Goal: Transaction & Acquisition: Obtain resource

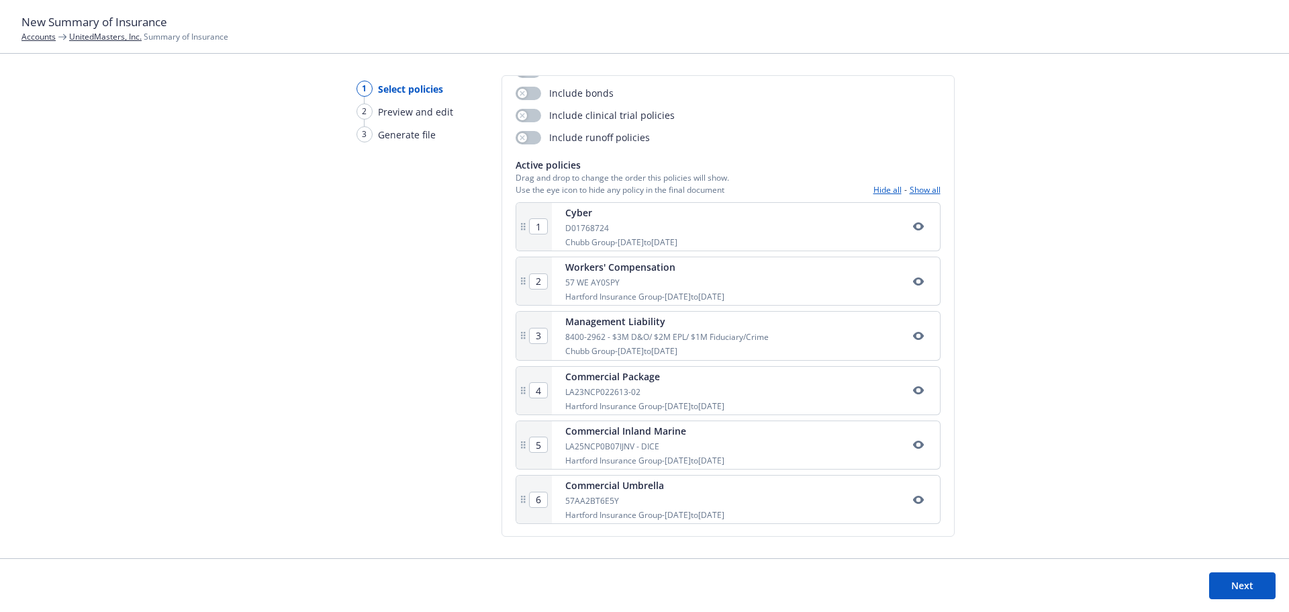
scroll to position [162, 0]
click at [1228, 585] on button "Next" at bounding box center [1242, 585] width 66 height 27
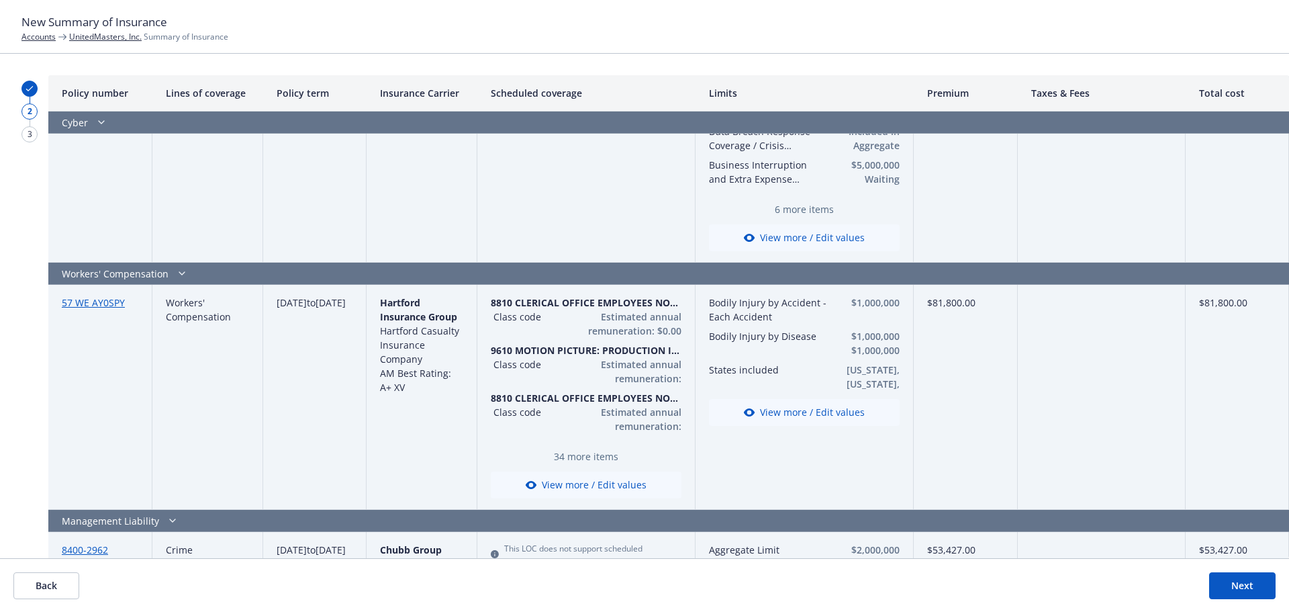
scroll to position [134, 0]
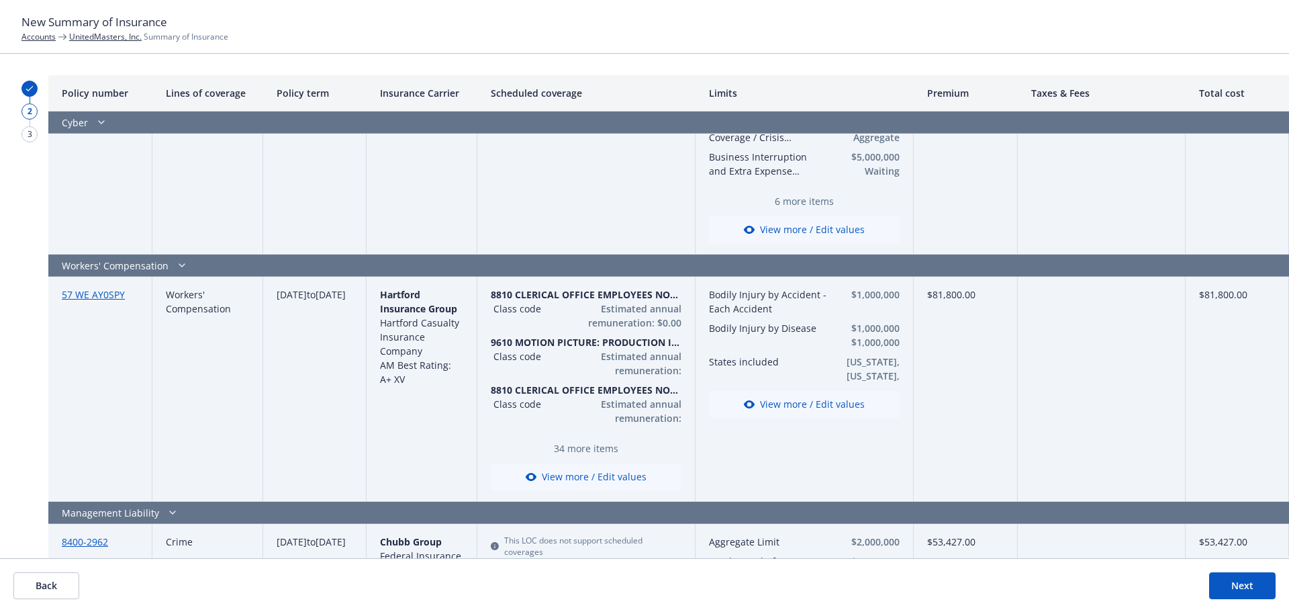
click at [590, 475] on button "View more / Edit values" at bounding box center [586, 476] width 191 height 27
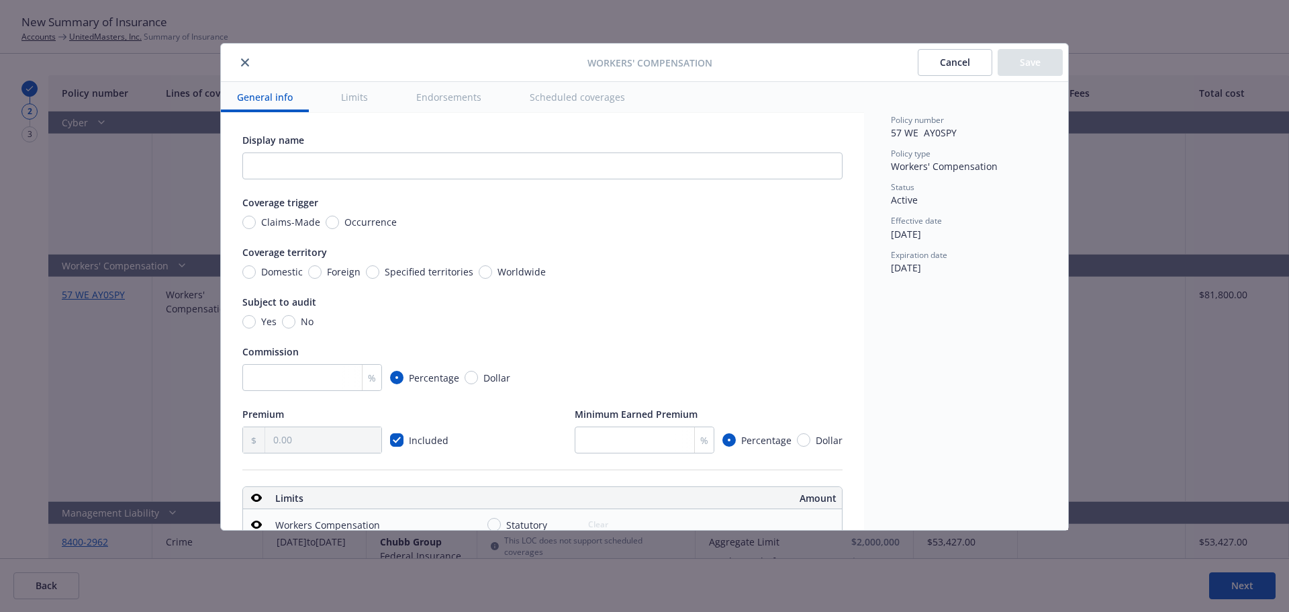
scroll to position [0, 0]
click at [387, 173] on input "text" at bounding box center [542, 167] width 600 height 27
type textarea "x"
type input "W"
type textarea "x"
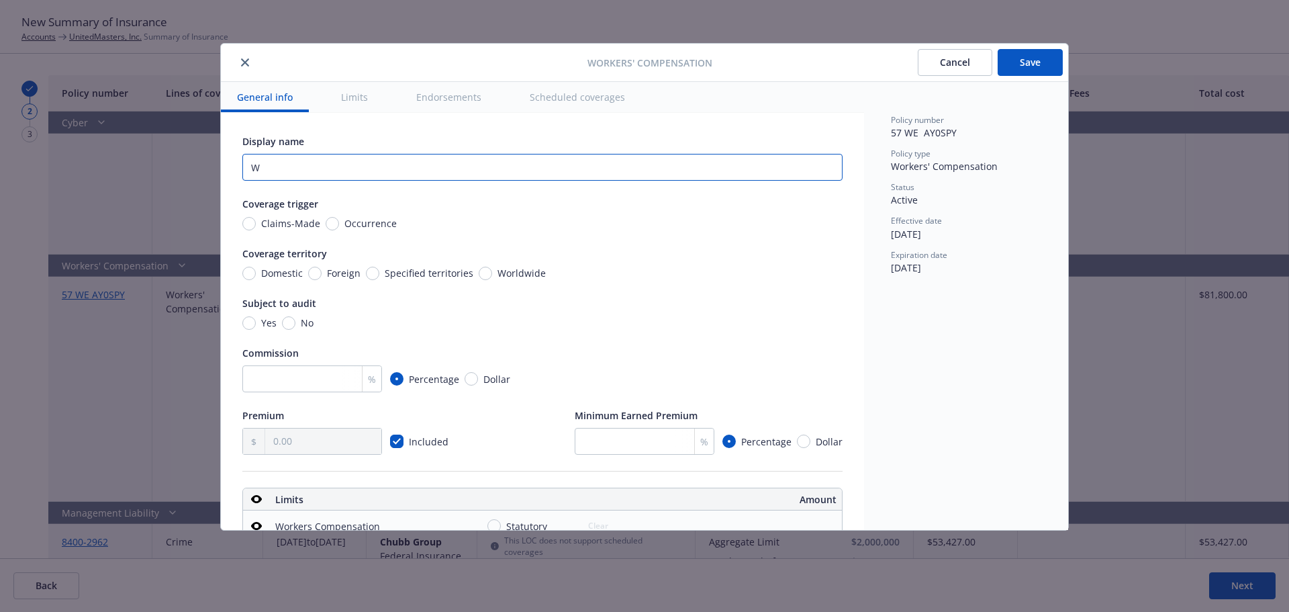
type input "Wo"
type textarea "x"
type input "Wor"
type textarea "x"
type input "Work"
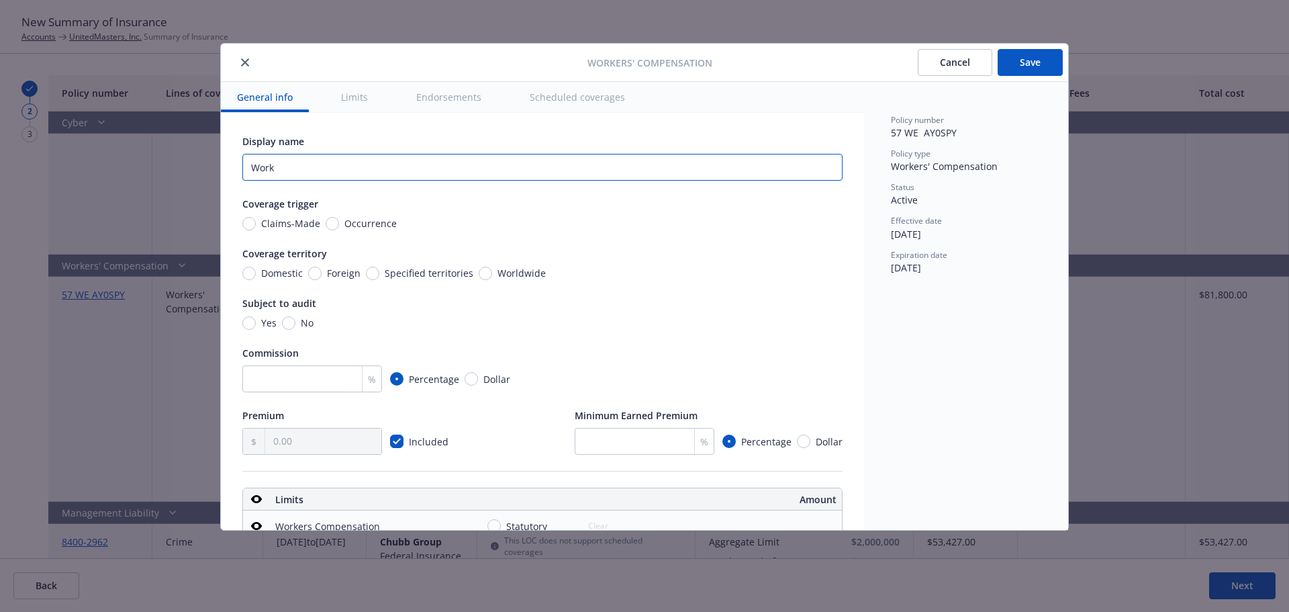
type textarea "x"
type input "Worker"
type textarea "x"
type input "Workers"
type textarea "x"
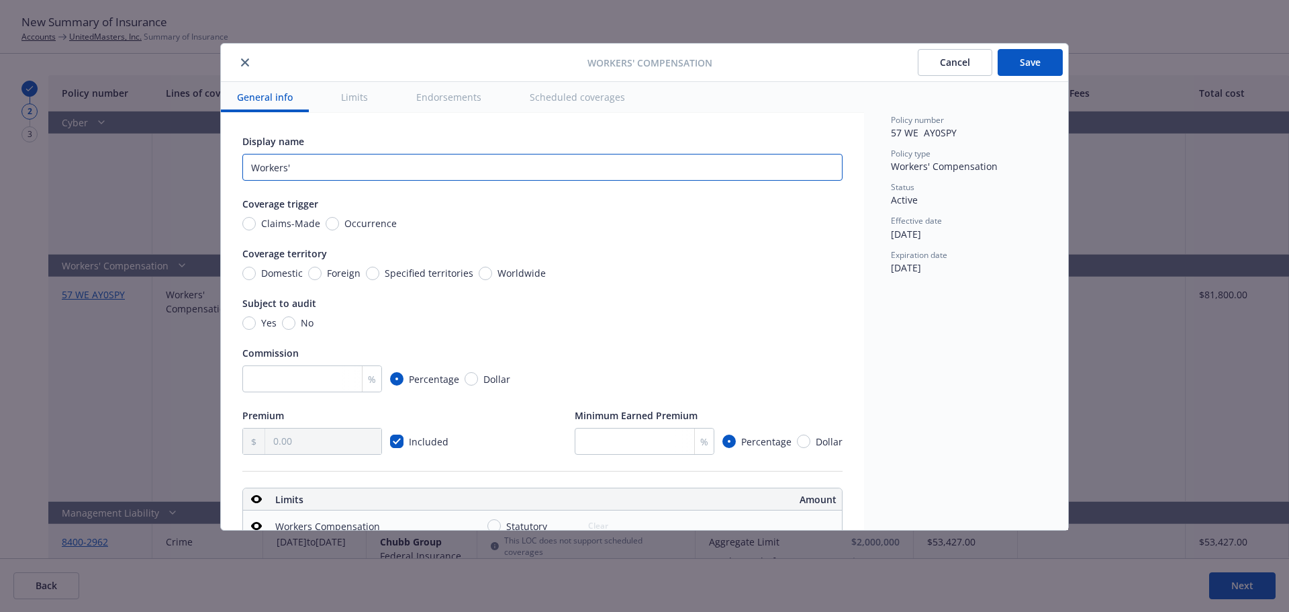
type input "Workers'"
type textarea "x"
type input "Workers' c"
type textarea "x"
type input "Workers' com"
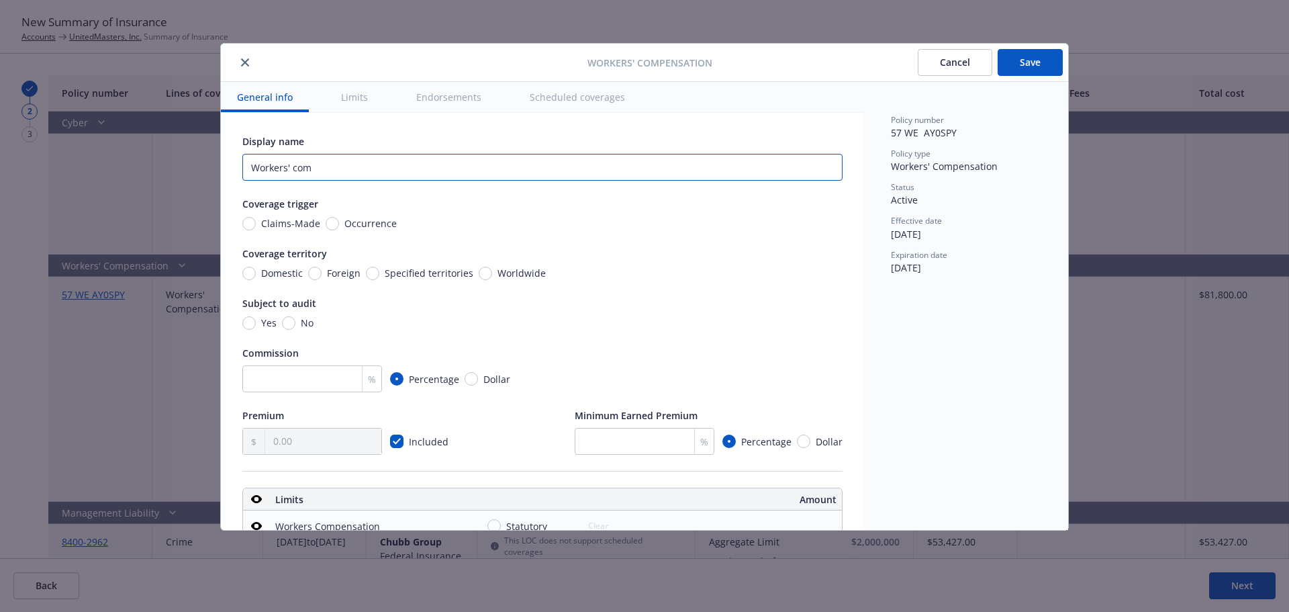
type textarea "x"
type input "Workers' comp"
type textarea "x"
type input "Workers' compe"
type textarea "x"
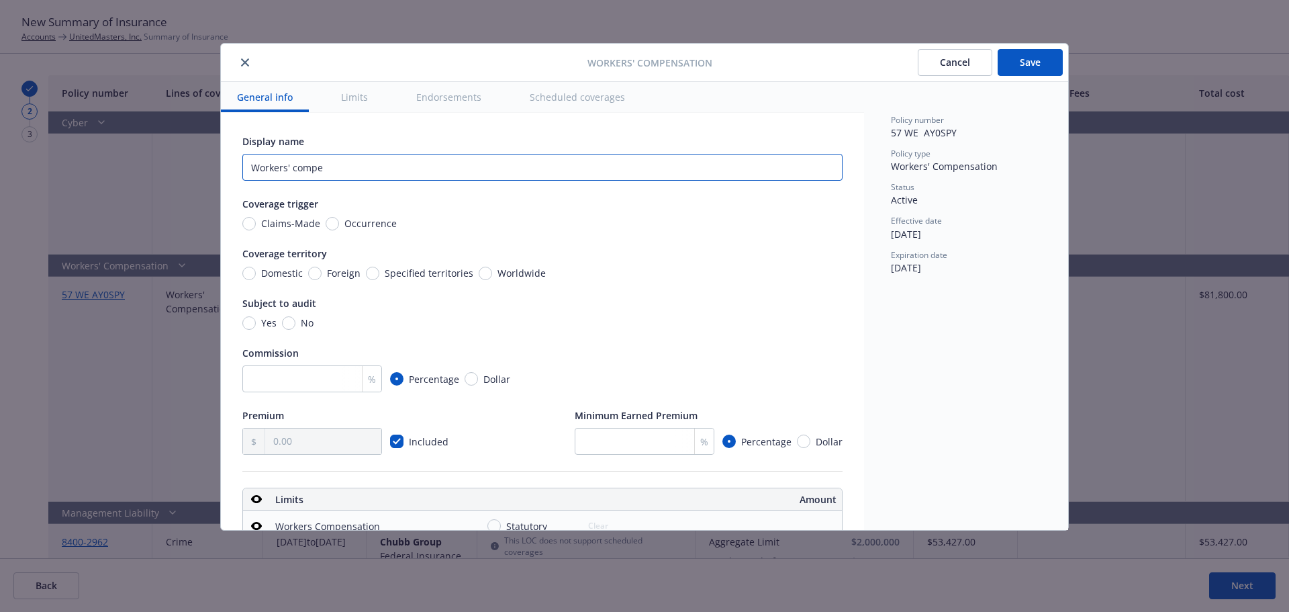
type input "Workers' compen"
type textarea "x"
type input "Workers' compens"
type textarea "x"
type input "Workers' compensa"
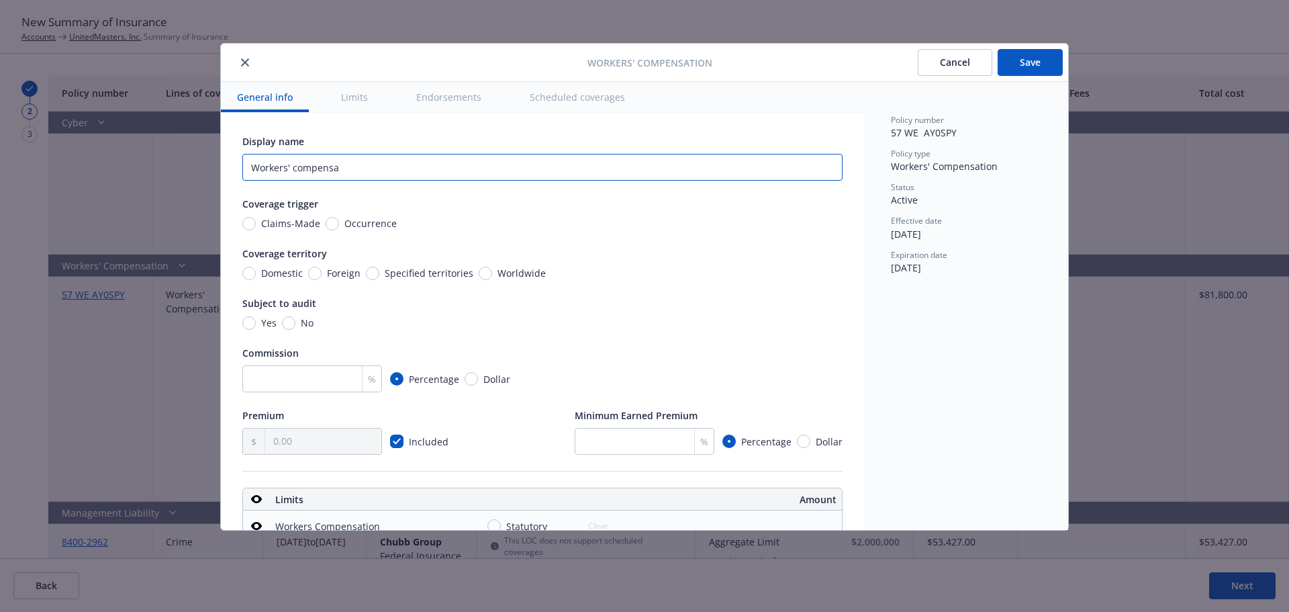
type textarea "x"
type input "Workers' compensat"
type textarea "x"
type input "Workers' compensa"
type textarea "x"
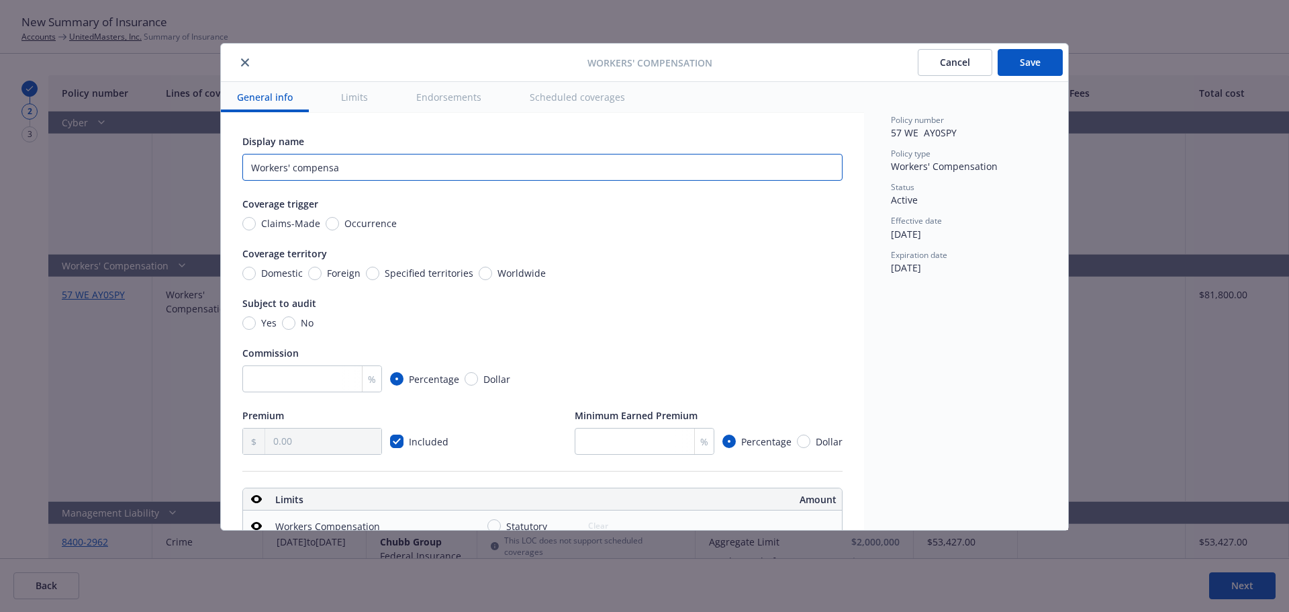
type input "Workers' compens"
type textarea "x"
type input "Workers' compen"
type textarea "x"
type input "Workers' comp"
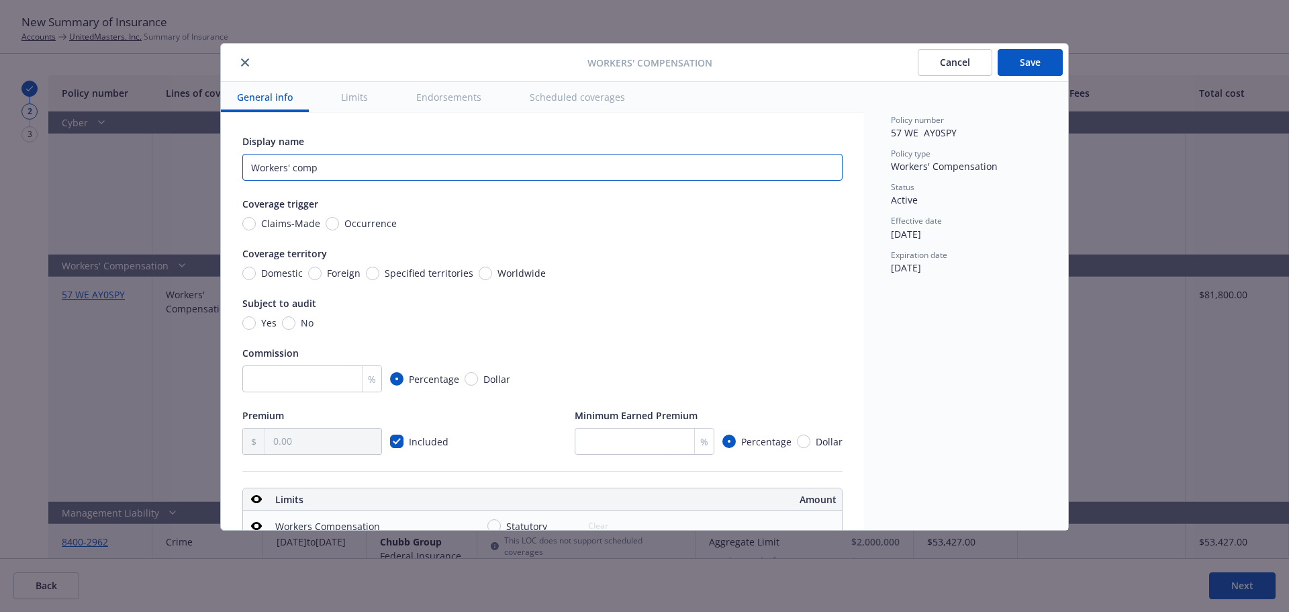
type textarea "x"
type input "Workers' com"
type textarea "x"
type input "Workers' co"
type textarea "x"
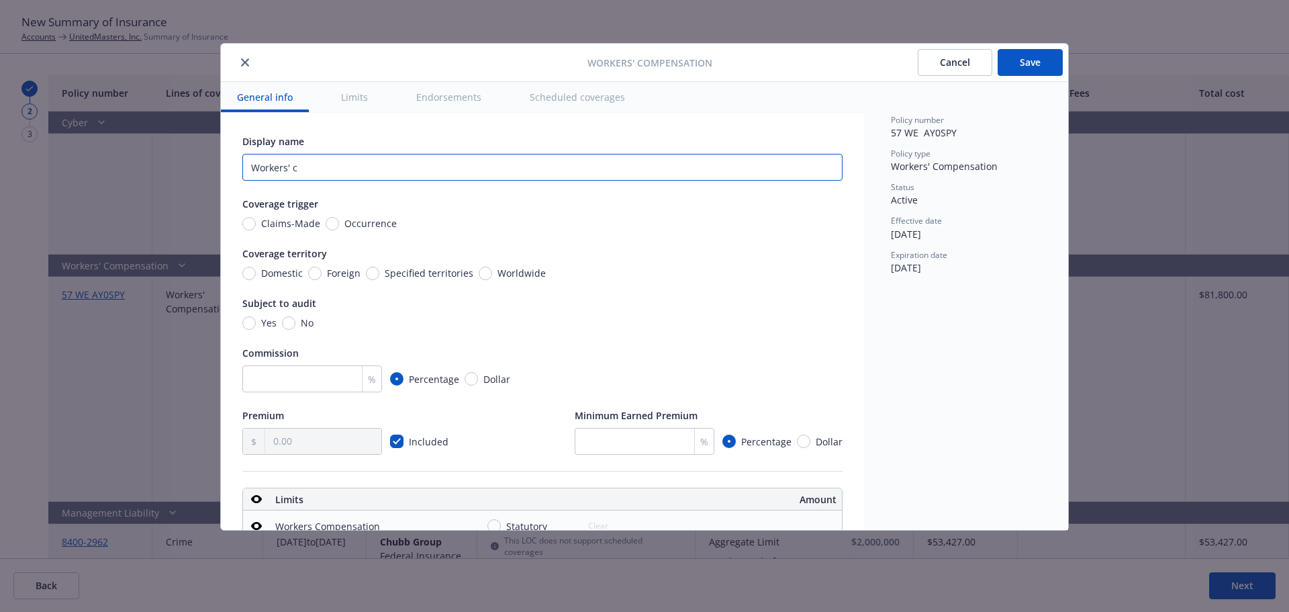
type input "Workers'"
type textarea "x"
type input "Workers' C"
type textarea "x"
type input "Workers' Com"
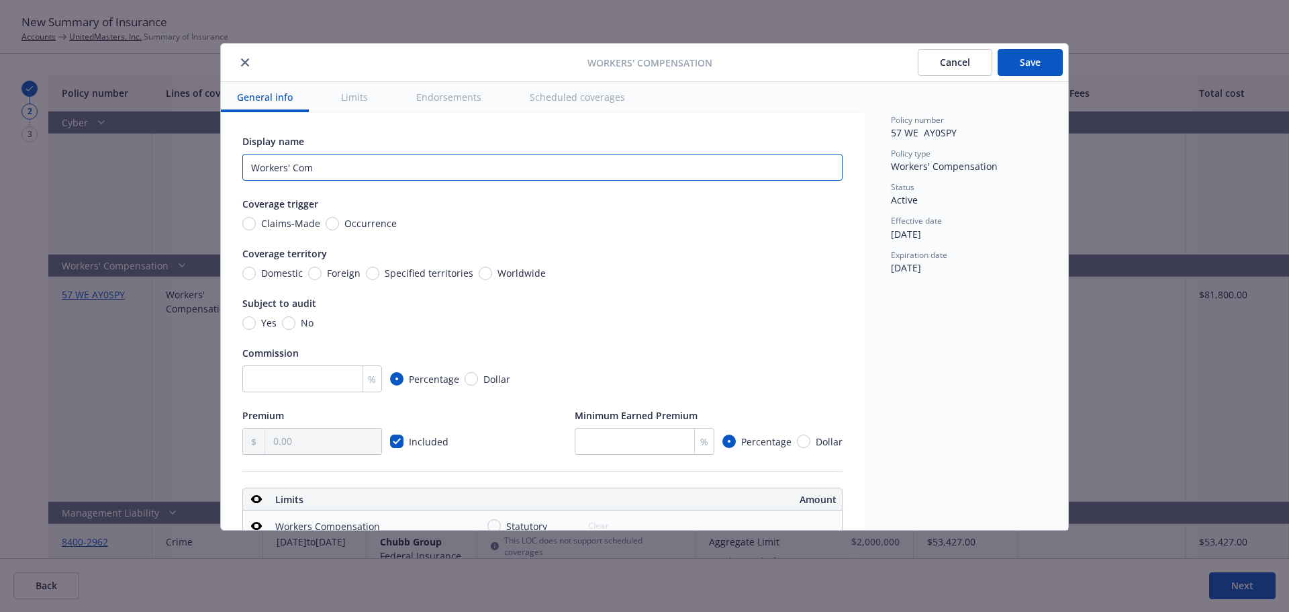
type textarea "x"
type input "Workers' Comp"
type textarea "x"
type input "Workers' Compe"
type textarea "x"
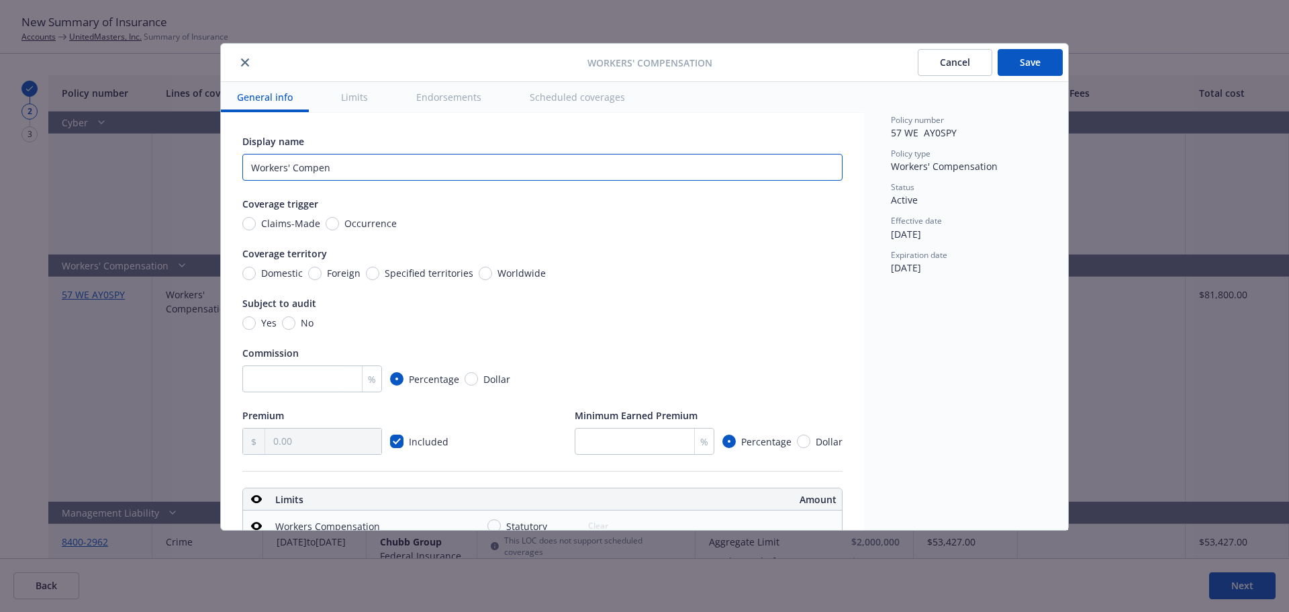
type input "Workers' Compens"
type textarea "x"
type input "Workers' Compensat"
type textarea "x"
type input "Workers' Compensati"
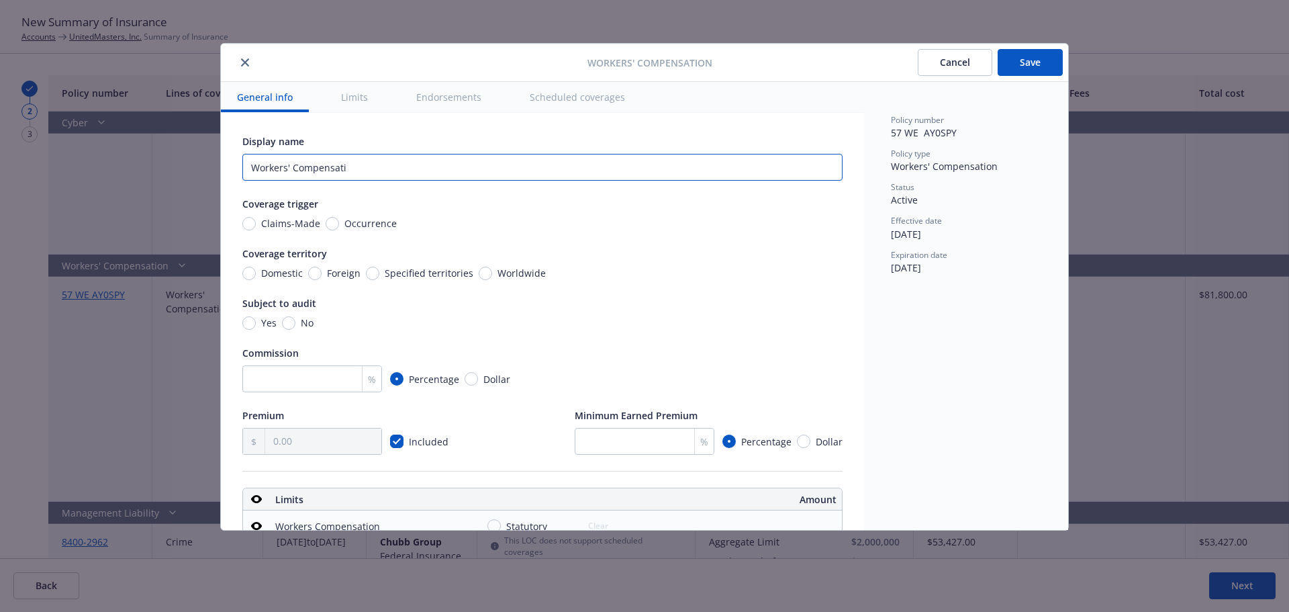
type textarea "x"
type input "Workers' Compensatio"
type textarea "x"
type input "Workers' Compensation"
type textarea "x"
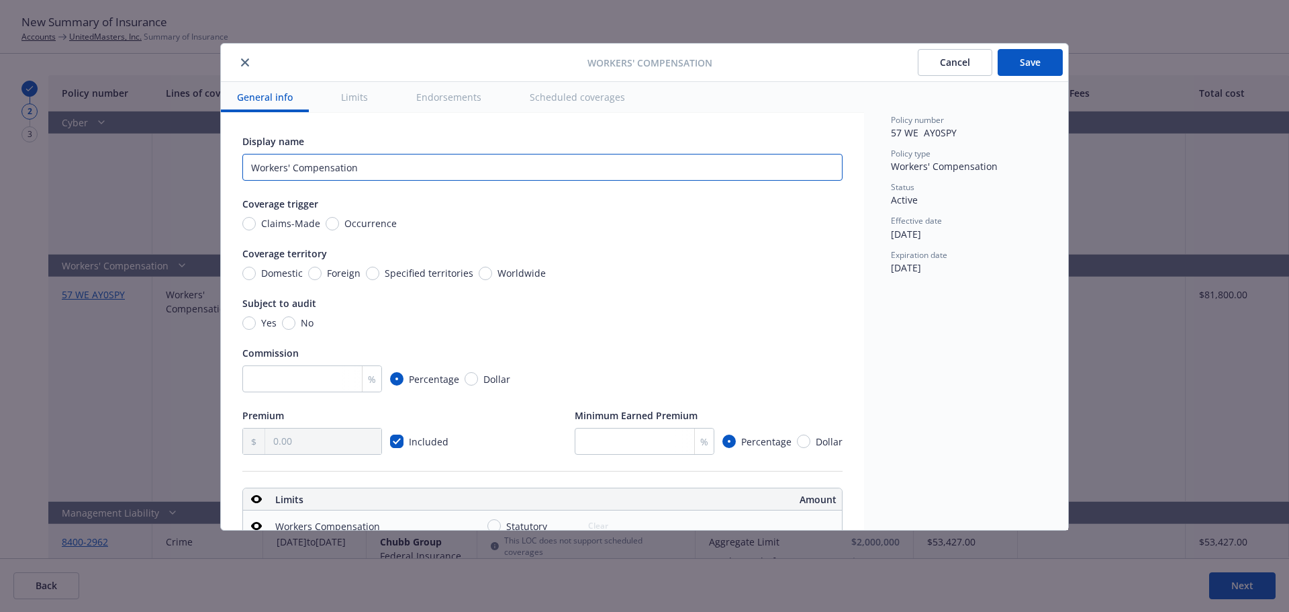
type input "Workers' Compensation"
type textarea "x"
type input "Workers' Compensation &"
type textarea "x"
type input "Workers' Compensation &"
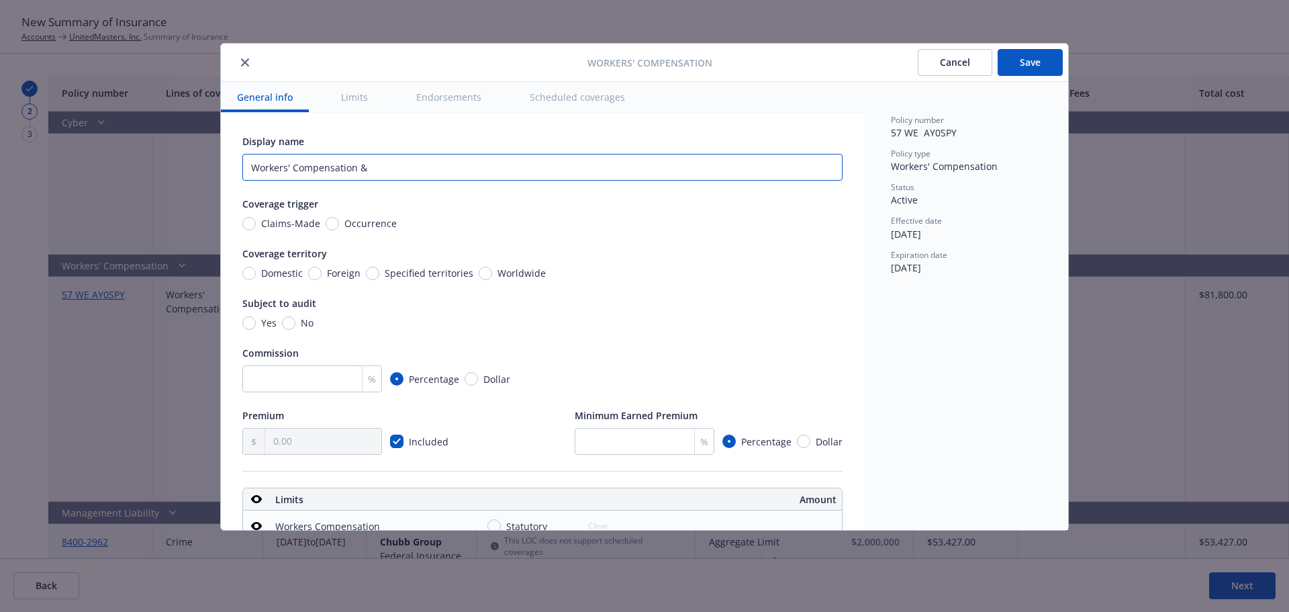
type textarea "x"
type input "Workers' Compensation & E"
type textarea "x"
type input "Workers' Compensation & Empl"
type textarea "x"
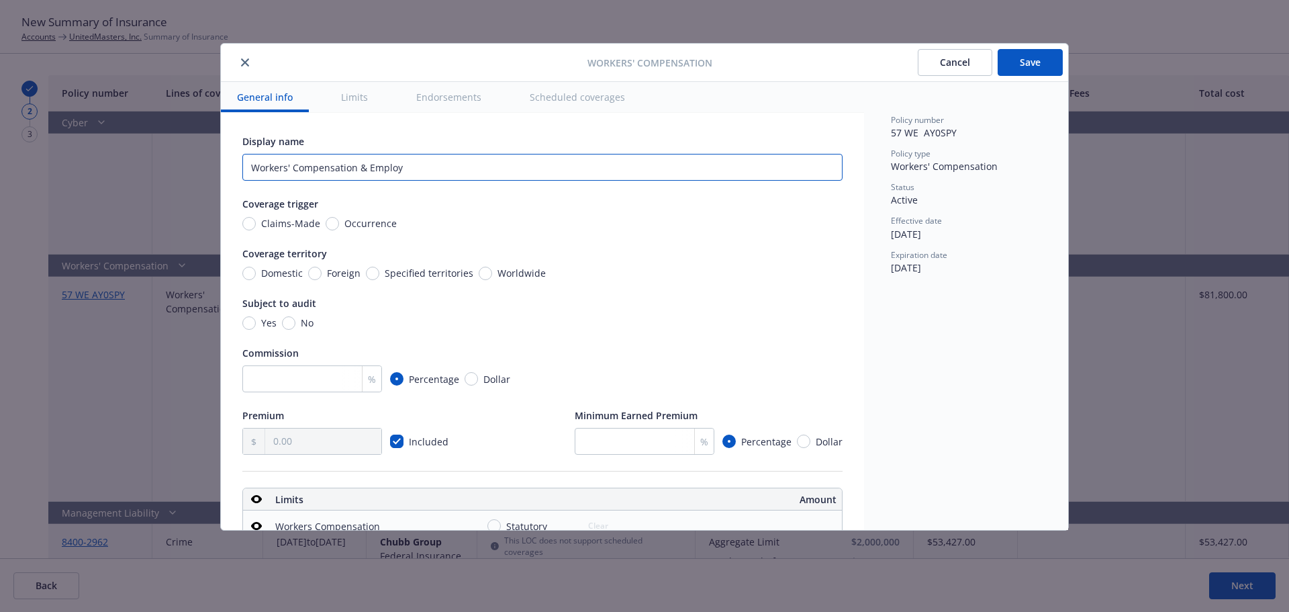
type input "Workers' Compensation & Employe"
type textarea "x"
type input "Workers' Compensation & Employer"
type textarea "x"
type input "Workers' Compensation & Employers"
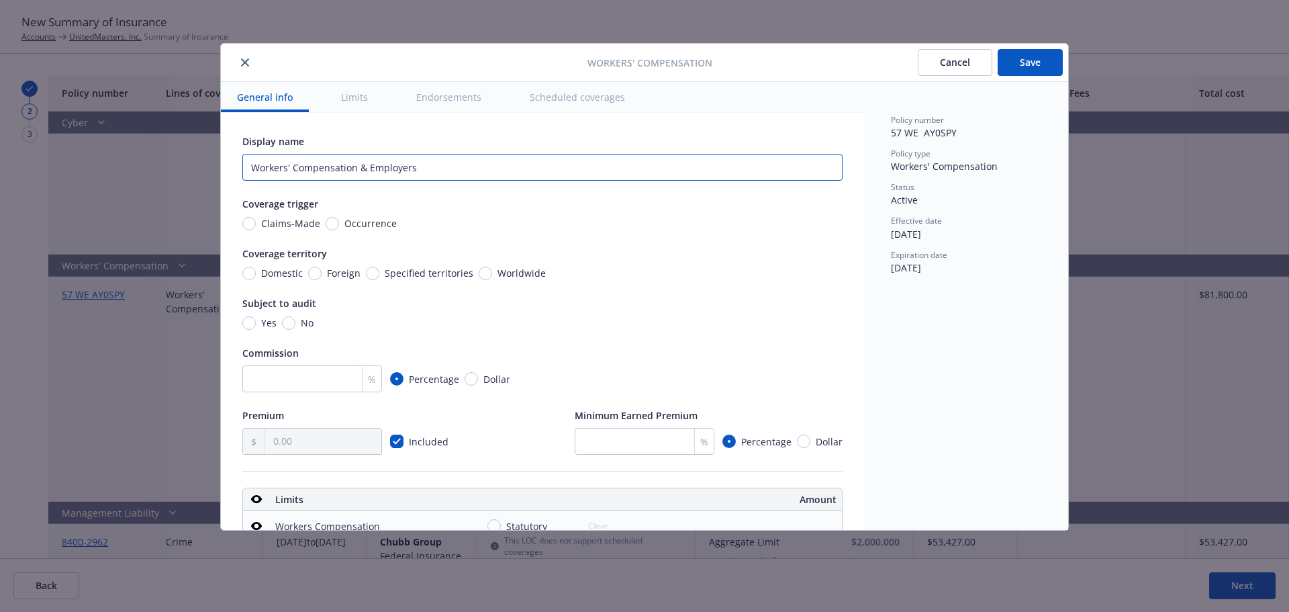
type textarea "x"
type input "Workers' Compensation & Employers"
type textarea "x"
type input "Workers' Compensation & Employers lia"
type textarea "x"
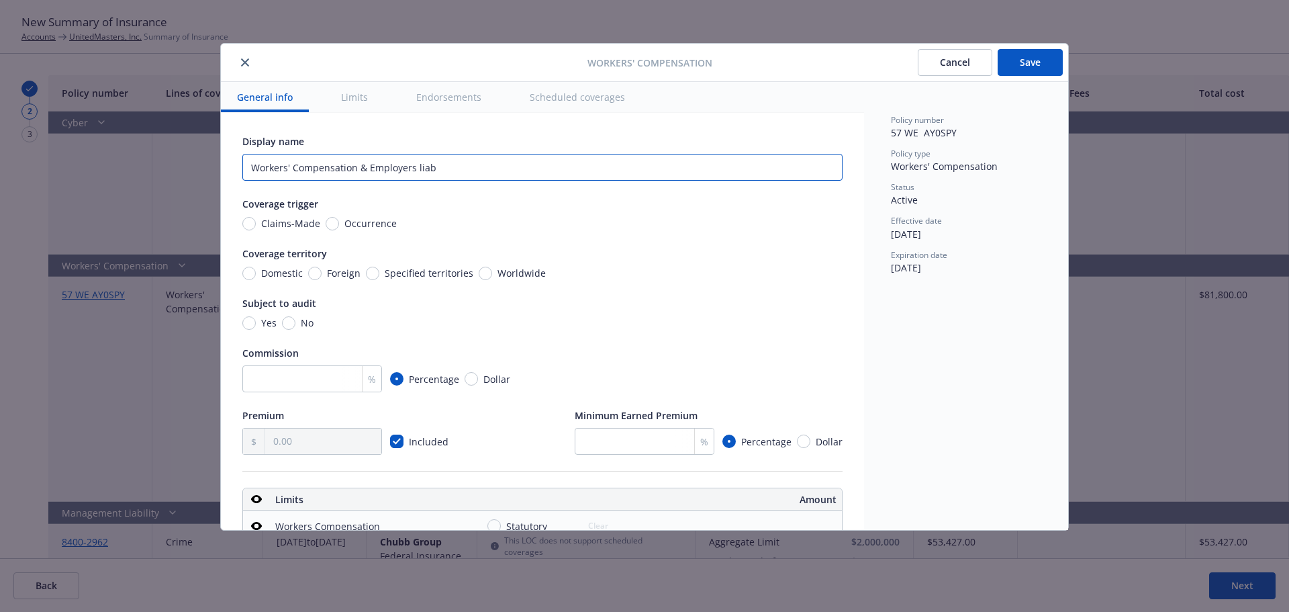
type input "Workers' Compensation & Employers liabi"
type textarea "x"
type input "Workers' Compensation & Employers liabil"
type textarea "x"
type input "Workers' Compensation & Employers liabilit"
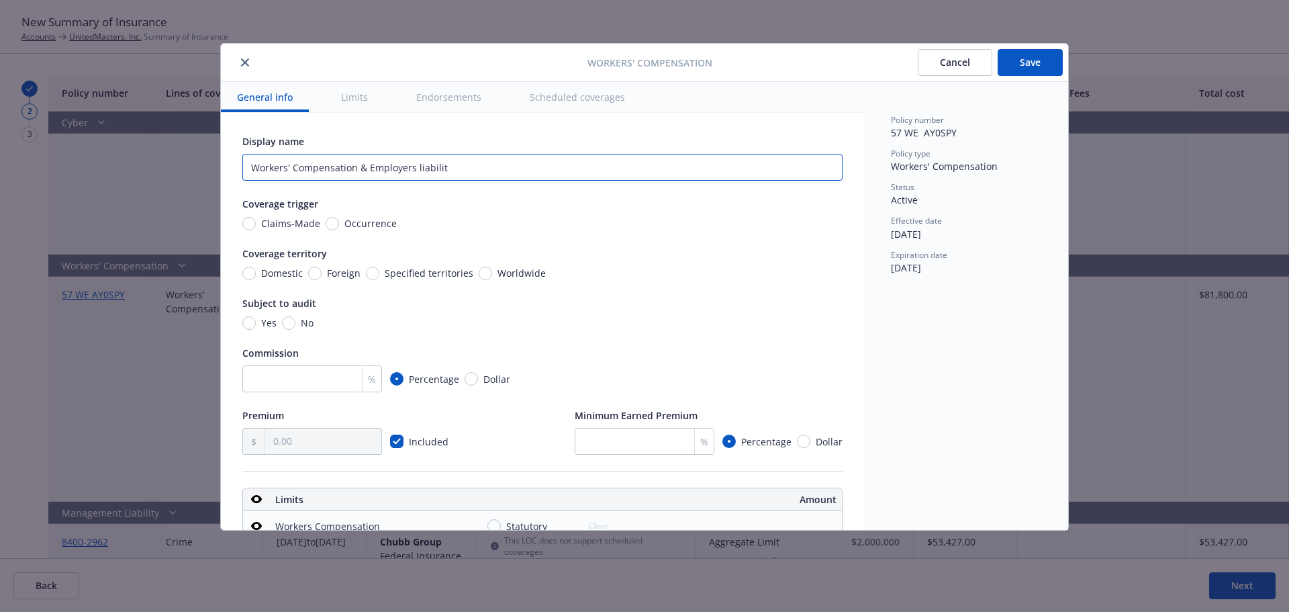
type textarea "x"
type input "Workers' Compensation & Employers liability"
type textarea "x"
type input "Workers' Compensation & Employers liabilit"
type textarea "x"
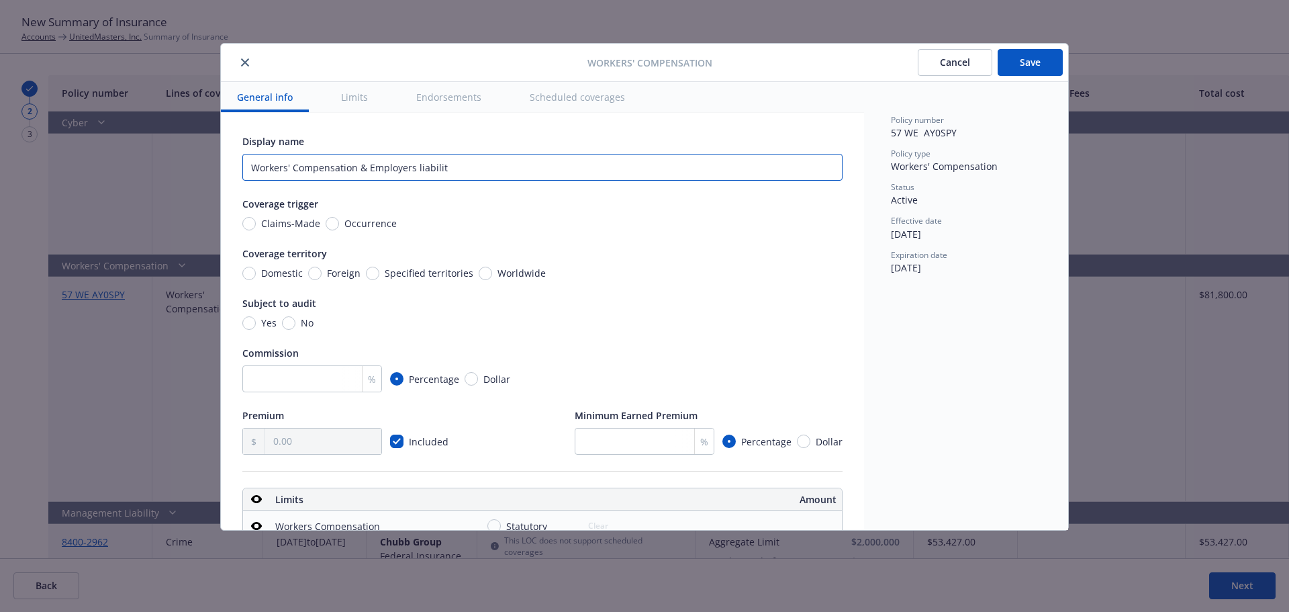
type input "Workers' Compensation & Employers liabili"
type textarea "x"
type input "Workers' Compensation & Employers liabil"
type textarea "x"
type input "Workers' Compensation & Employers liabi"
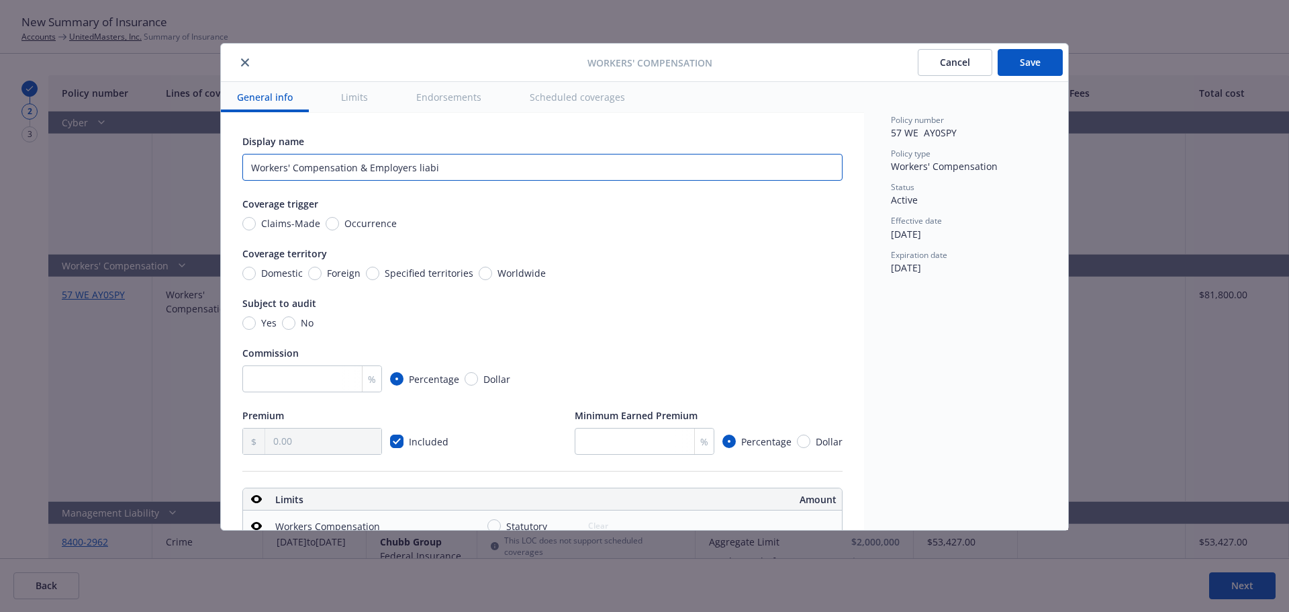
type textarea "x"
type input "Workers' Compensation & Employers liab"
type textarea "x"
type input "Workers' Compensation & Employers lia"
type textarea "x"
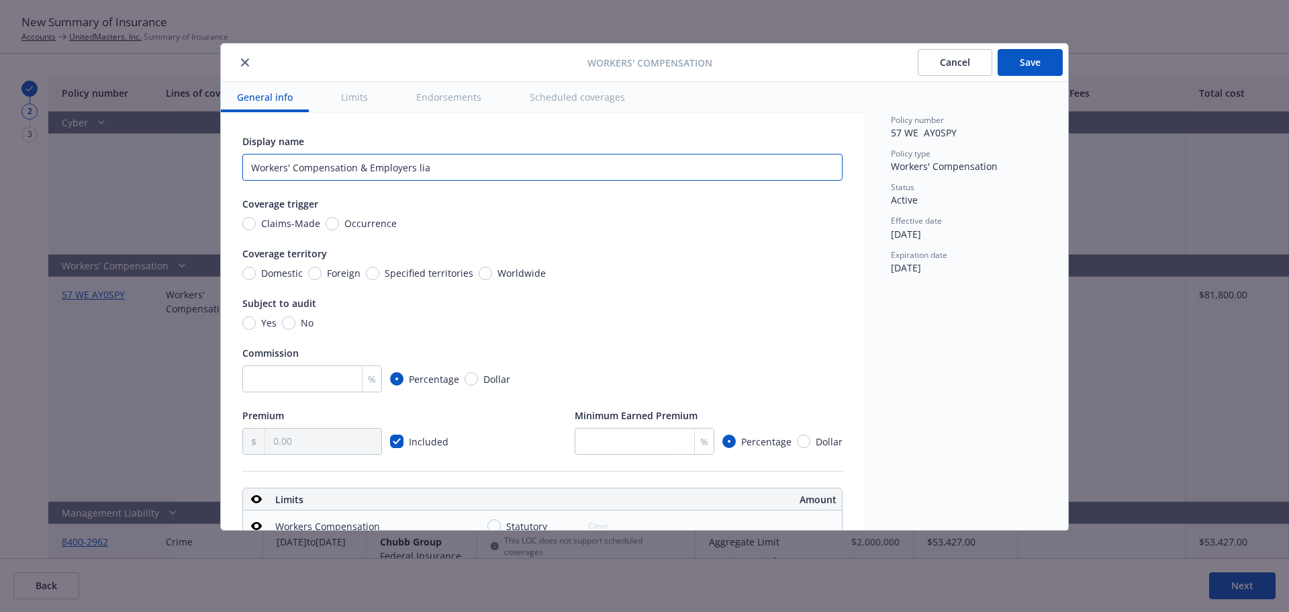
type input "Workers' Compensation & Employers li"
type textarea "x"
type input "Workers' Compensation & Employers l"
type textarea "x"
type input "Workers' Compensation & Employers L"
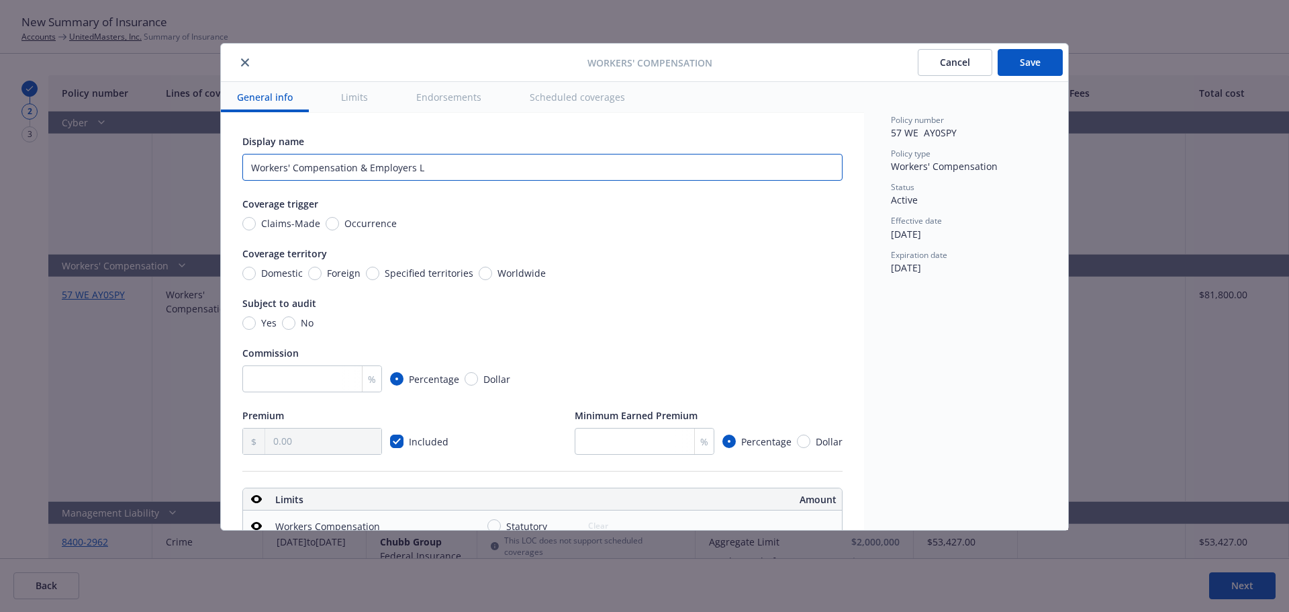
type textarea "x"
type input "Workers' Compensation & Employers Lia"
type textarea "x"
type input "Workers' Compensation & Employers Liab"
type textarea "x"
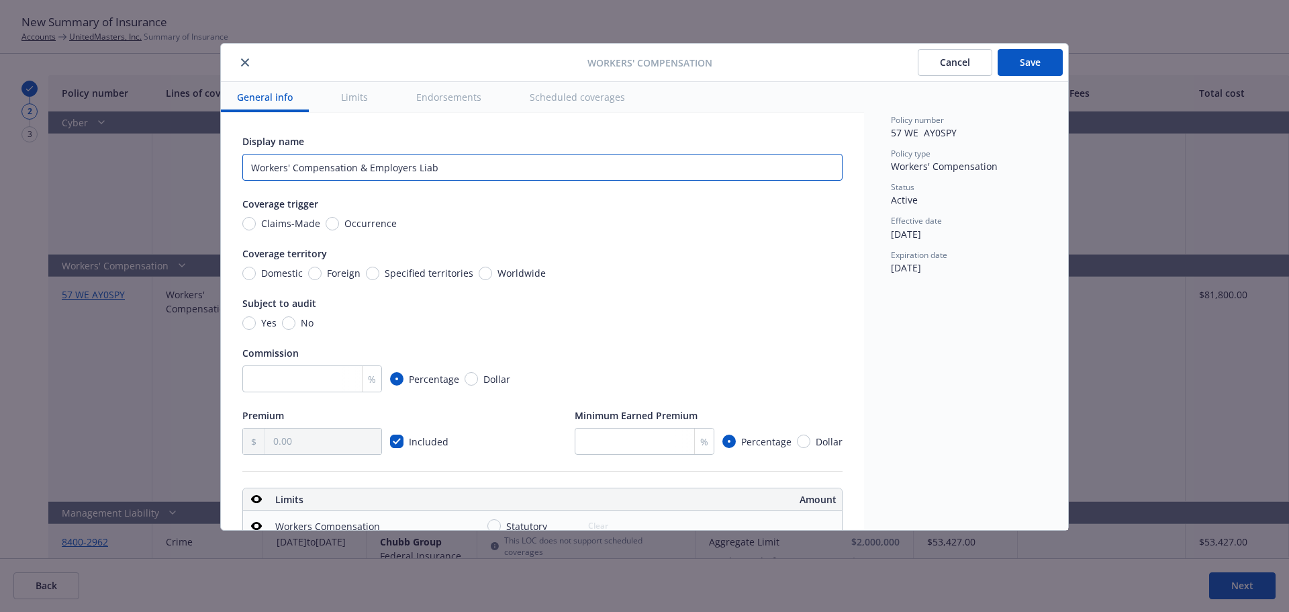
type input "Workers' Compensation & Employers Liabi"
type textarea "x"
type input "Workers' Compensation & Employers Liabil"
type textarea "x"
type input "Workers' Compensation & Employers Liabili"
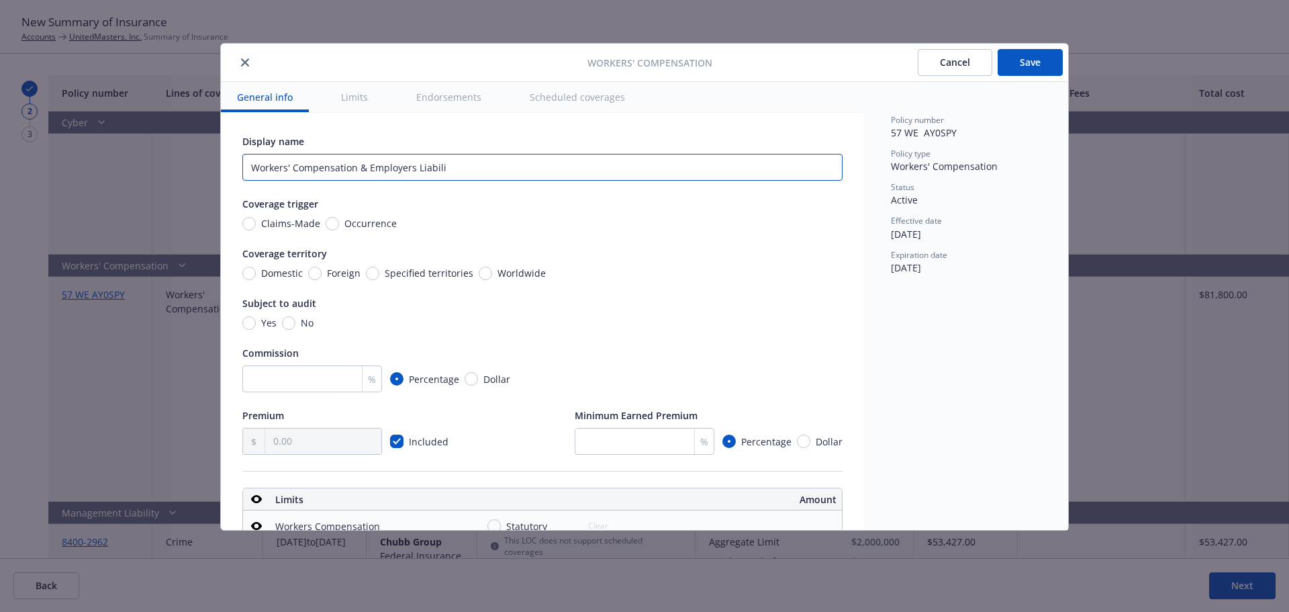
type textarea "x"
type input "Workers' Compensation & Employers Liabilit"
type textarea "x"
type input "Workers' Compensation & Employers Liability"
click at [250, 273] on input "Domestic" at bounding box center [248, 273] width 13 height 13
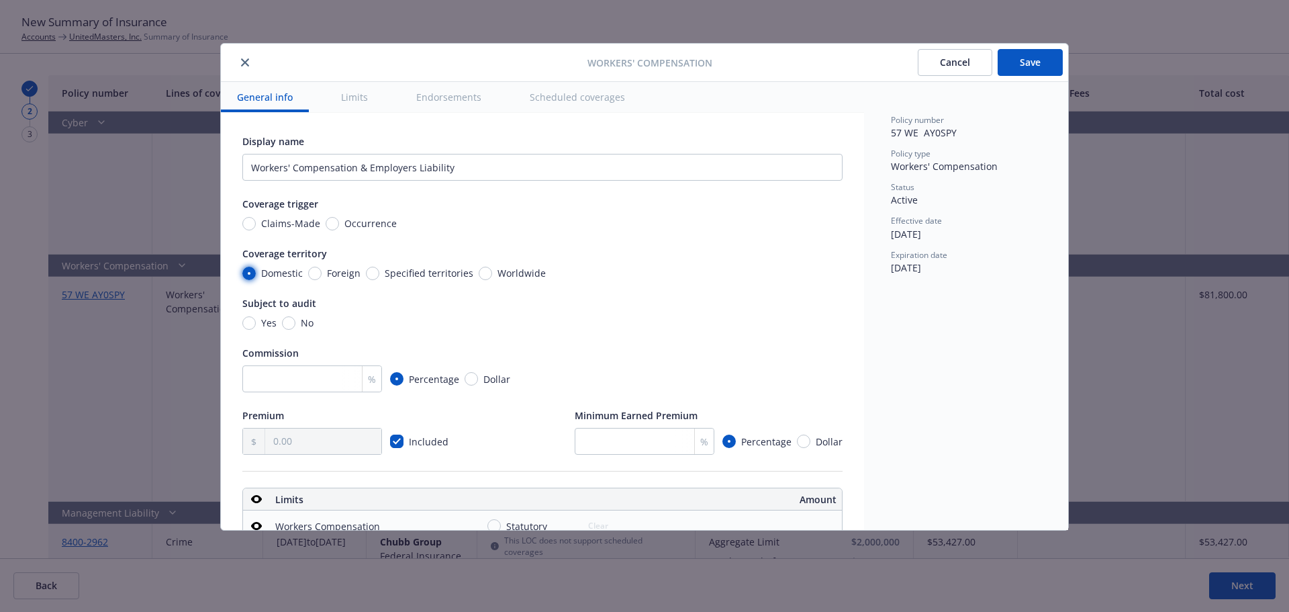
radio input "true"
type textarea "x"
click at [246, 328] on input "Yes" at bounding box center [248, 322] width 13 height 13
radio input "true"
type textarea "x"
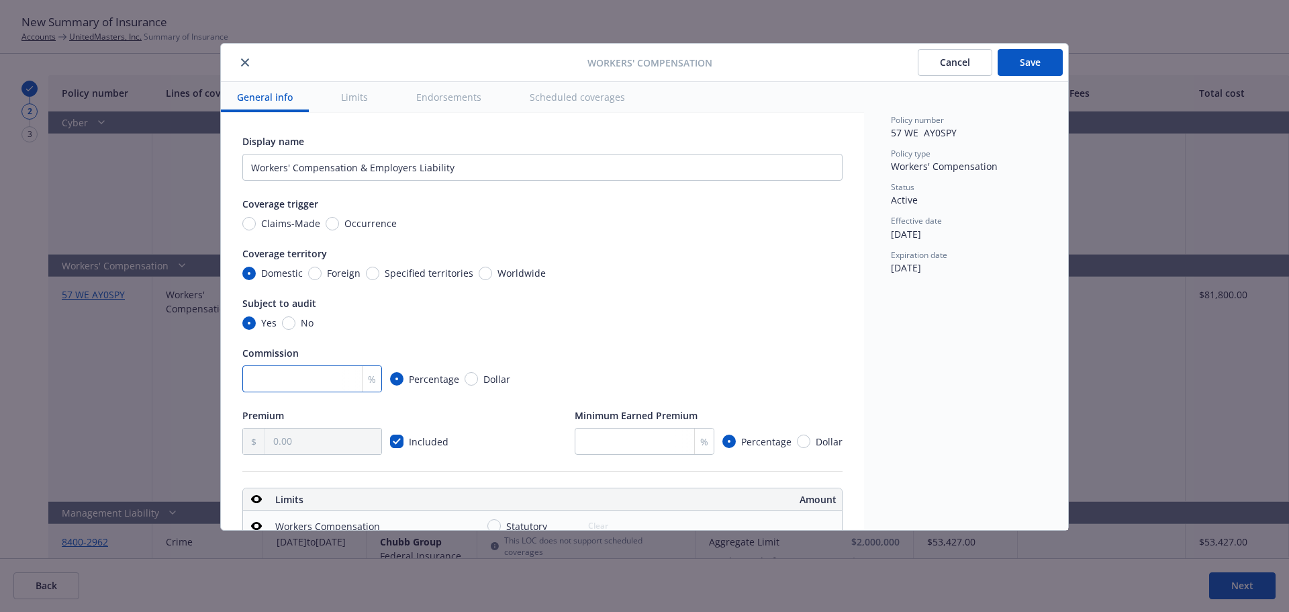
click at [334, 379] on input "number" at bounding box center [312, 378] width 140 height 27
type input "1"
type textarea "x"
type input "10"
click at [634, 318] on div "Yes No" at bounding box center [542, 323] width 600 height 14
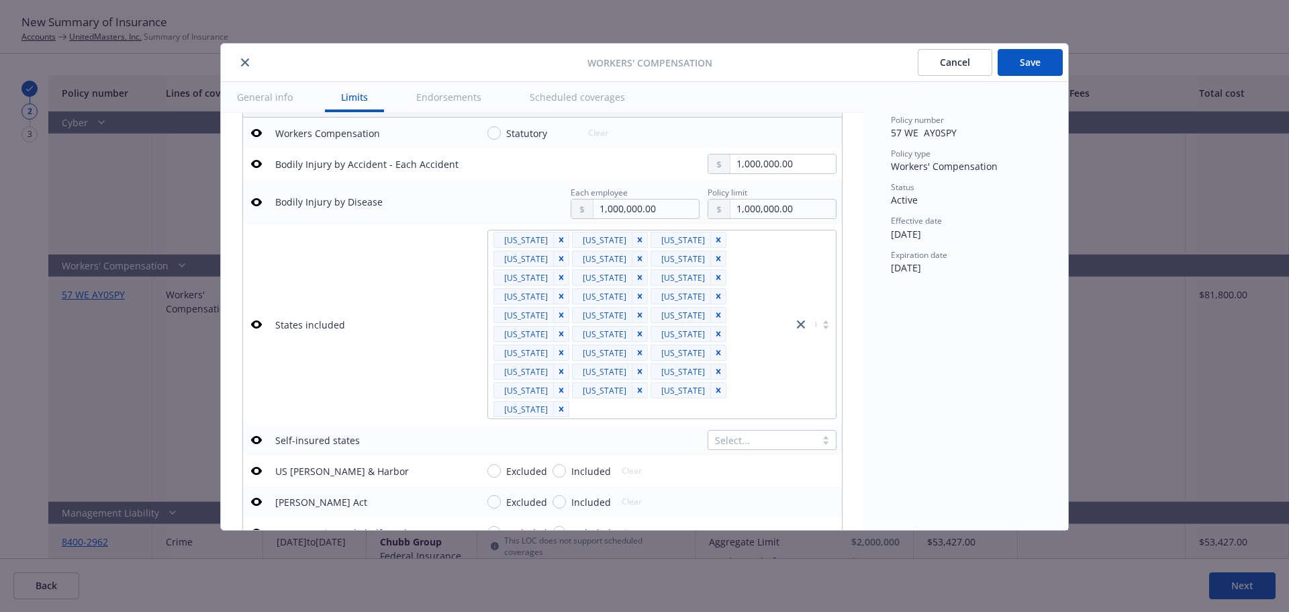
scroll to position [403, 0]
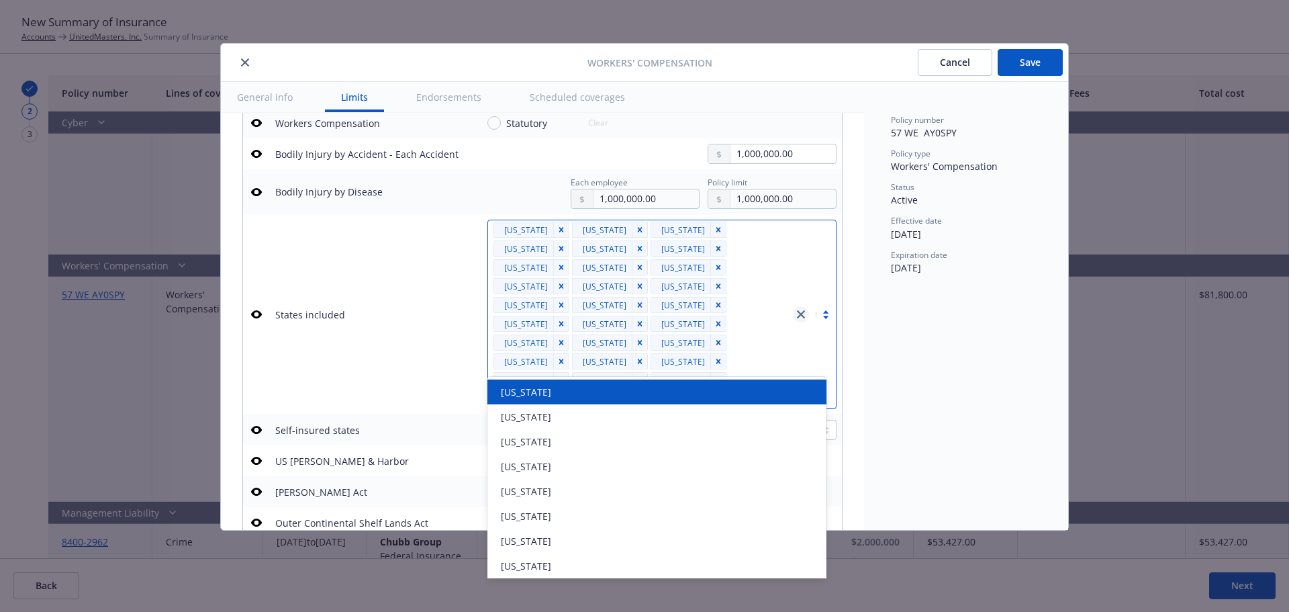
click at [797, 310] on icon "close" at bounding box center [801, 314] width 8 height 8
type textarea "x"
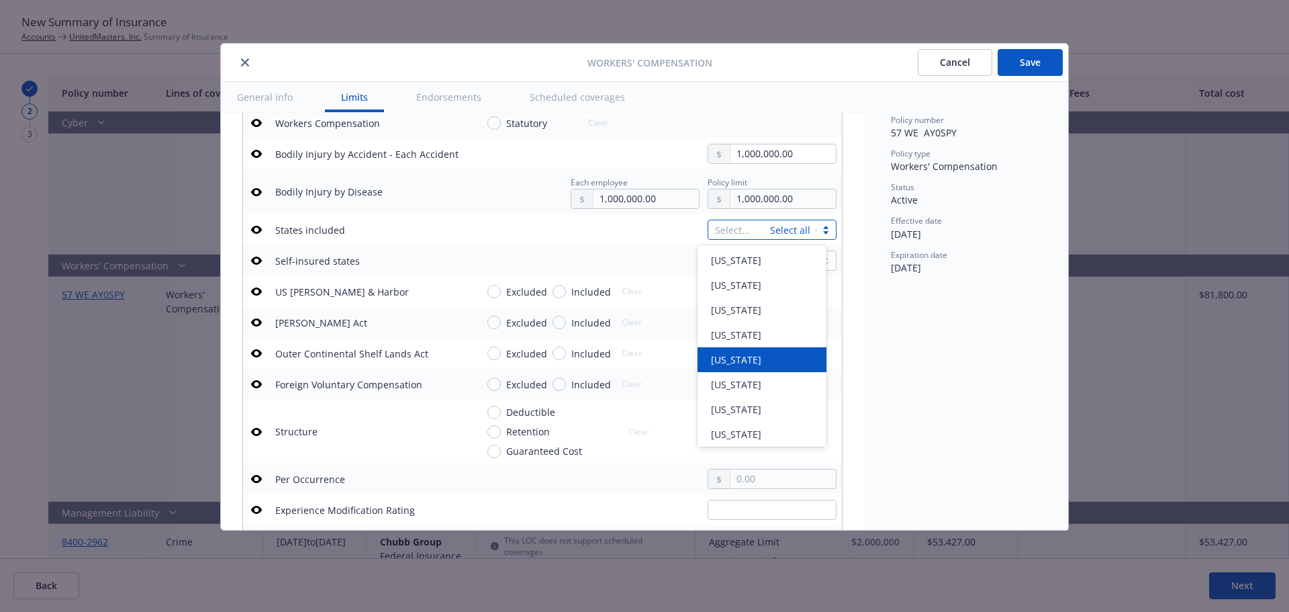
click at [942, 415] on div "Policy number 57 WE AY0SPY Policy type Workers' Compensation Status Active Effe…" at bounding box center [966, 306] width 204 height 448
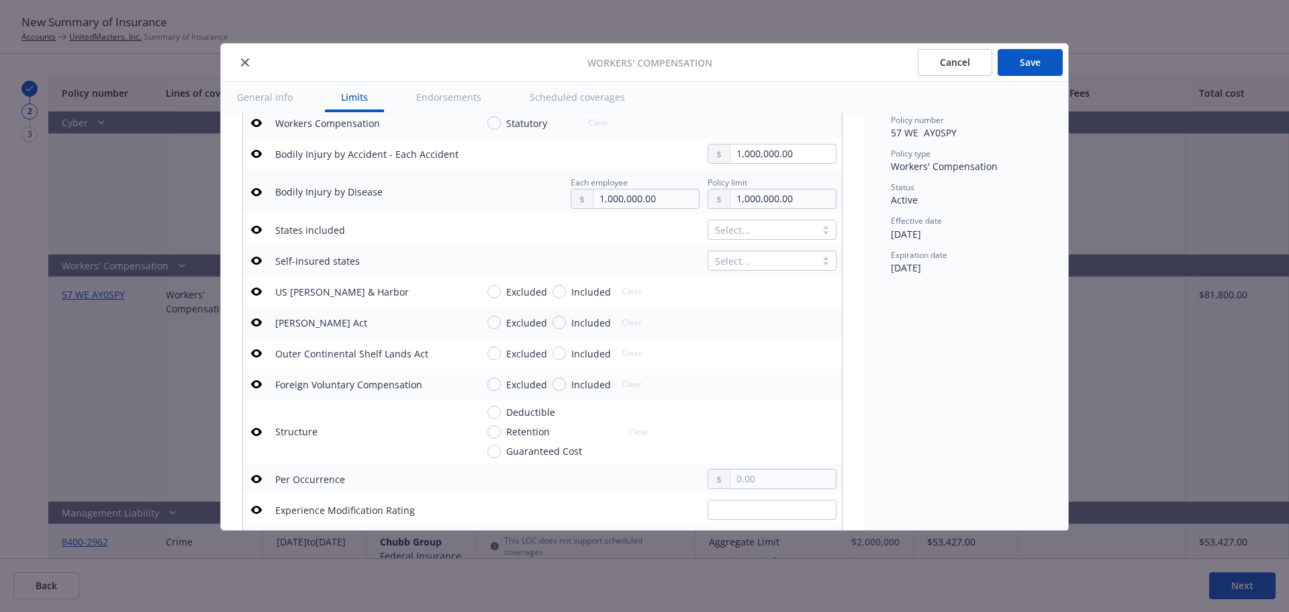
click at [748, 259] on div at bounding box center [762, 260] width 94 height 16
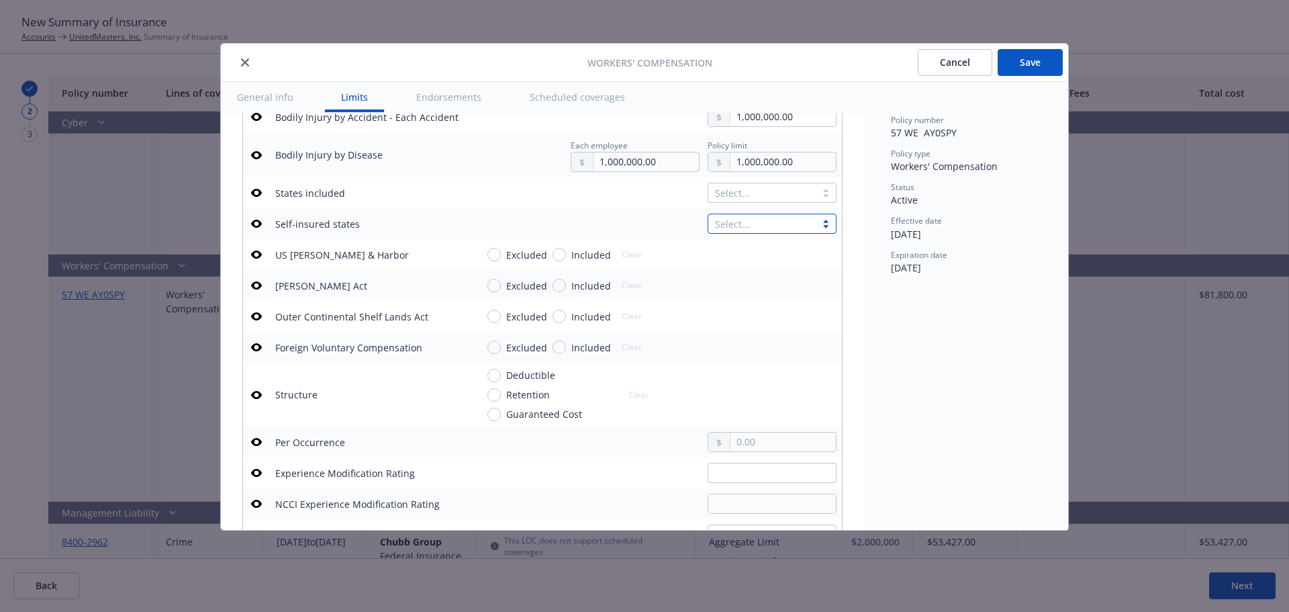
scroll to position [470, 0]
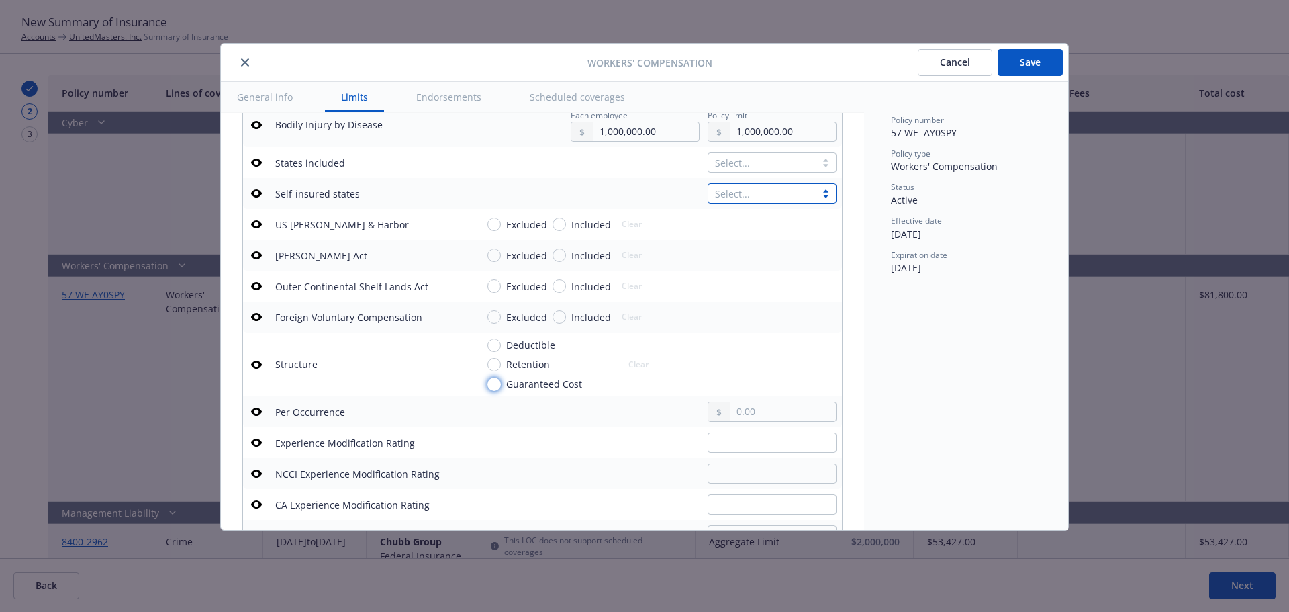
click at [489, 387] on input "Guaranteed Cost" at bounding box center [493, 383] width 13 height 13
radio input "true"
type textarea "x"
click at [493, 316] on input "Excluded" at bounding box center [493, 316] width 13 height 13
radio input "true"
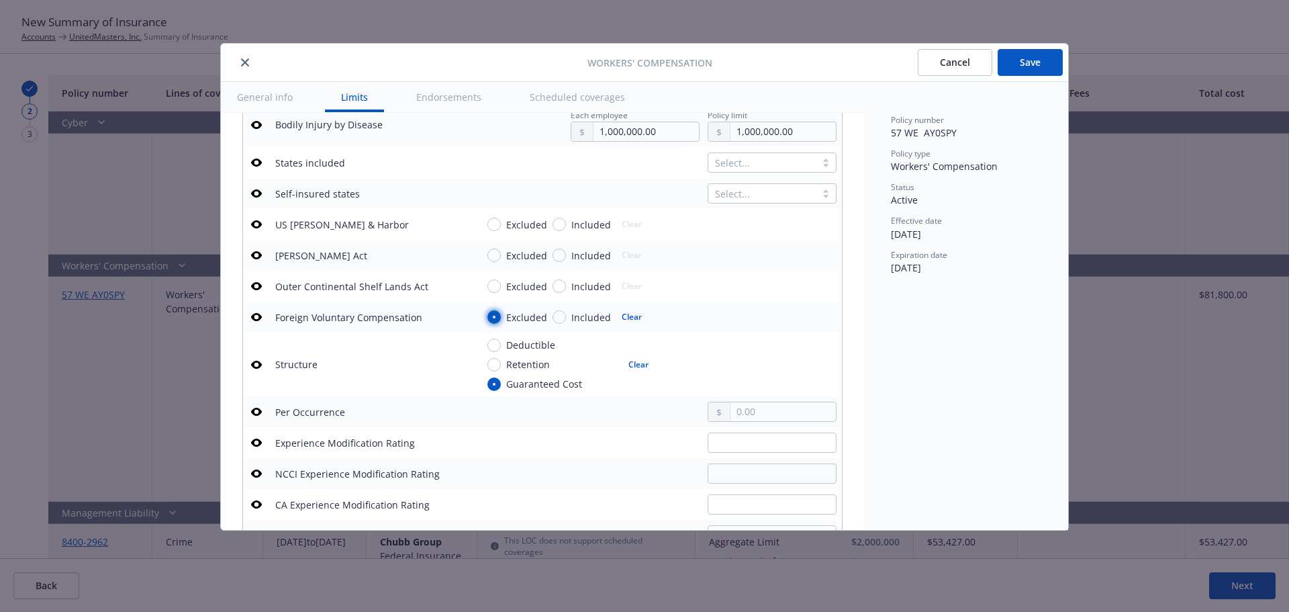
type textarea "x"
click at [495, 283] on input "Excluded" at bounding box center [493, 285] width 13 height 13
radio input "true"
type textarea "x"
click at [494, 254] on input "Excluded" at bounding box center [493, 254] width 13 height 13
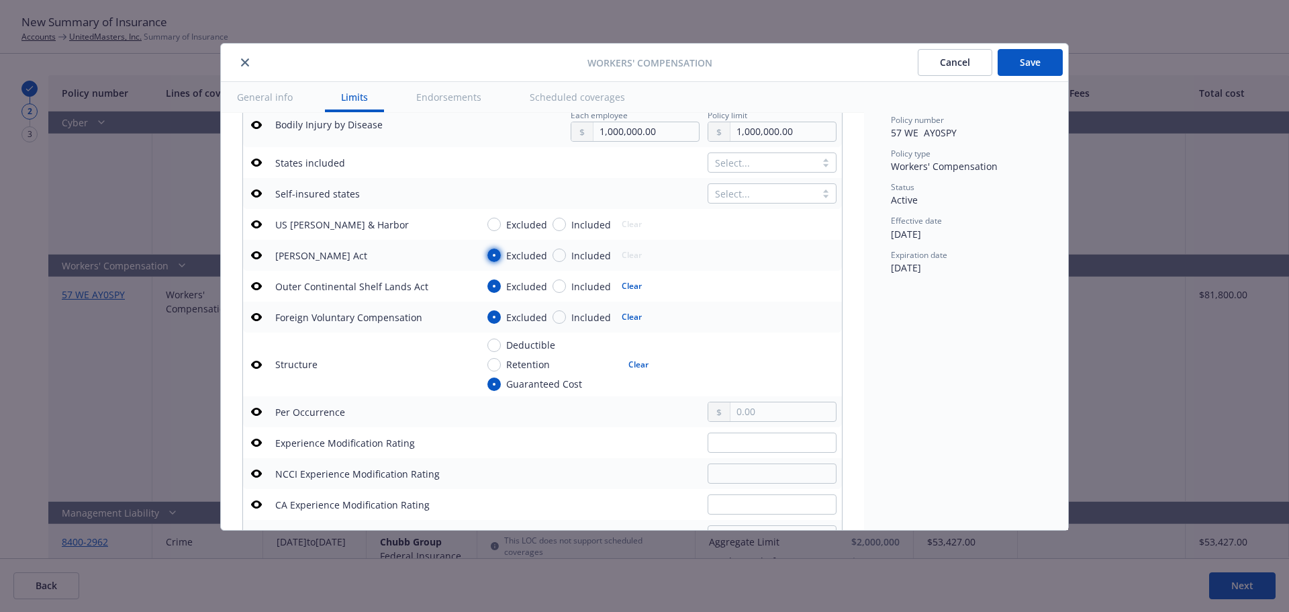
radio input "true"
type textarea "x"
click at [494, 222] on input "Excluded" at bounding box center [493, 224] width 13 height 13
radio input "true"
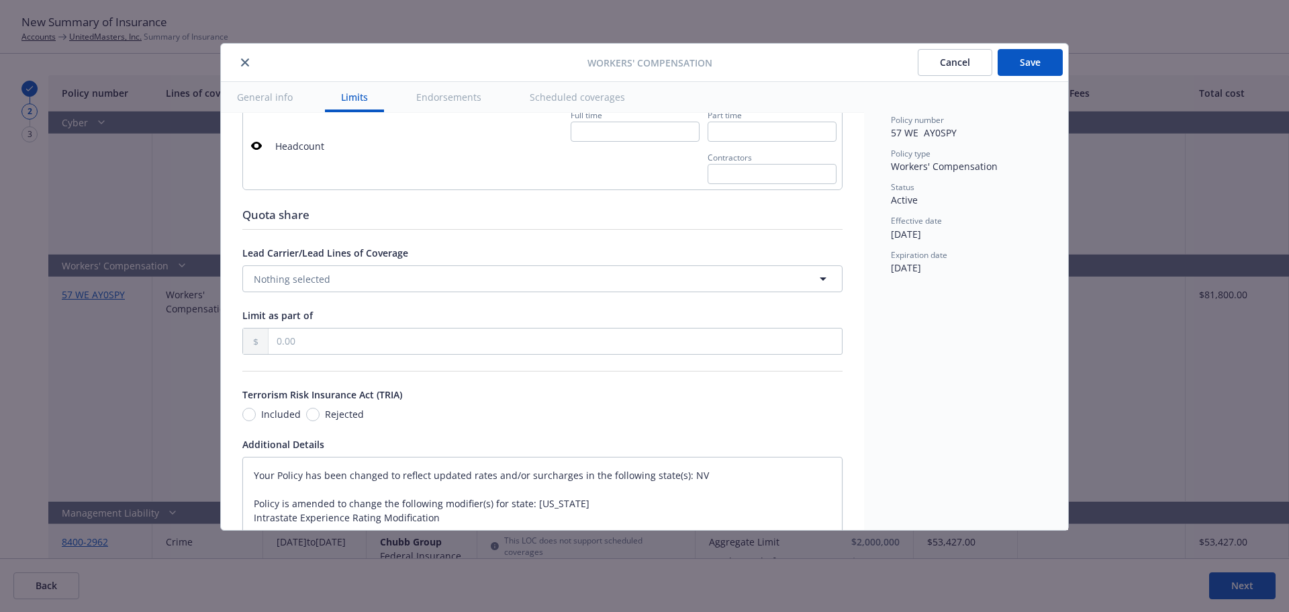
scroll to position [1007, 0]
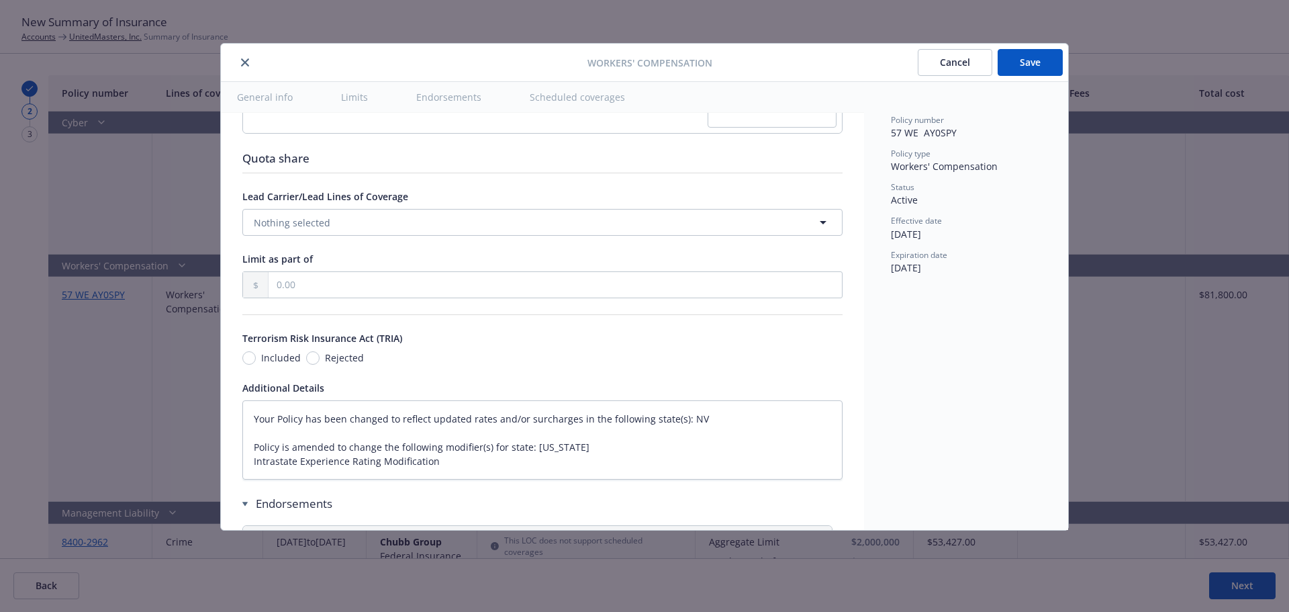
type textarea "x"
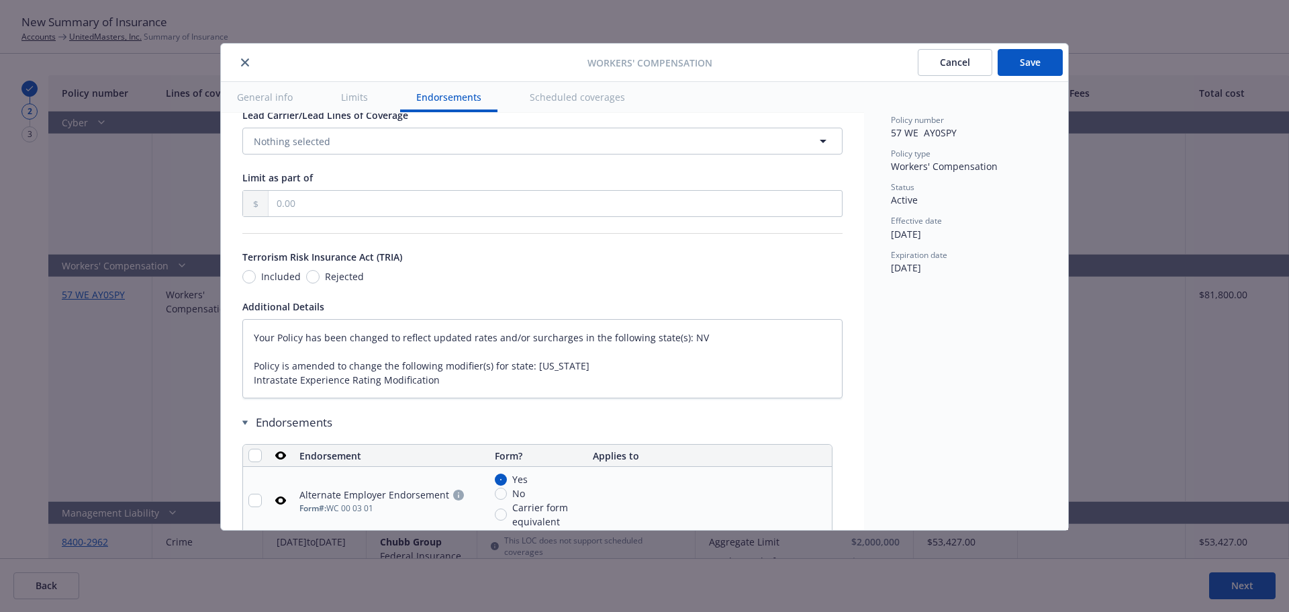
scroll to position [1141, 0]
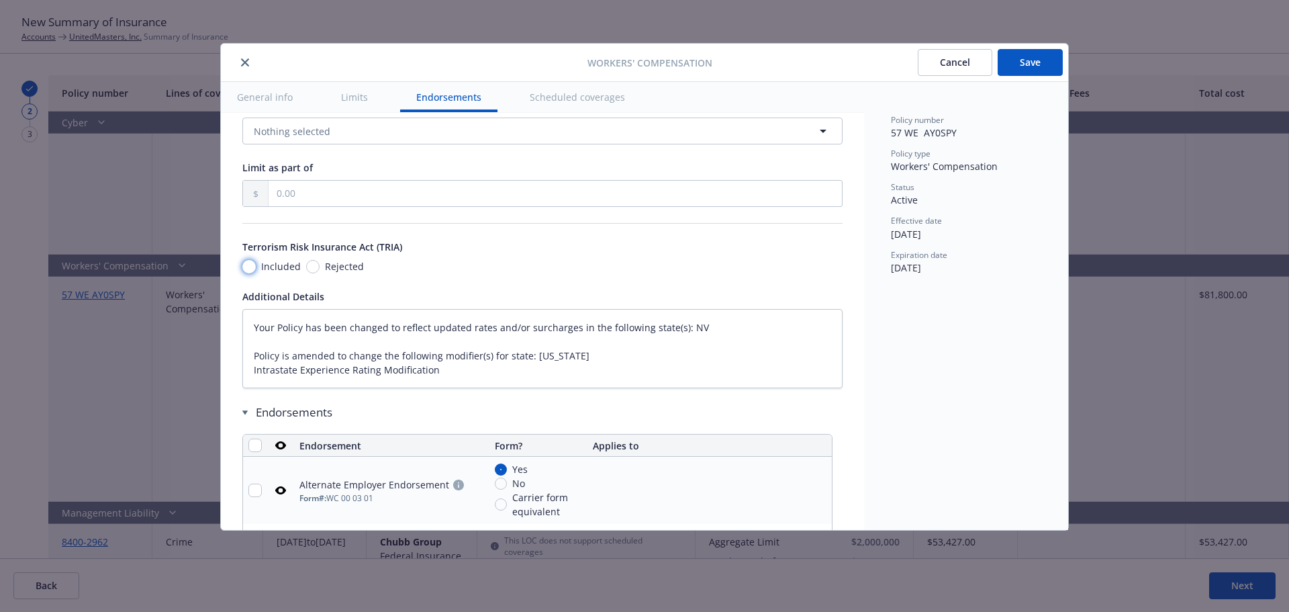
click at [250, 267] on input "Included" at bounding box center [248, 266] width 13 height 13
radio input "true"
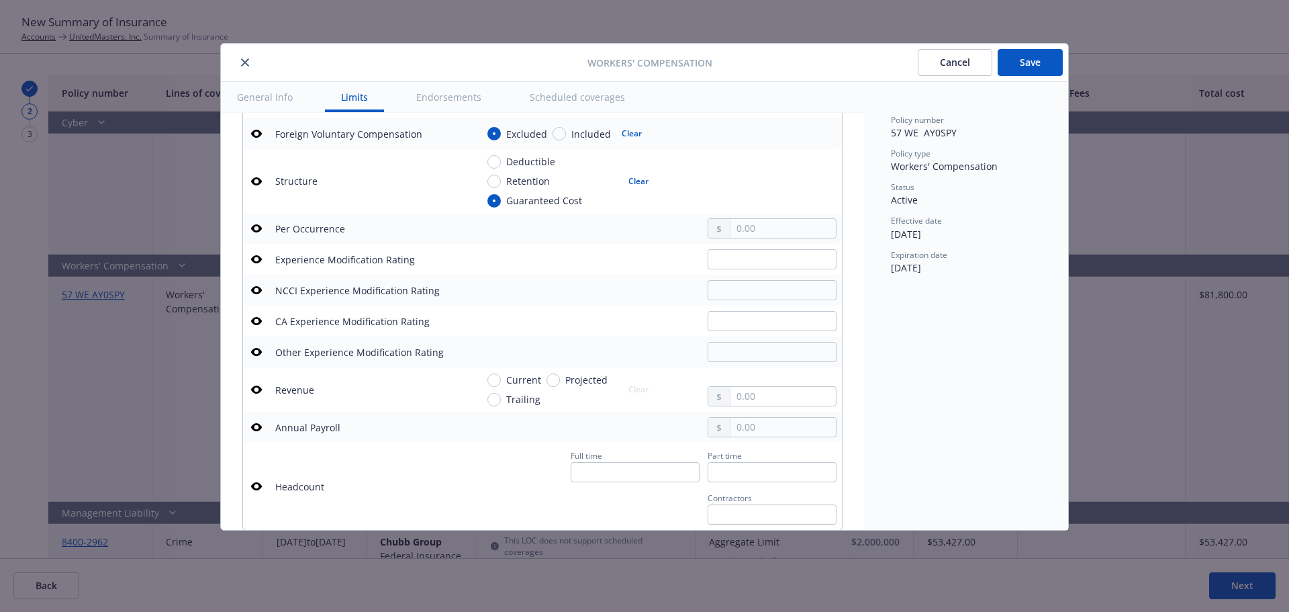
scroll to position [604, 0]
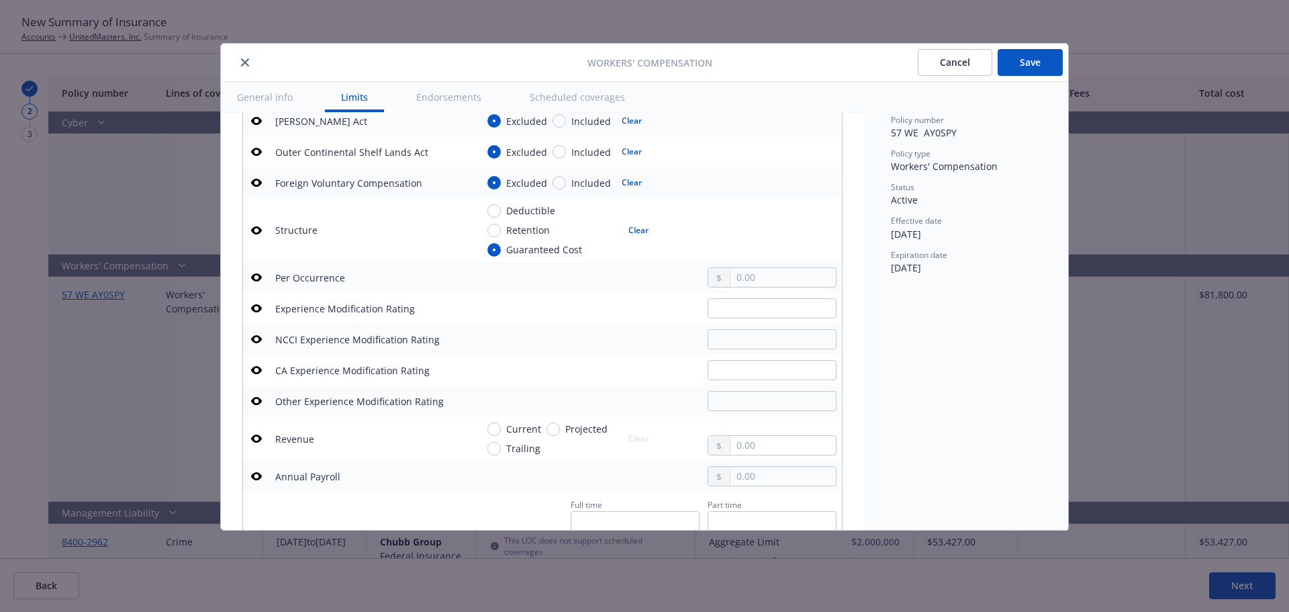
click at [171, 407] on div "Workers' Compensation Cancel Save General info Limits Endorsements Scheduled co…" at bounding box center [644, 306] width 1289 height 612
click at [741, 475] on input "text" at bounding box center [782, 476] width 105 height 19
type textarea "x"
type input "5.00"
type textarea "x"
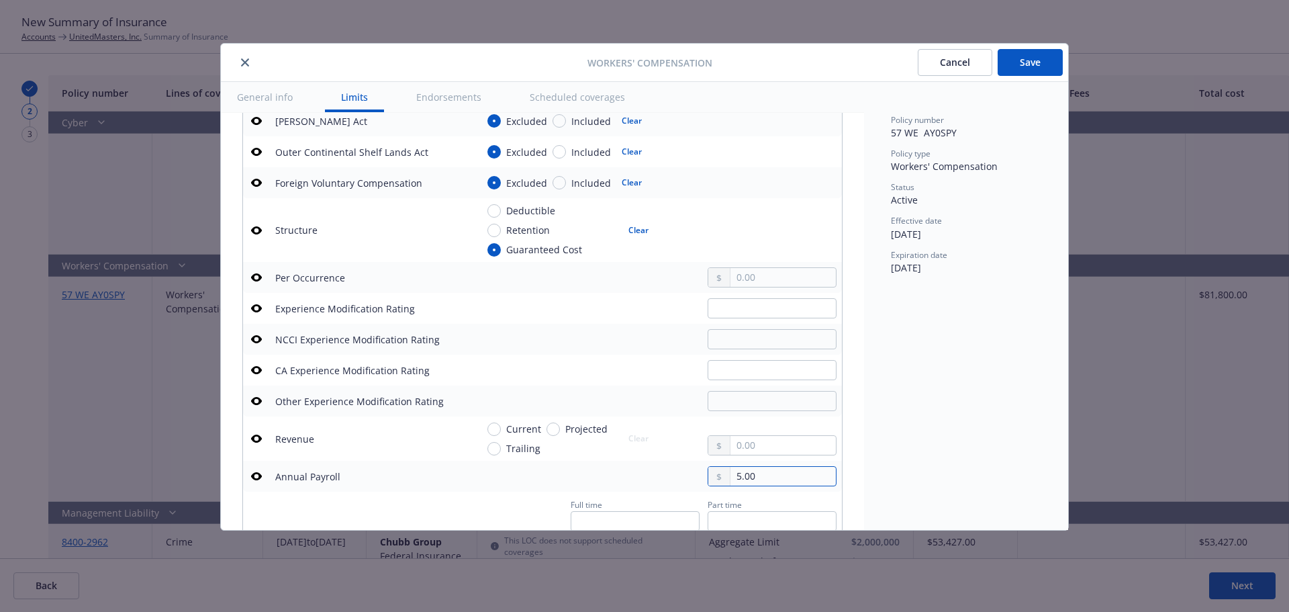
type input "52.00"
type textarea "x"
type input "522.00"
type textarea "x"
type input "5,221.00"
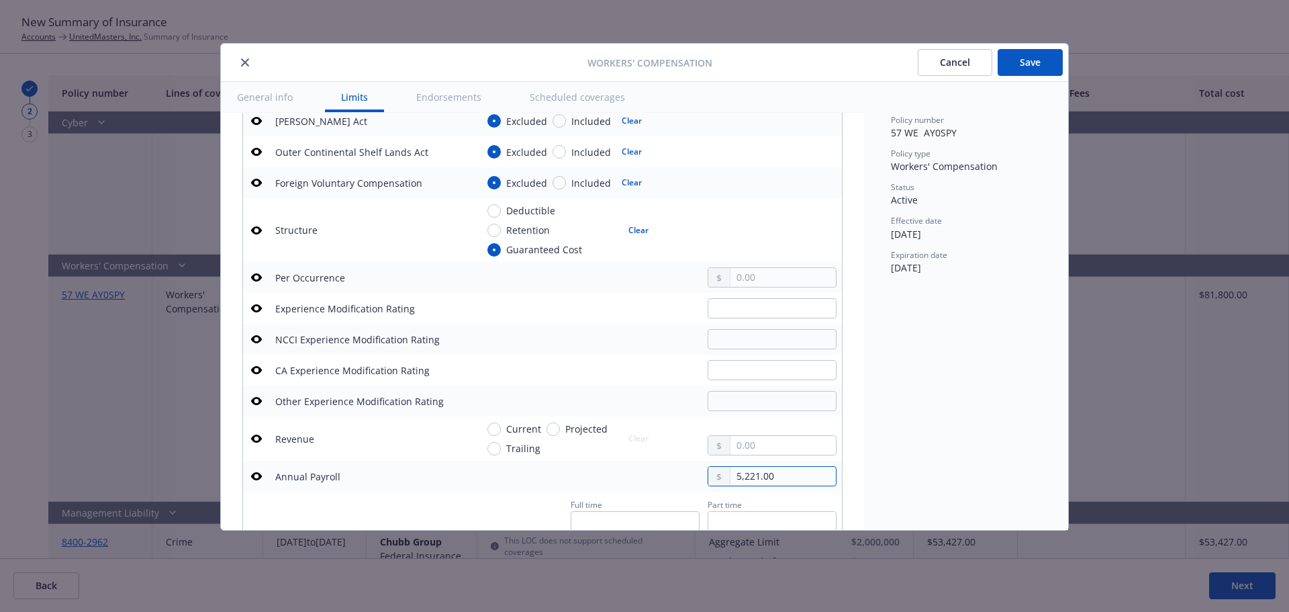
type textarea "x"
type input "52,210.00"
type textarea "x"
type input "522,100.00"
type textarea "x"
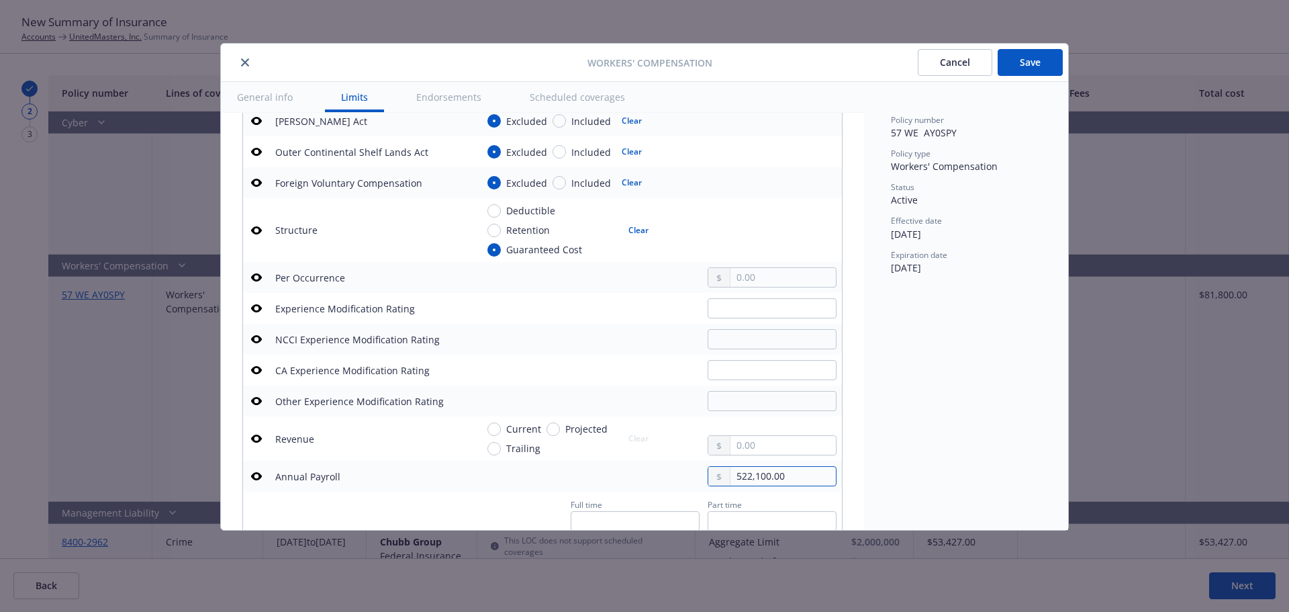
type input "5,221,001.00"
type textarea "x"
type input "52,210,012.00"
click at [734, 370] on input "text" at bounding box center [772, 370] width 129 height 20
click at [372, 490] on td "Annual Payroll" at bounding box center [370, 476] width 201 height 31
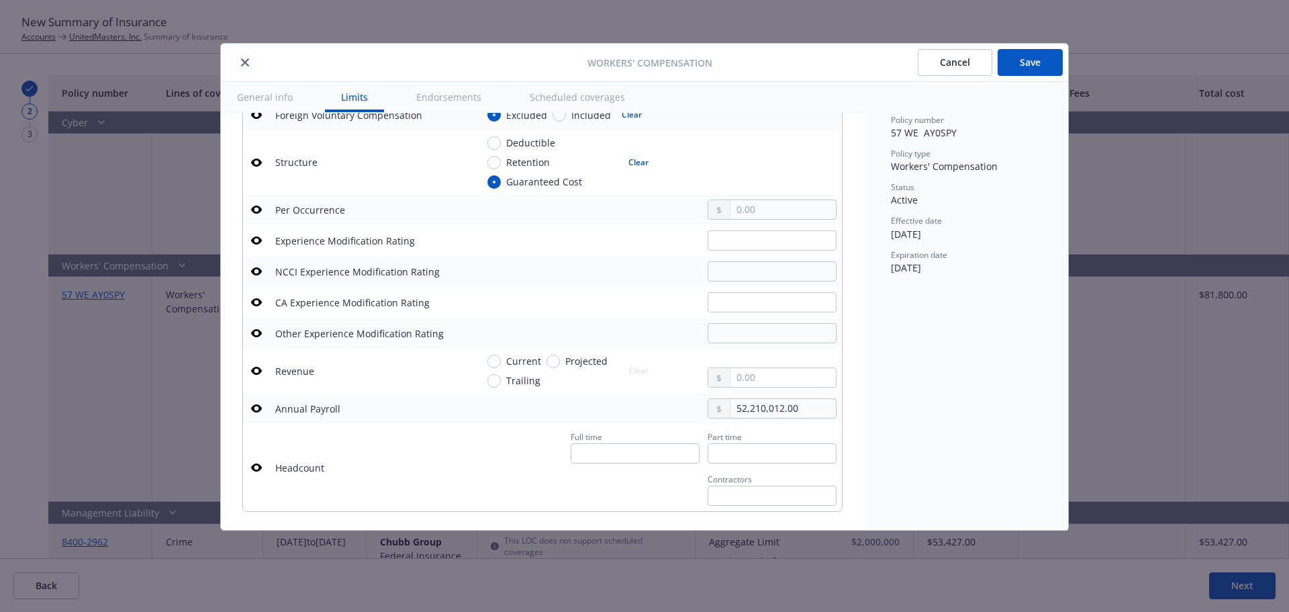
scroll to position [671, 0]
click at [757, 305] on input "text" at bounding box center [772, 303] width 129 height 20
type textarea "x"
type input "0"
type textarea "x"
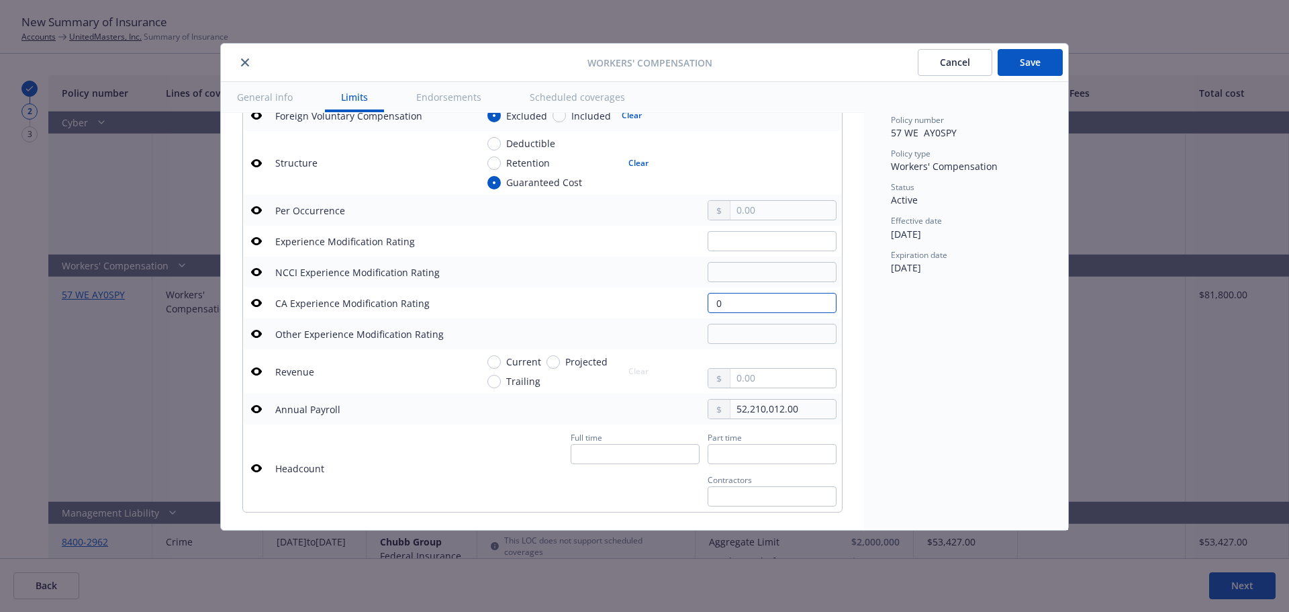
type input "0."
type textarea "x"
type input "0.6"
type textarea "x"
type input "0.69"
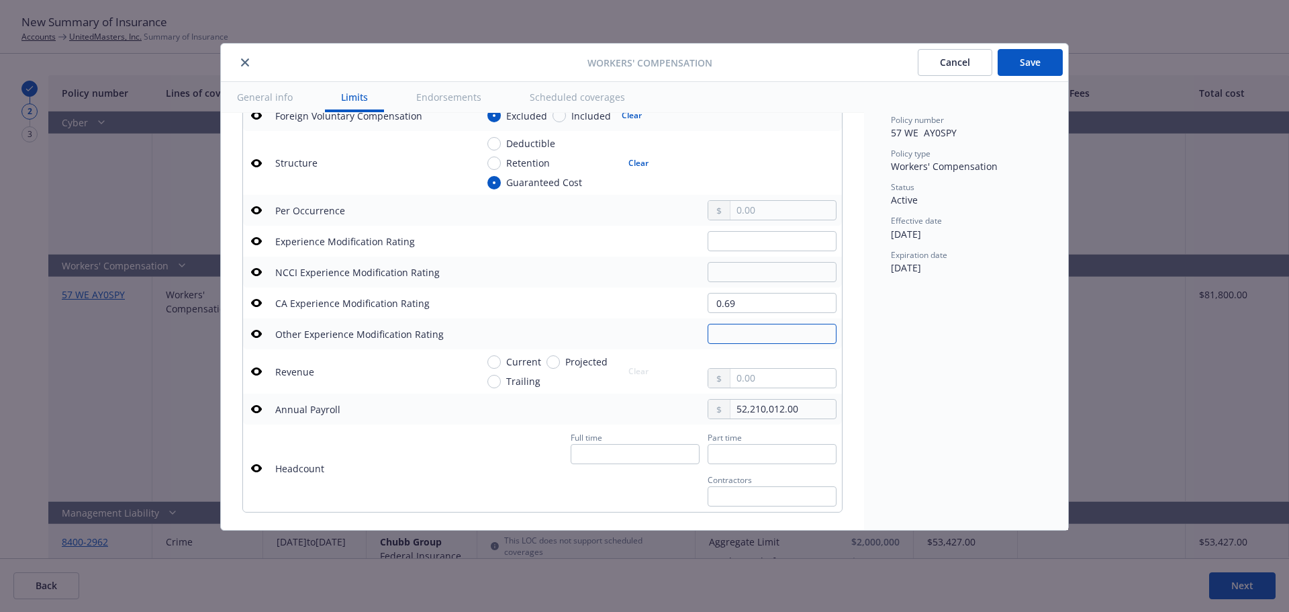
click at [752, 324] on input "text" at bounding box center [772, 334] width 129 height 20
click at [382, 482] on td "Headcount" at bounding box center [370, 467] width 201 height 87
click at [749, 330] on input "text" at bounding box center [772, 334] width 129 height 20
type textarea "x"
type input "0"
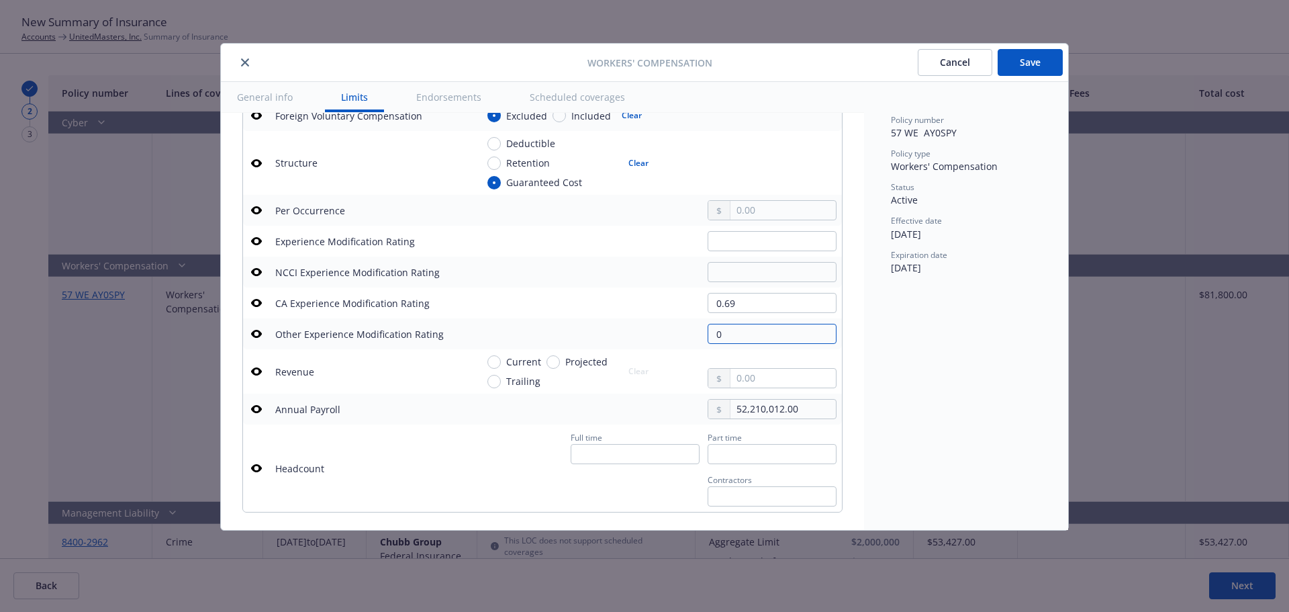
type textarea "x"
type input "0."
type textarea "x"
type input "0.7"
type textarea "x"
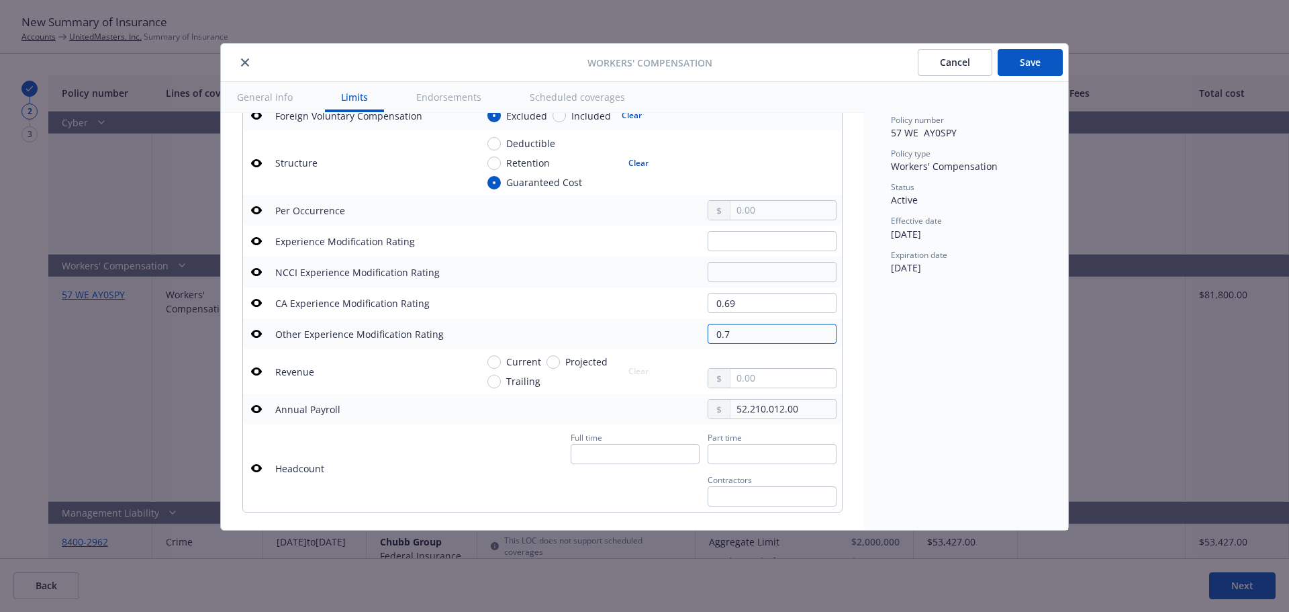
type input "0.74"
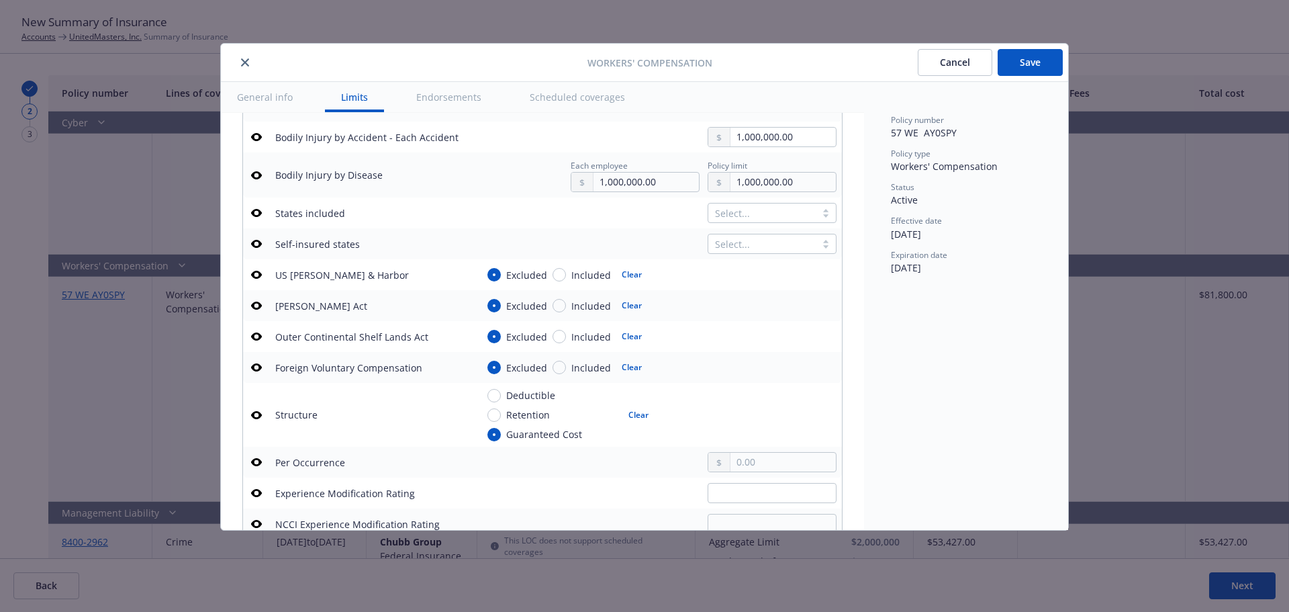
scroll to position [403, 0]
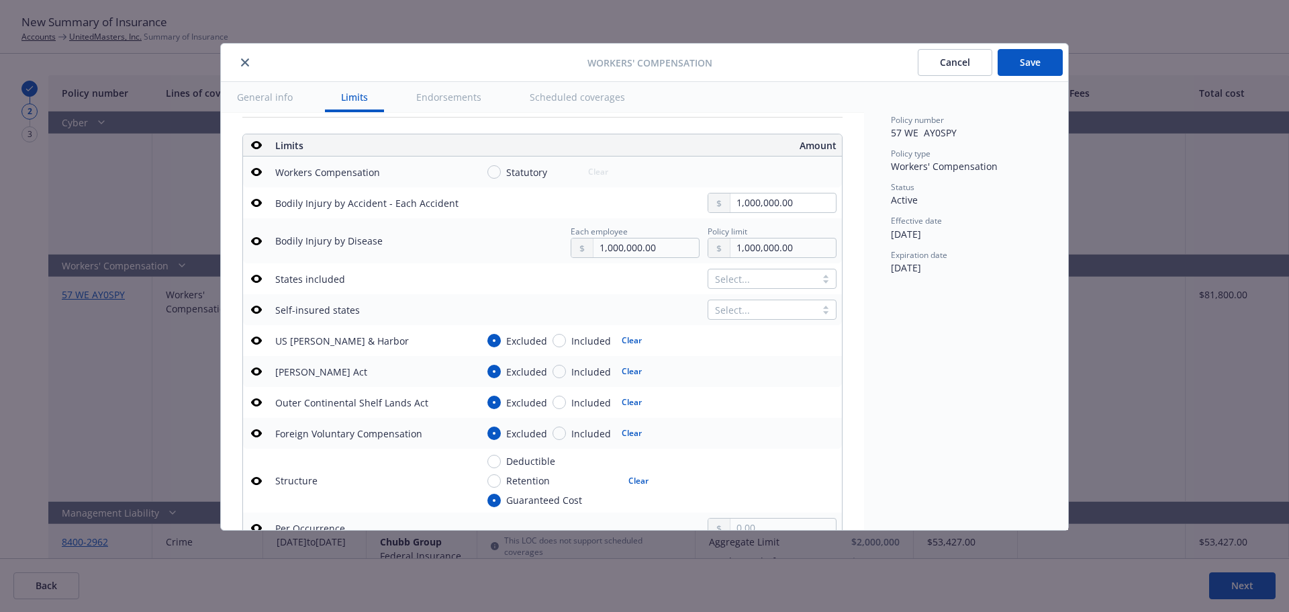
type textarea "x"
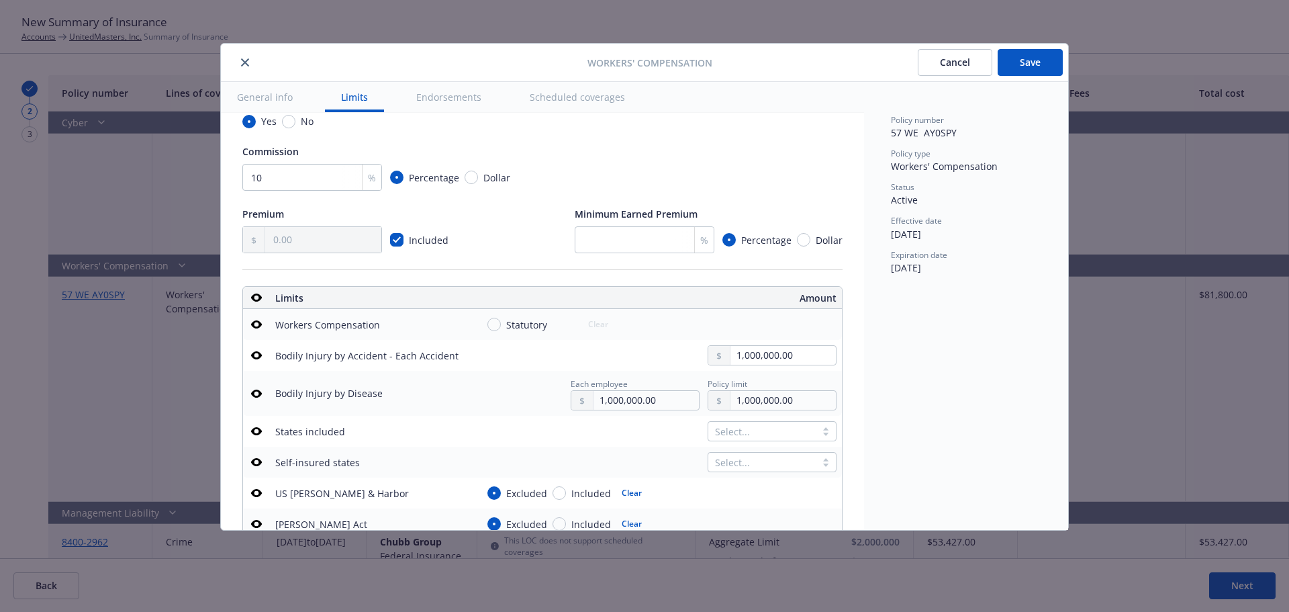
type input "0.74"
type textarea "x"
click at [305, 484] on td "US [PERSON_NAME] & Harbor" at bounding box center [370, 492] width 201 height 31
click at [398, 242] on input "checkbox" at bounding box center [396, 239] width 13 height 13
checkbox input "false"
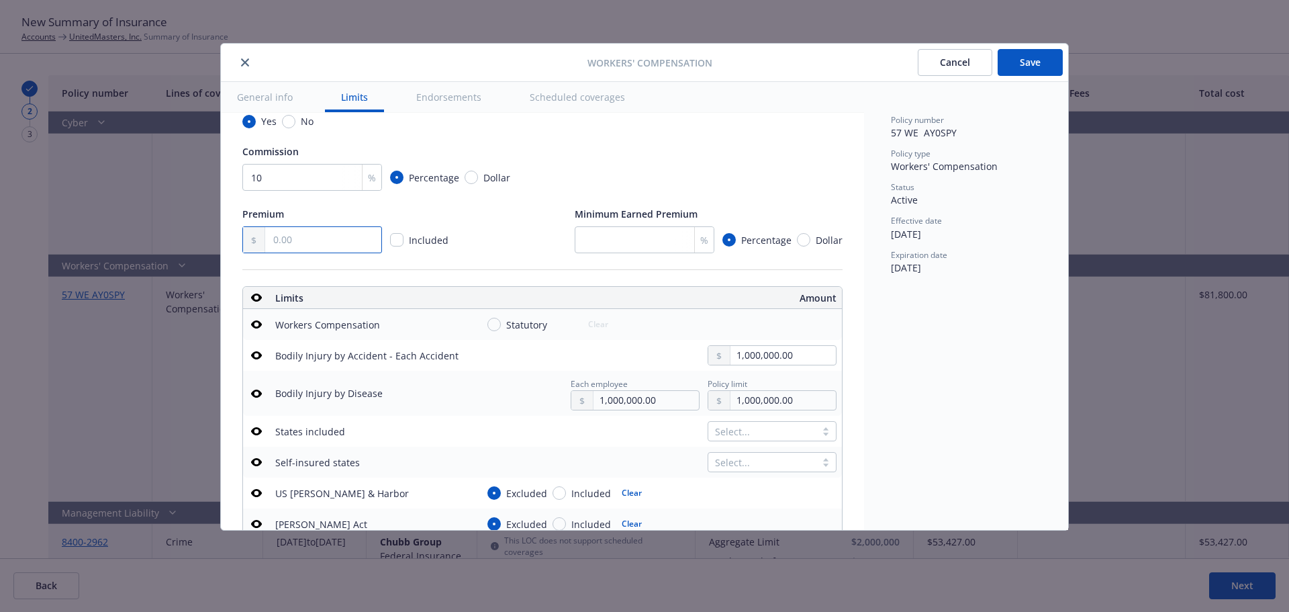
click at [318, 240] on input "text" at bounding box center [323, 240] width 116 height 26
type textarea "x"
type input "8.00"
type textarea "x"
type input "81.00"
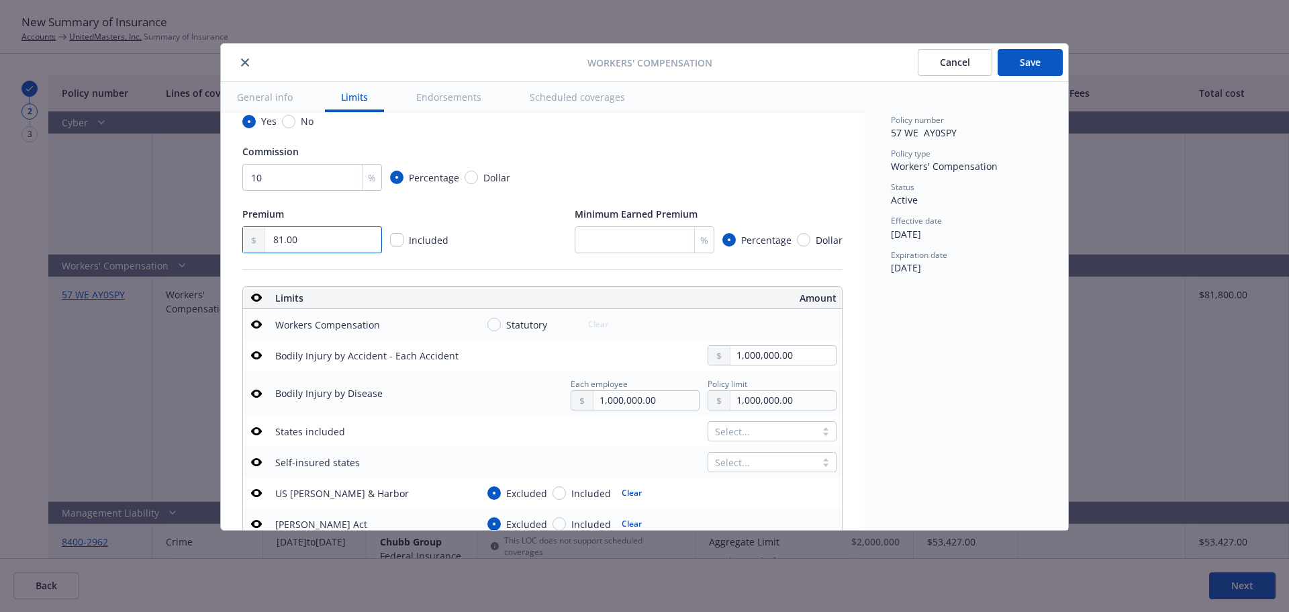
type textarea "x"
type input "817.00"
type textarea "x"
type input "8,179.00"
type textarea "x"
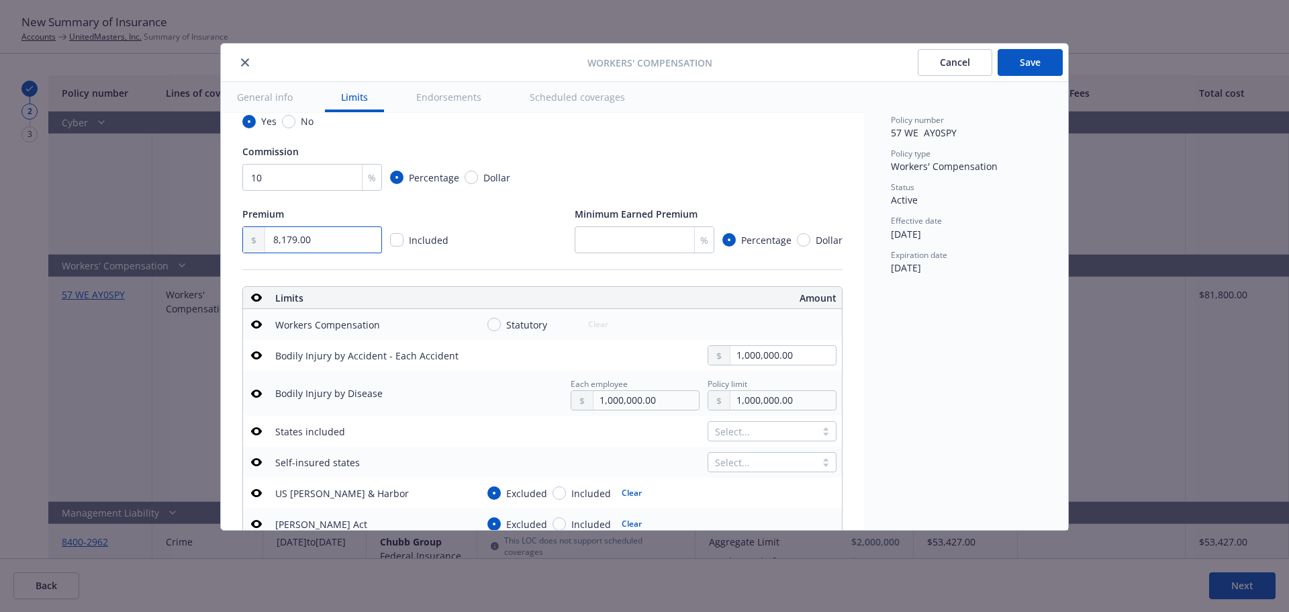
type input "81,799.00"
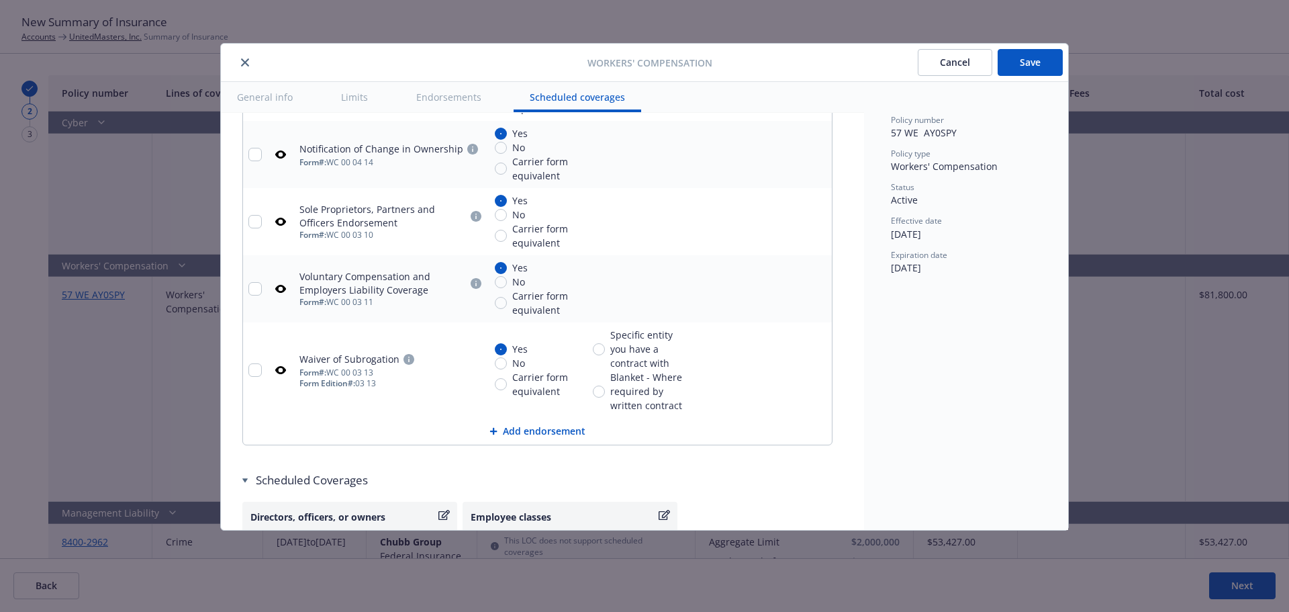
scroll to position [1544, 0]
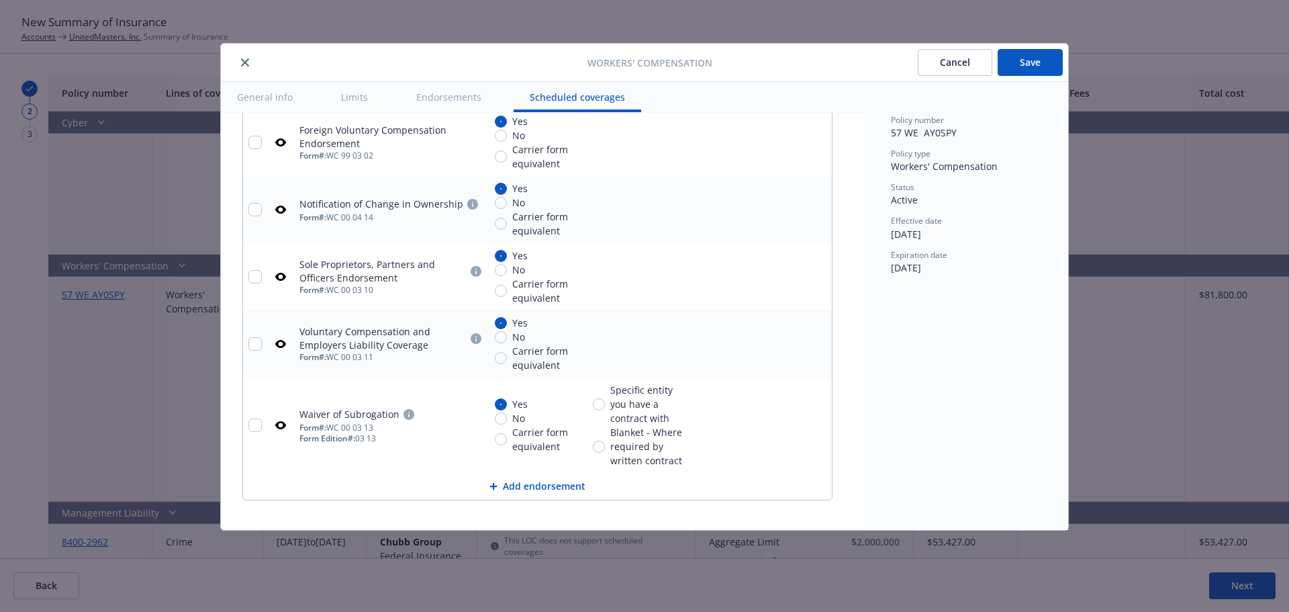
type textarea "x"
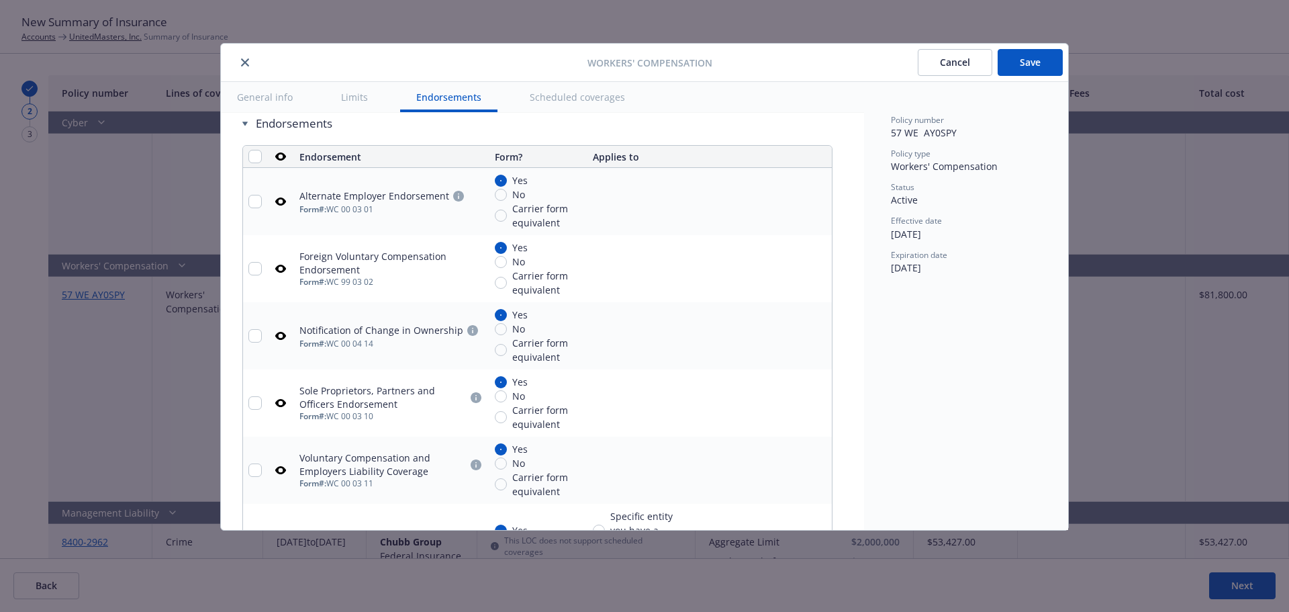
scroll to position [1410, 0]
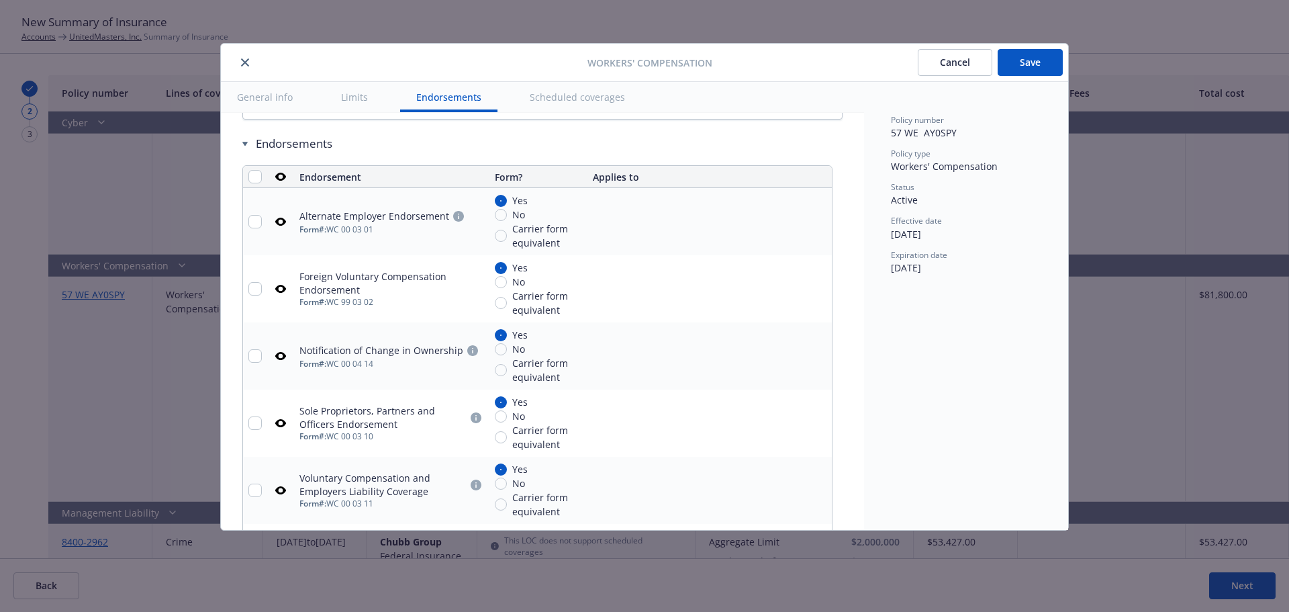
type input "81,799.00"
click at [352, 406] on div "Sole Proprietors, Partners and Officers Endorsement" at bounding box center [382, 417] width 167 height 27
click at [500, 284] on input "No" at bounding box center [501, 282] width 12 height 12
radio input "true"
type textarea "x"
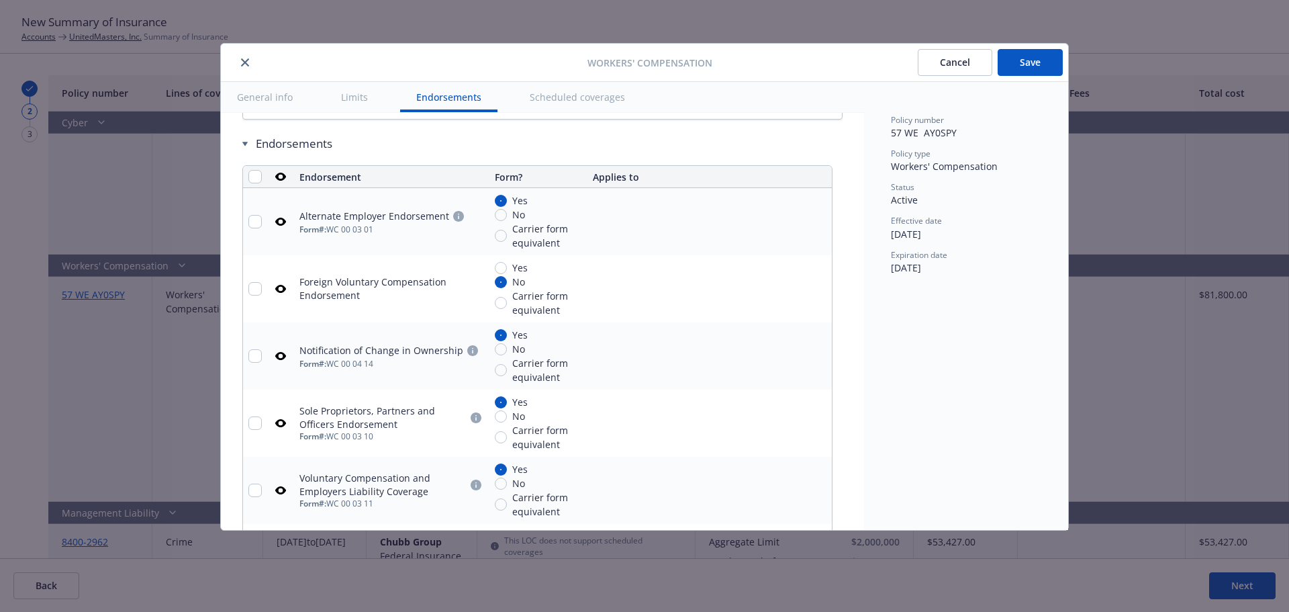
click at [379, 301] on div "Foreign Voluntary Compensation Endorsement" at bounding box center [391, 288] width 185 height 27
click at [499, 218] on input "No" at bounding box center [501, 215] width 12 height 12
radio input "true"
type textarea "x"
click at [502, 418] on input "No" at bounding box center [501, 416] width 12 height 12
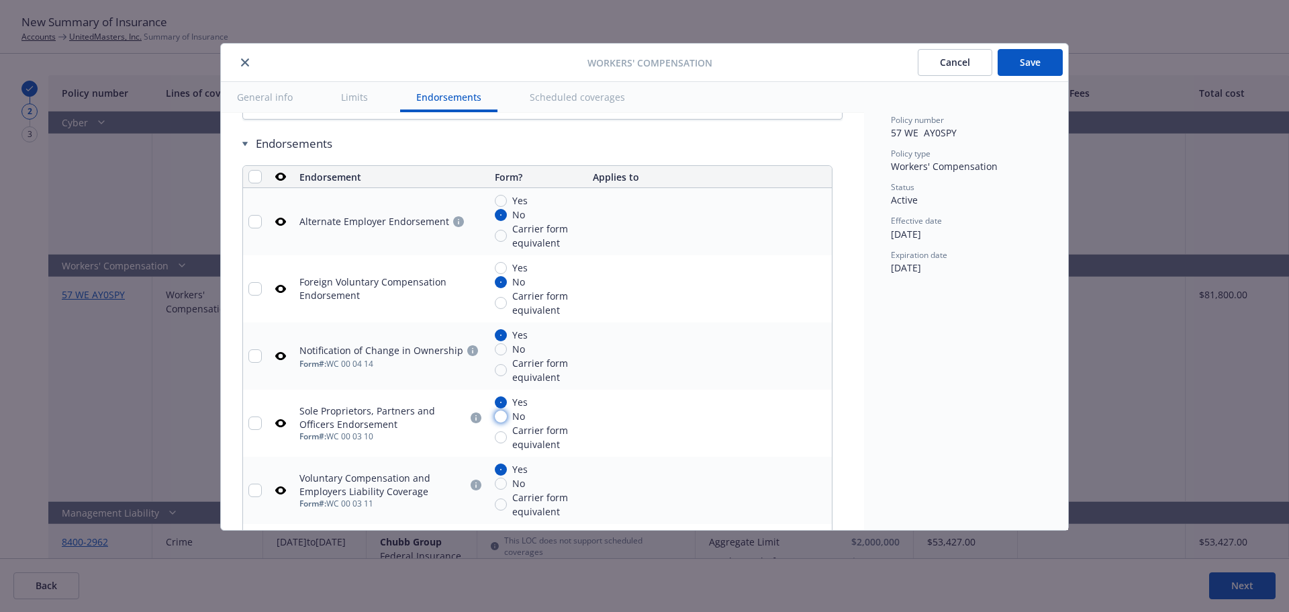
radio input "true"
type textarea "x"
click at [501, 404] on input "Yes" at bounding box center [501, 402] width 12 height 12
radio input "true"
type textarea "x"
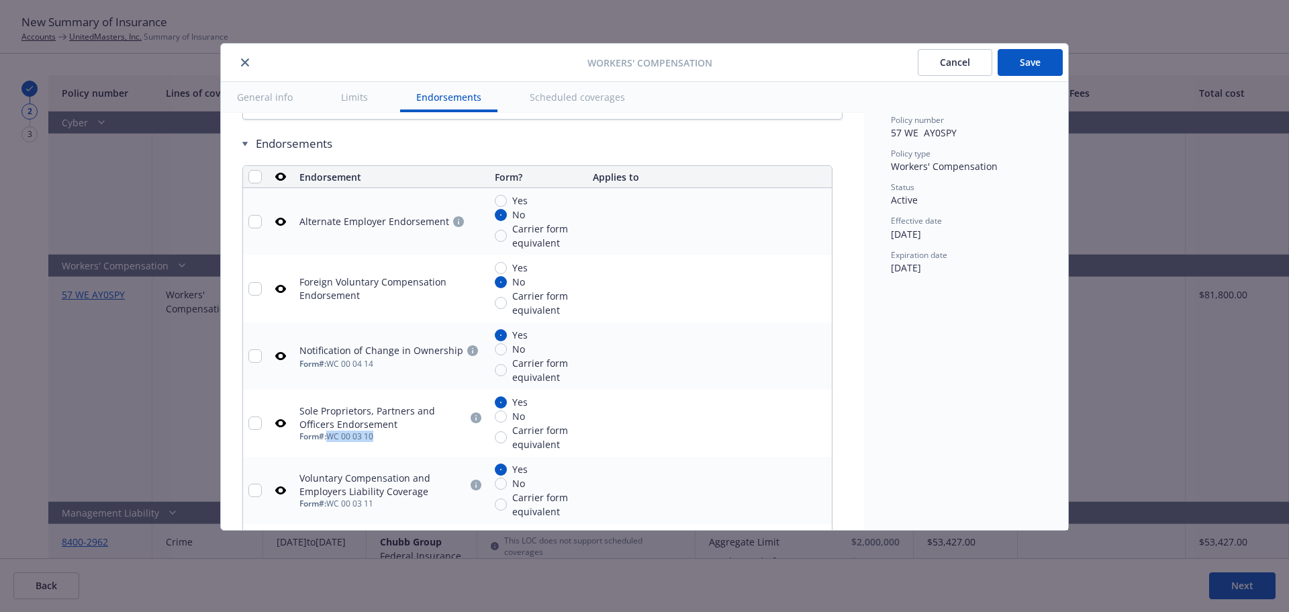
drag, startPoint x: 379, startPoint y: 438, endPoint x: 332, endPoint y: 438, distance: 47.0
click at [332, 438] on div "Form #: WC 00 03 10" at bounding box center [391, 436] width 185 height 11
copy div "WC 00 03 10"
click at [377, 377] on td "Notification of Change in Ownership Form #: WC 00 04 14" at bounding box center [391, 355] width 195 height 67
click at [502, 420] on input "No" at bounding box center [501, 416] width 12 height 12
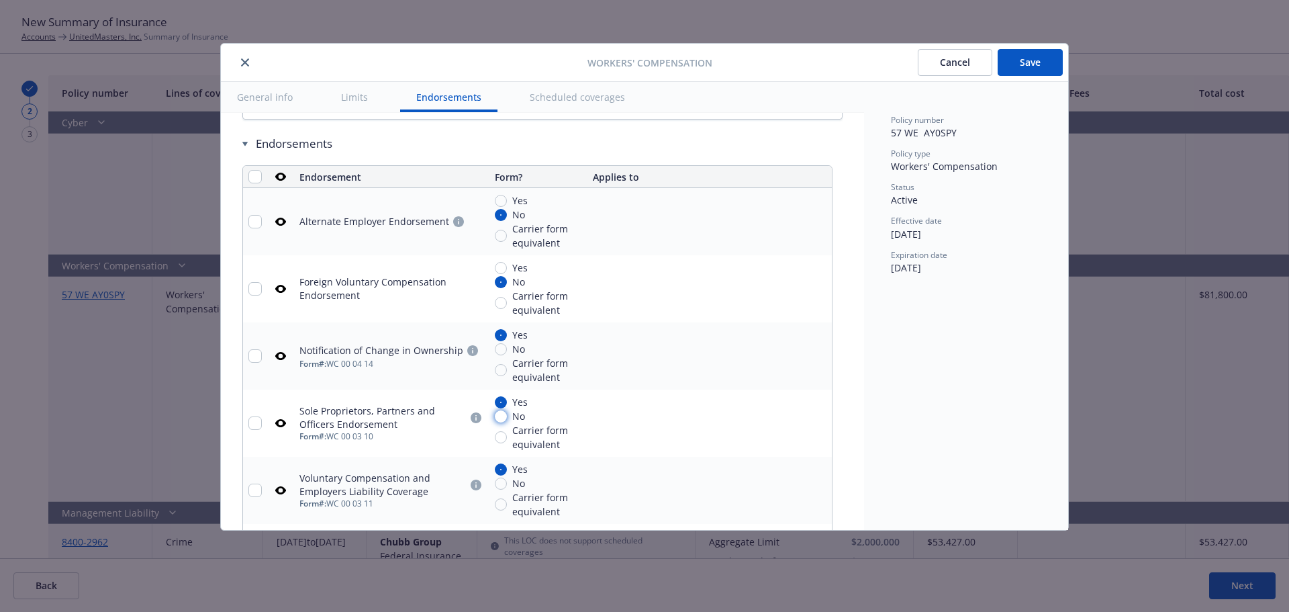
radio input "true"
type textarea "x"
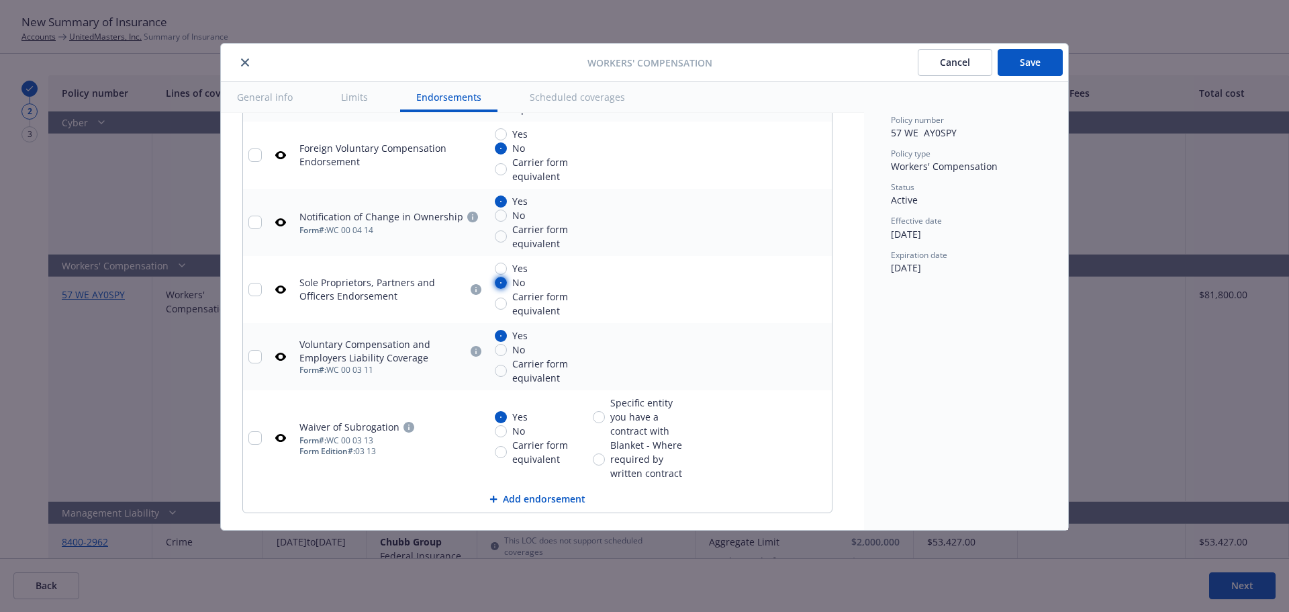
scroll to position [1544, 0]
drag, startPoint x: 379, startPoint y: 369, endPoint x: 334, endPoint y: 367, distance: 44.4
click at [334, 367] on div "Form #: WC 00 03 11" at bounding box center [391, 369] width 185 height 11
copy div "WC 00 03 11"
click at [372, 389] on td "Voluntary Compensation and Employers Liability Coverage Form #: WC 00 03 11" at bounding box center [391, 355] width 195 height 67
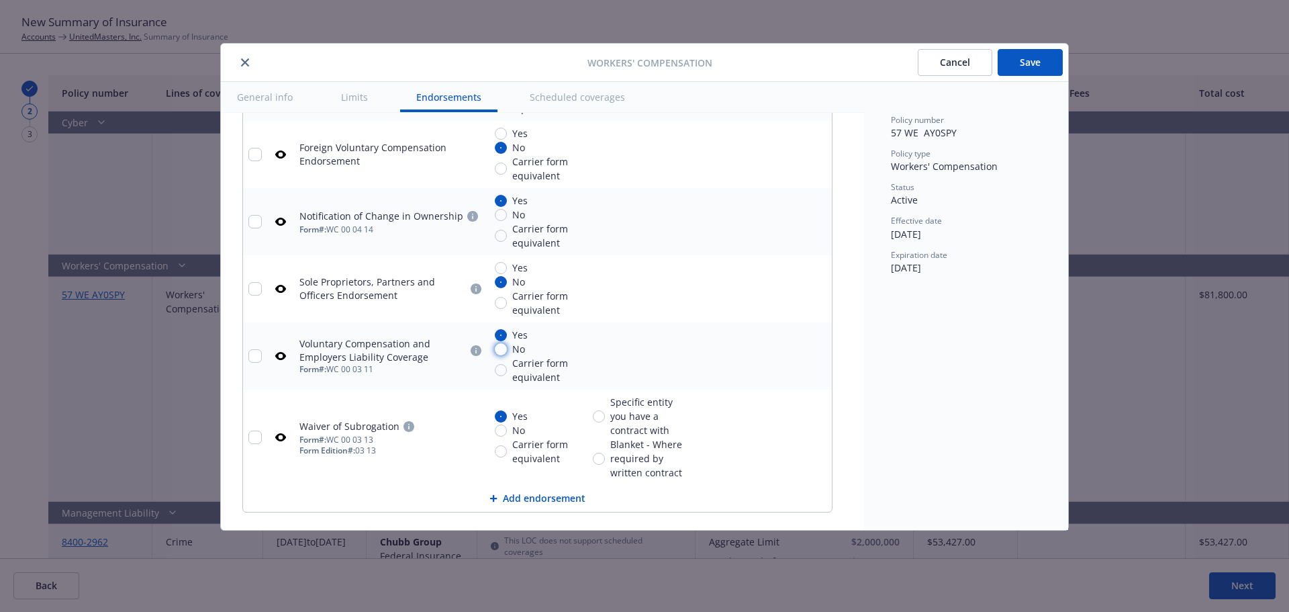
click at [500, 349] on input "No" at bounding box center [501, 349] width 12 height 12
radio input "true"
drag, startPoint x: 381, startPoint y: 440, endPoint x: 334, endPoint y: 438, distance: 47.0
click at [334, 438] on div "Form #: WC 00 03 13" at bounding box center [391, 439] width 185 height 11
copy div "WC 00 03 13"
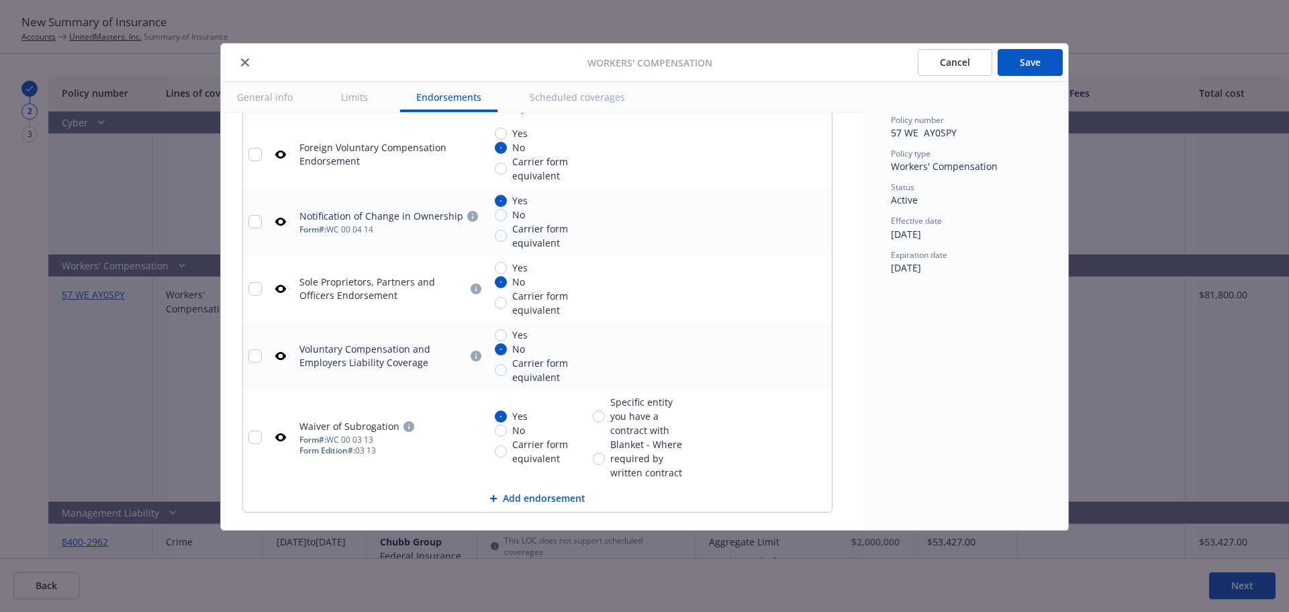
click at [346, 463] on td "Waiver of Subrogation Form #: WC 00 03 13 Form Edition #: 03 13" at bounding box center [391, 436] width 195 height 95
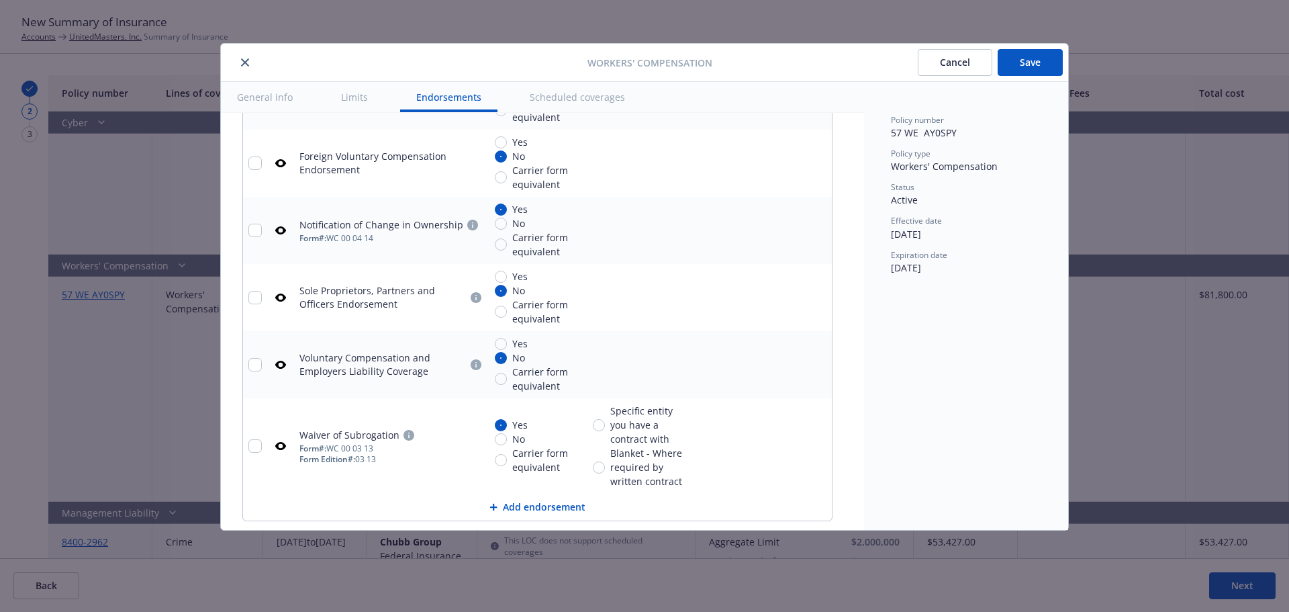
scroll to position [1611, 0]
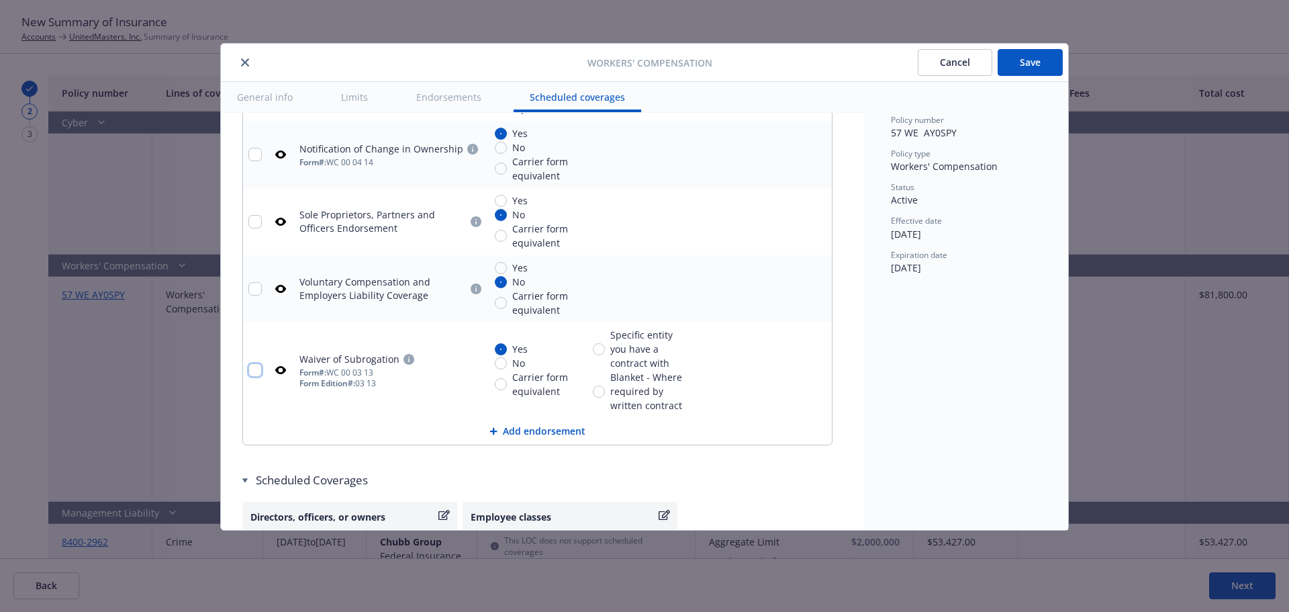
click at [254, 369] on input "checkbox" at bounding box center [254, 369] width 13 height 13
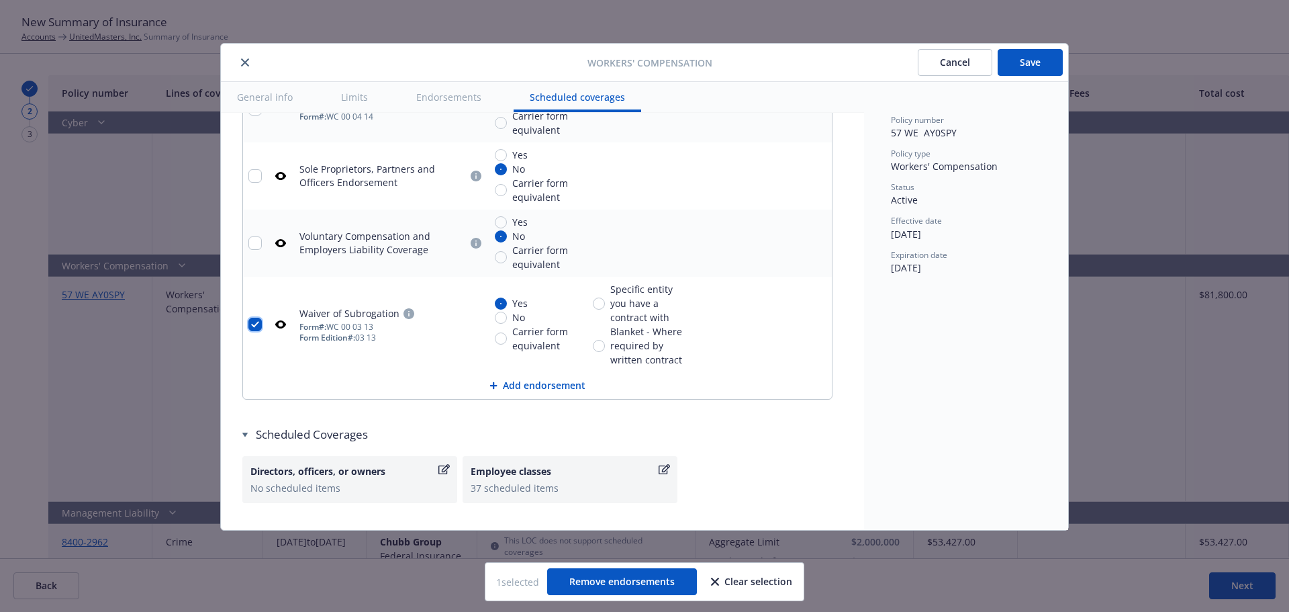
scroll to position [1678, 0]
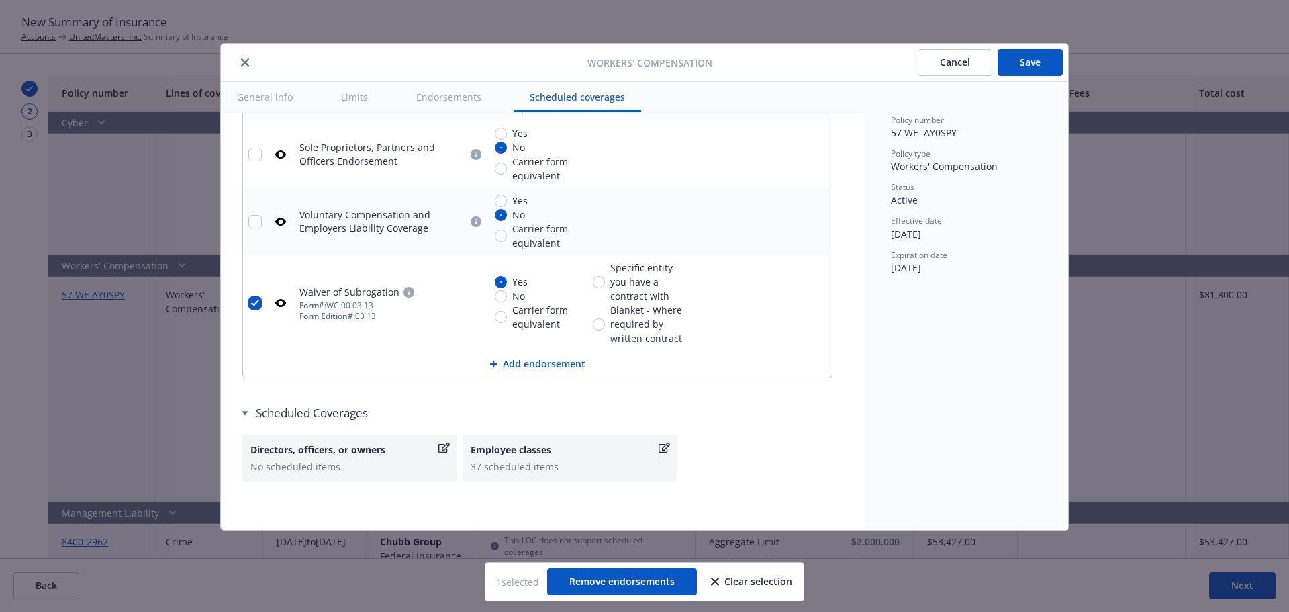
click at [1031, 56] on button "Save" at bounding box center [1030, 62] width 65 height 27
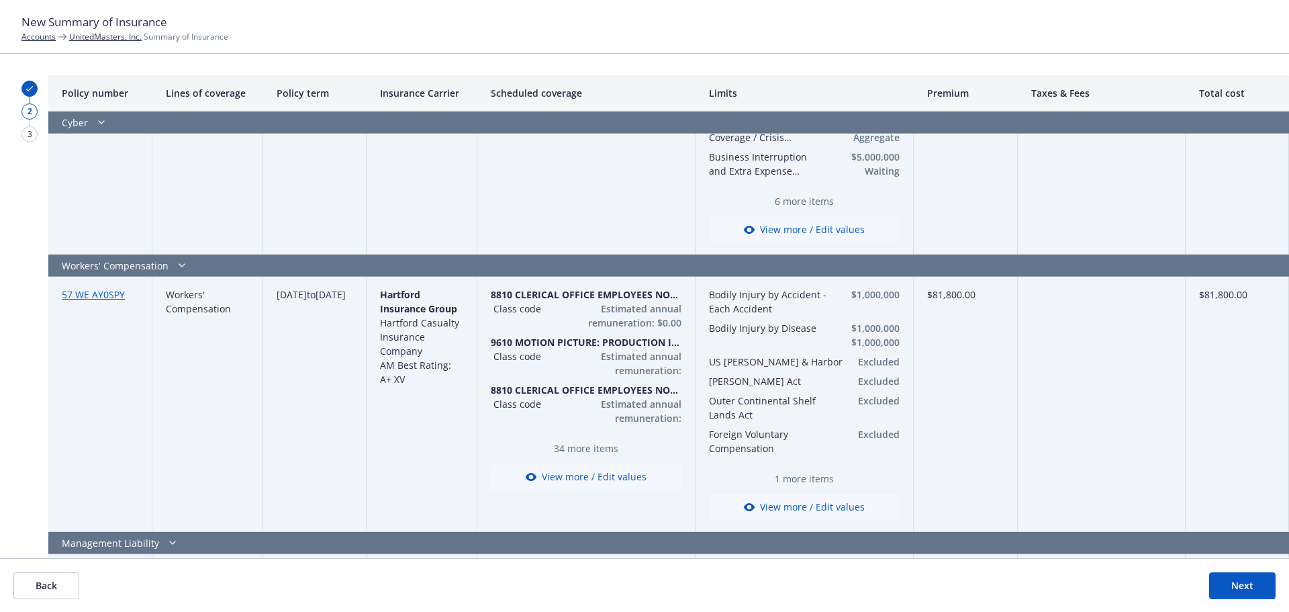
click at [585, 478] on button "View more / Edit values" at bounding box center [586, 476] width 191 height 27
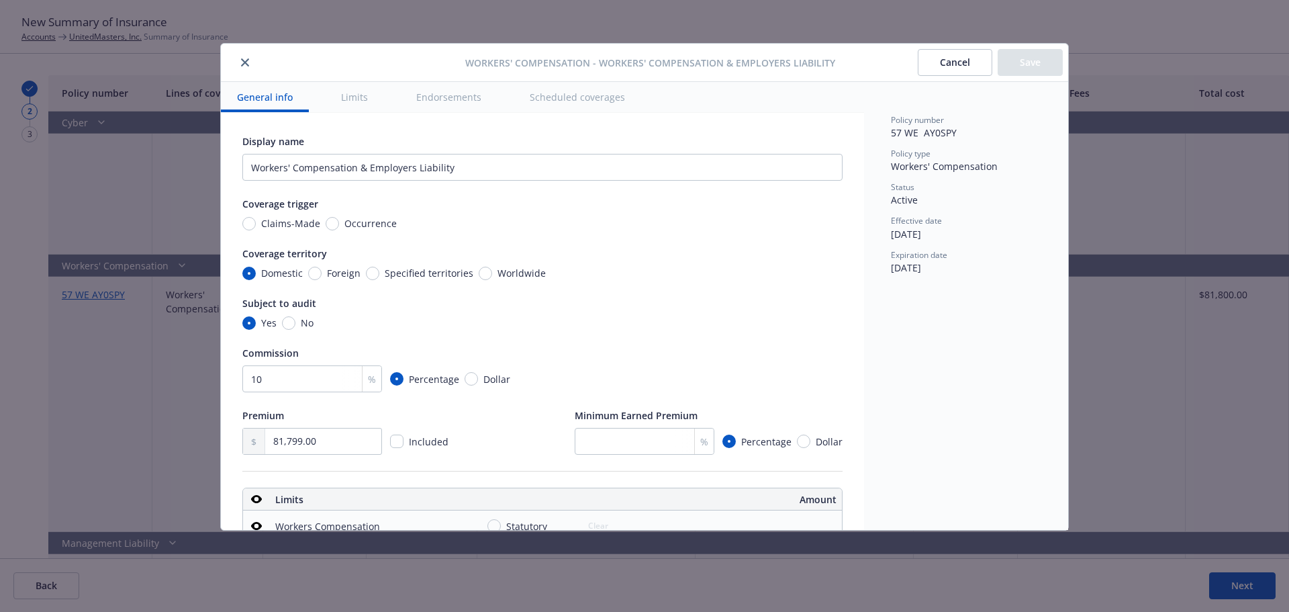
scroll to position [269, 0]
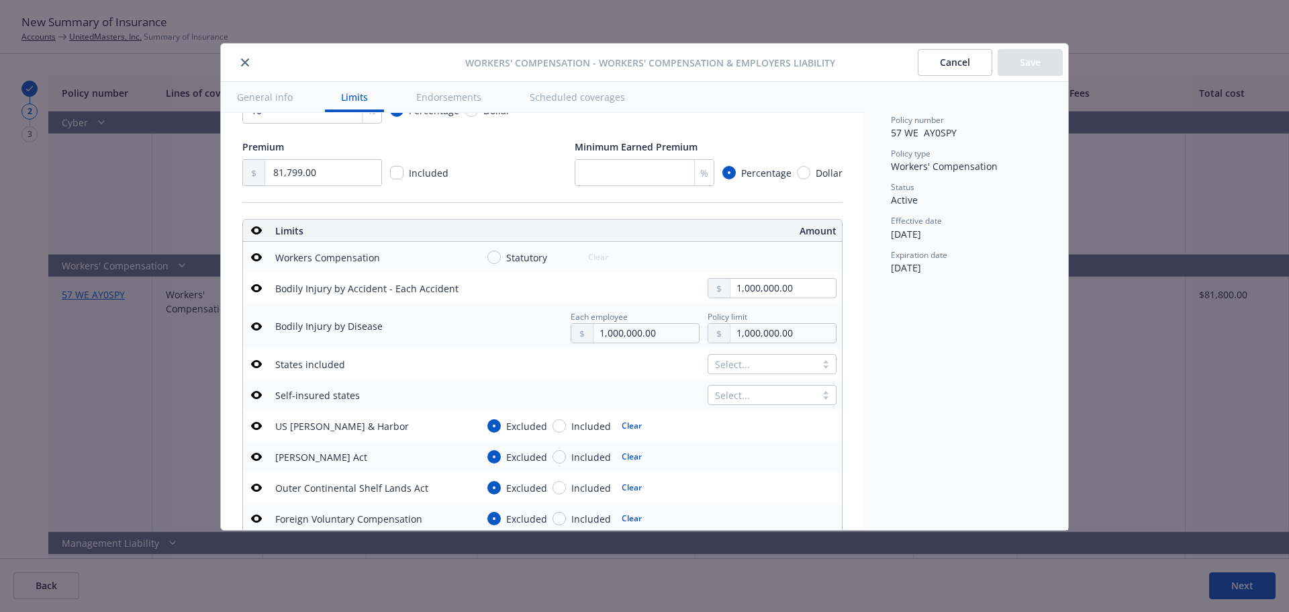
click at [261, 99] on button "General info" at bounding box center [265, 97] width 88 height 30
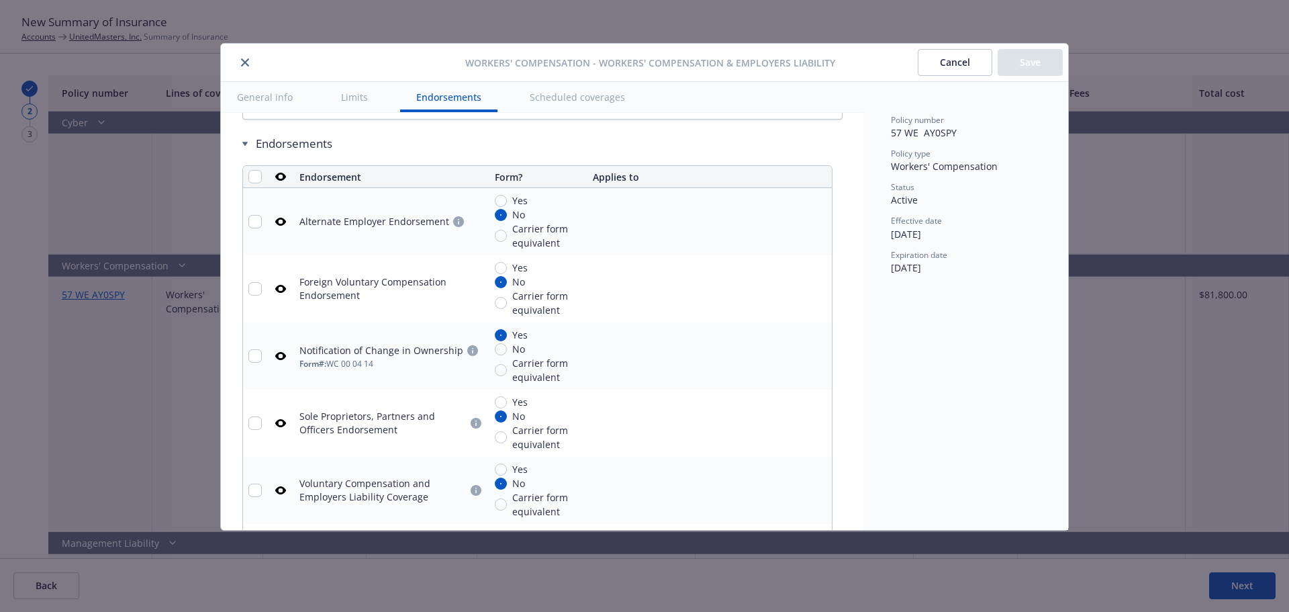
scroll to position [1678, 0]
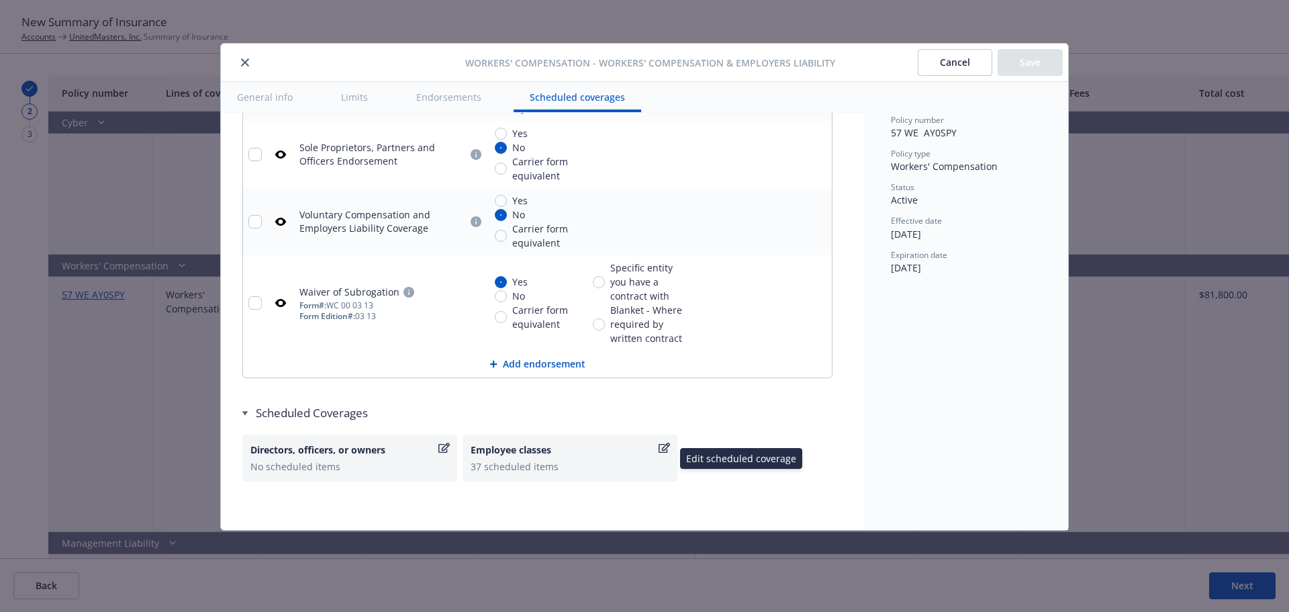
click at [661, 446] on icon "button" at bounding box center [664, 447] width 11 height 11
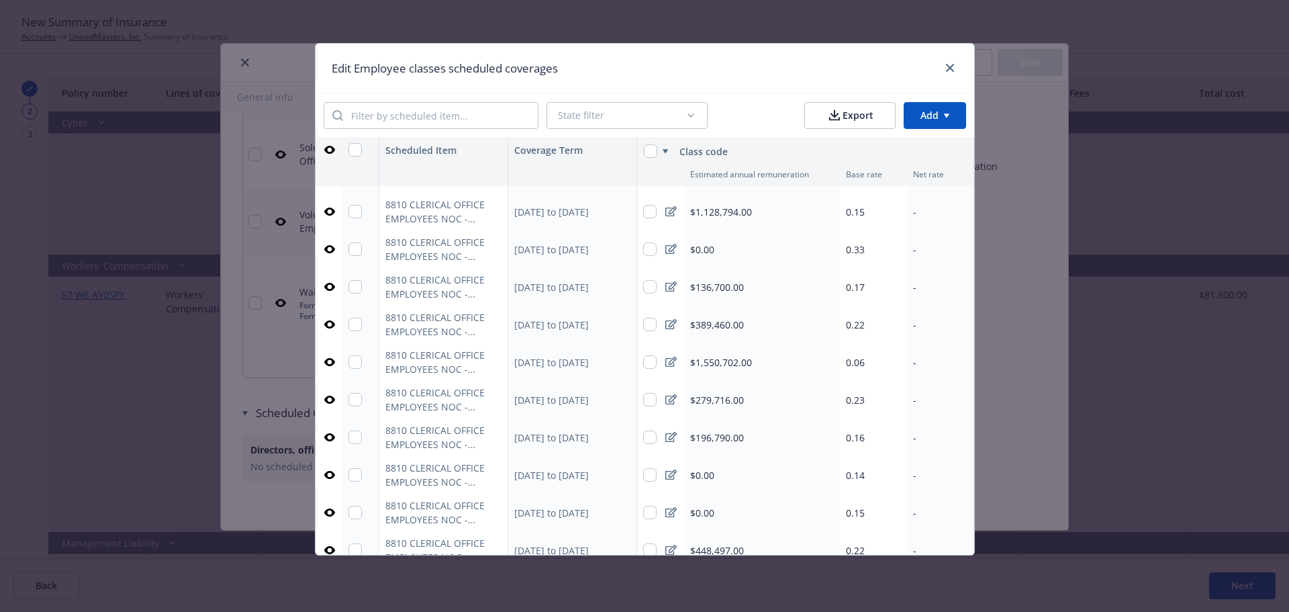
scroll to position [0, 0]
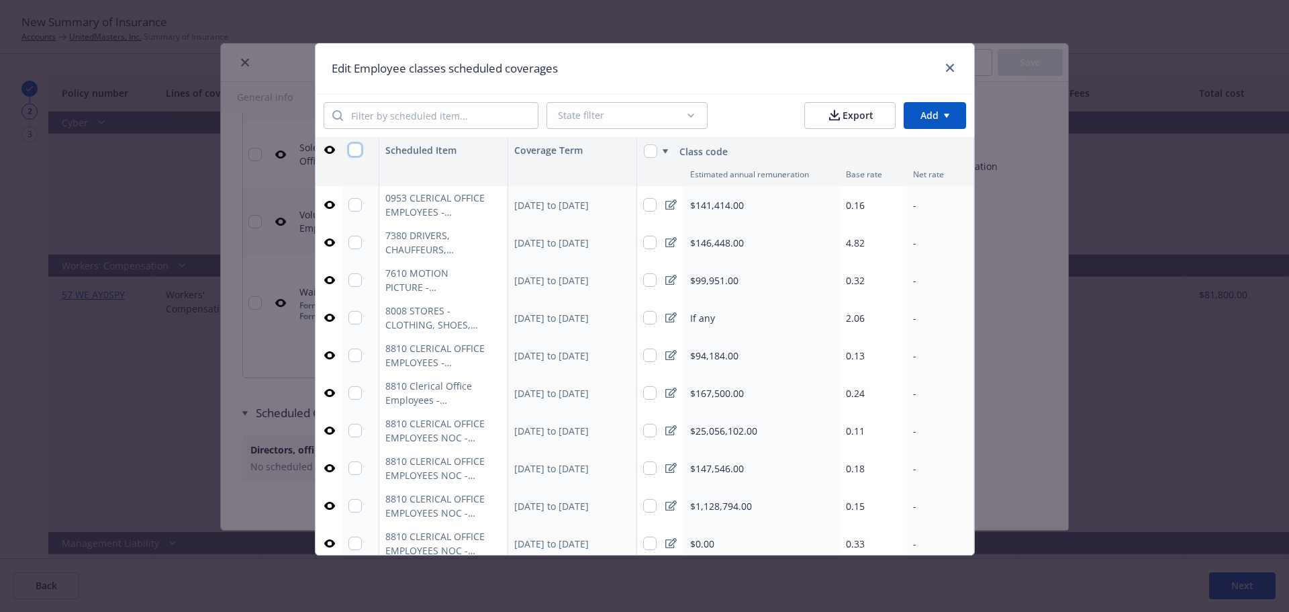
click at [348, 150] on input "checkbox" at bounding box center [354, 149] width 13 height 13
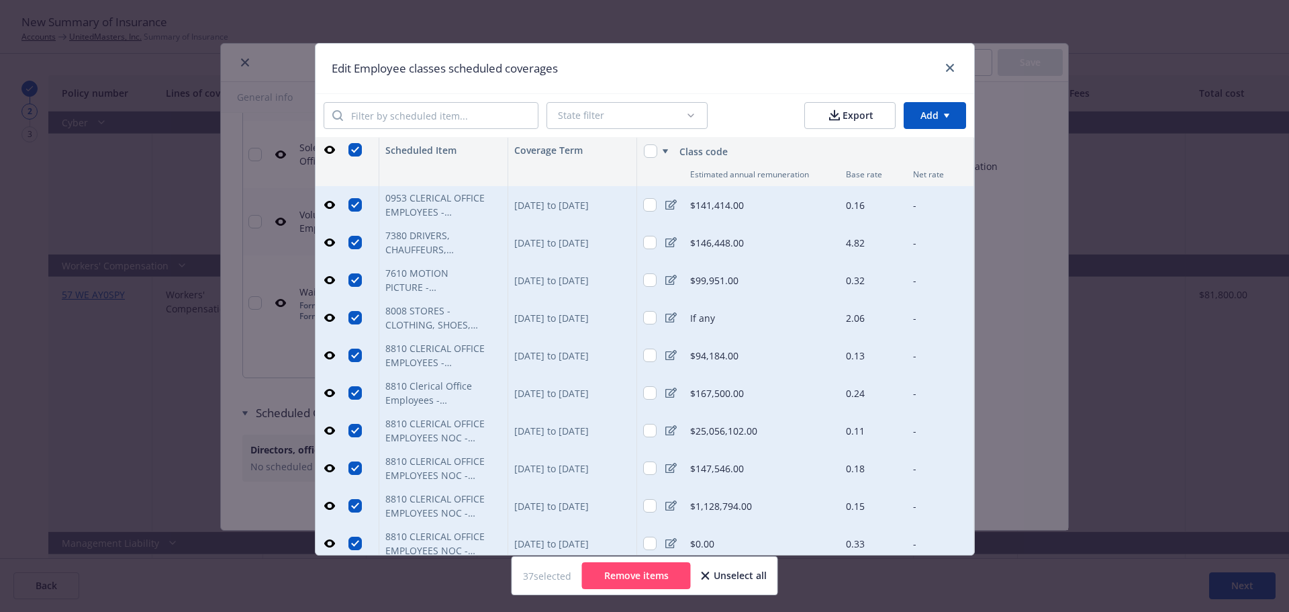
click at [641, 571] on button "Remove items" at bounding box center [636, 575] width 109 height 27
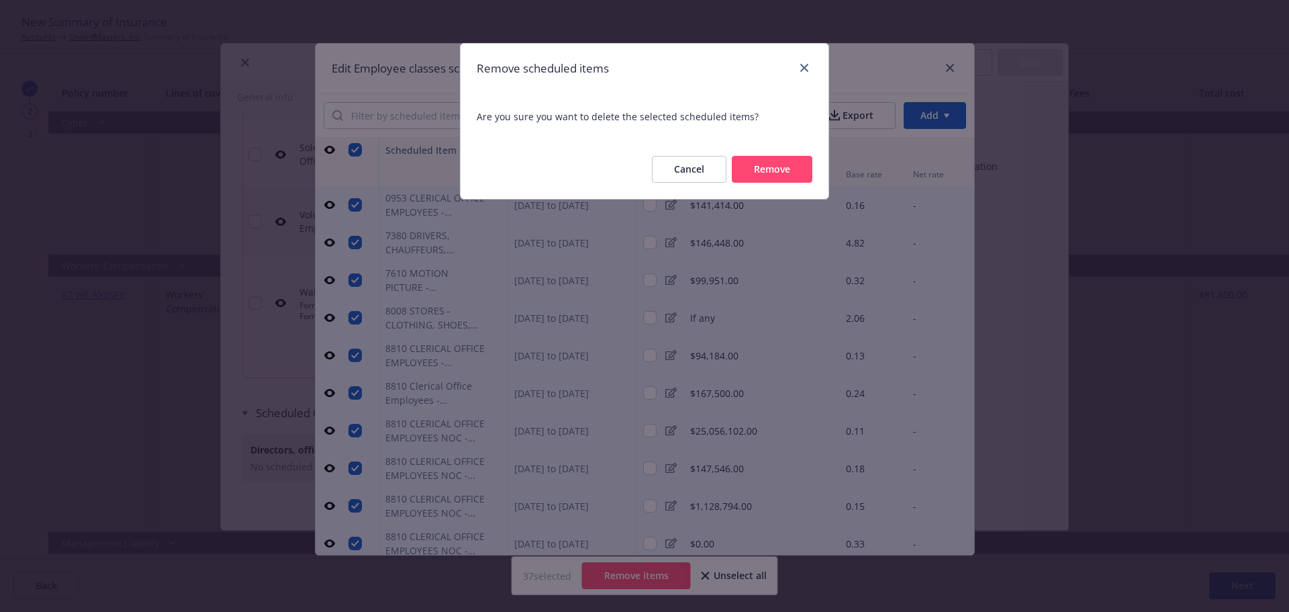
click at [771, 165] on button "Remove" at bounding box center [772, 169] width 81 height 27
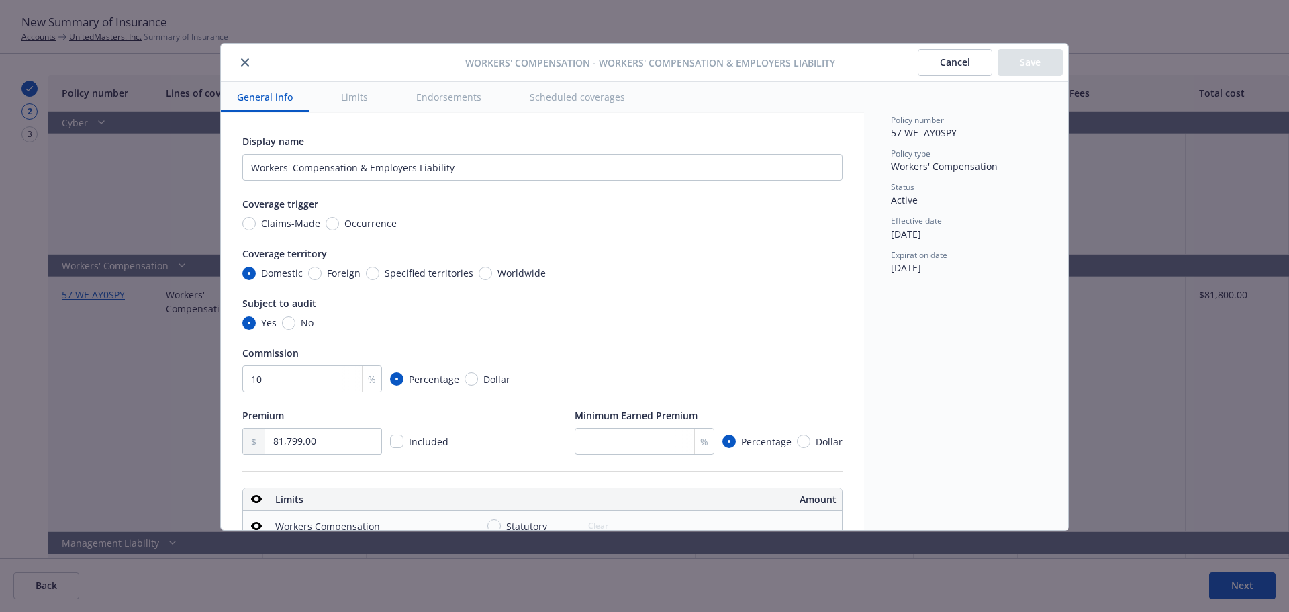
click at [743, 228] on div "Claims-Made Occurrence" at bounding box center [542, 223] width 600 height 14
click at [358, 95] on button "Limits" at bounding box center [354, 97] width 59 height 30
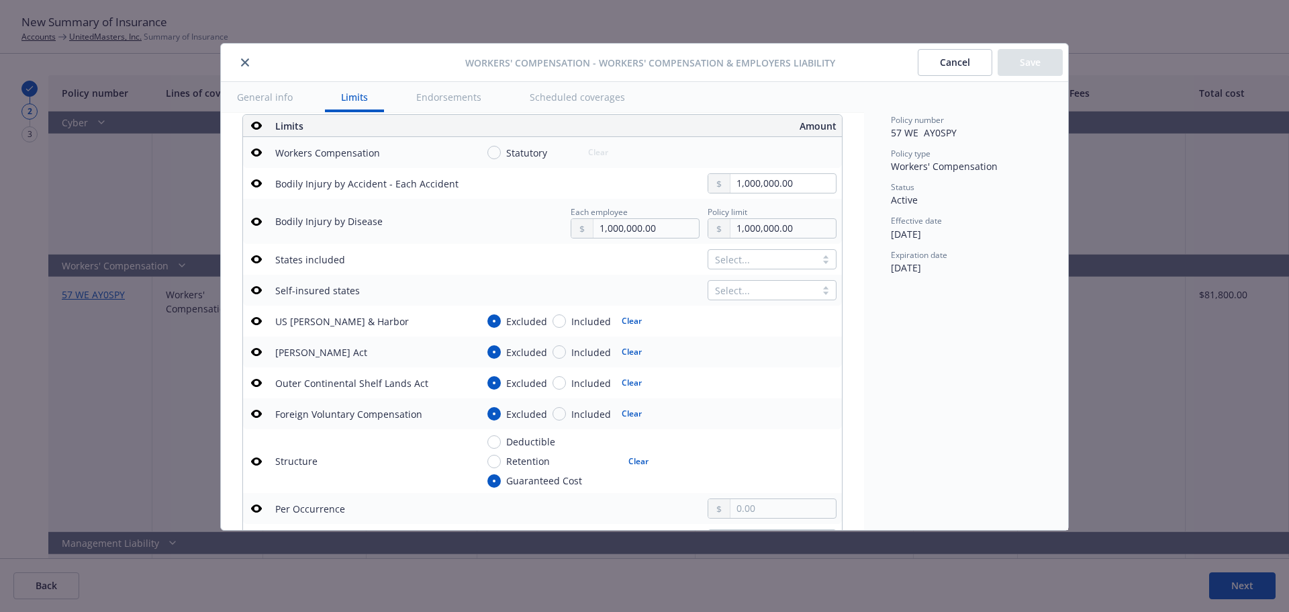
scroll to position [375, 0]
click at [455, 101] on button "Endorsements" at bounding box center [448, 97] width 97 height 30
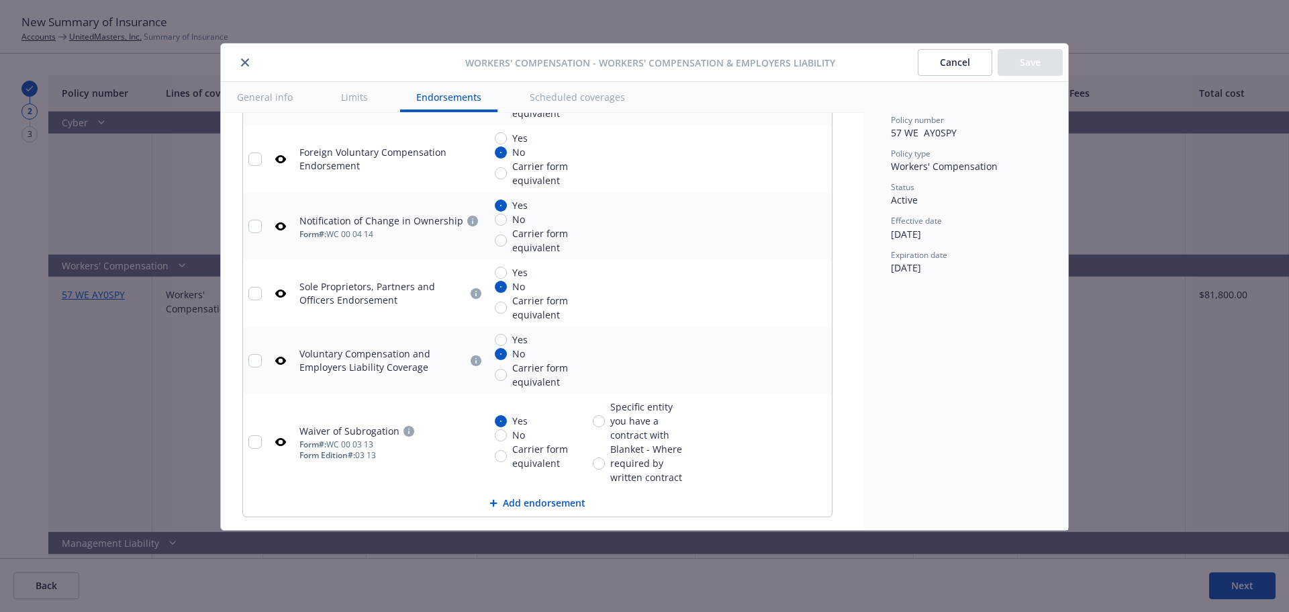
scroll to position [1546, 0]
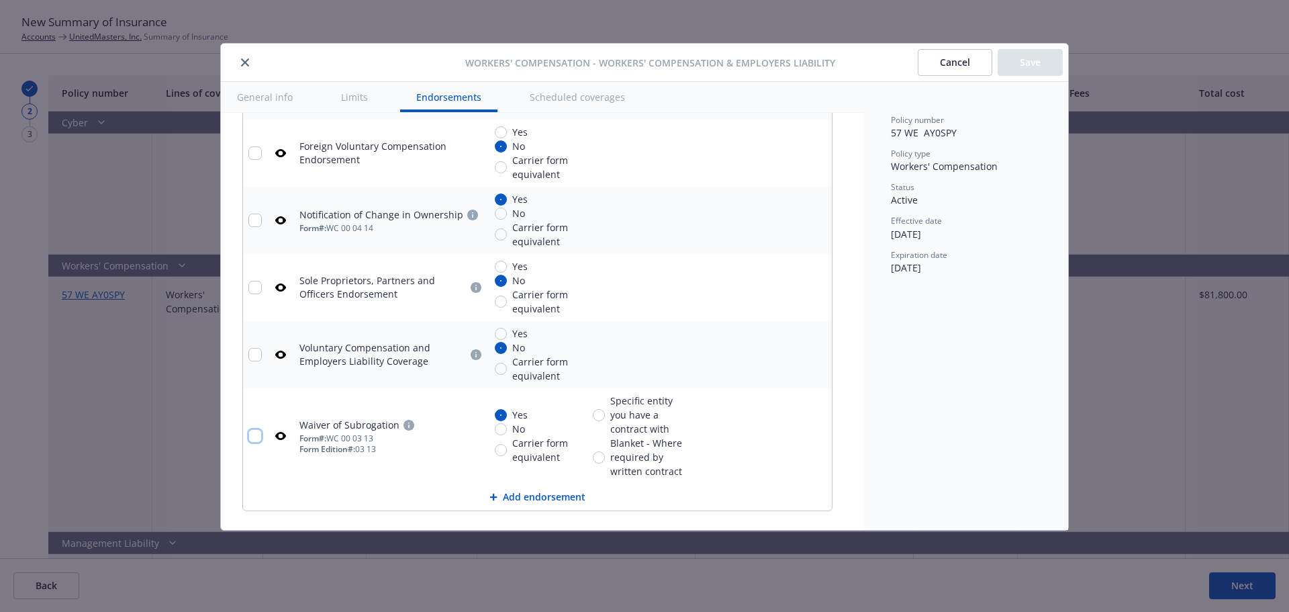
click at [254, 438] on input "checkbox" at bounding box center [254, 435] width 13 height 13
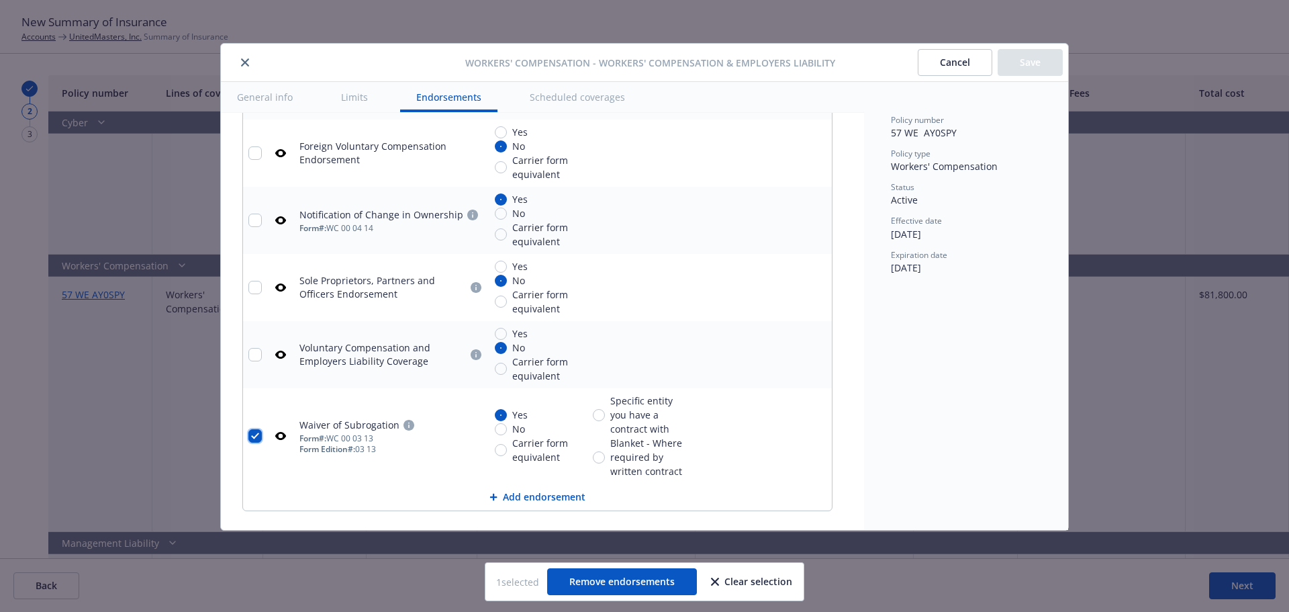
click at [254, 438] on input "checkbox" at bounding box center [254, 435] width 13 height 13
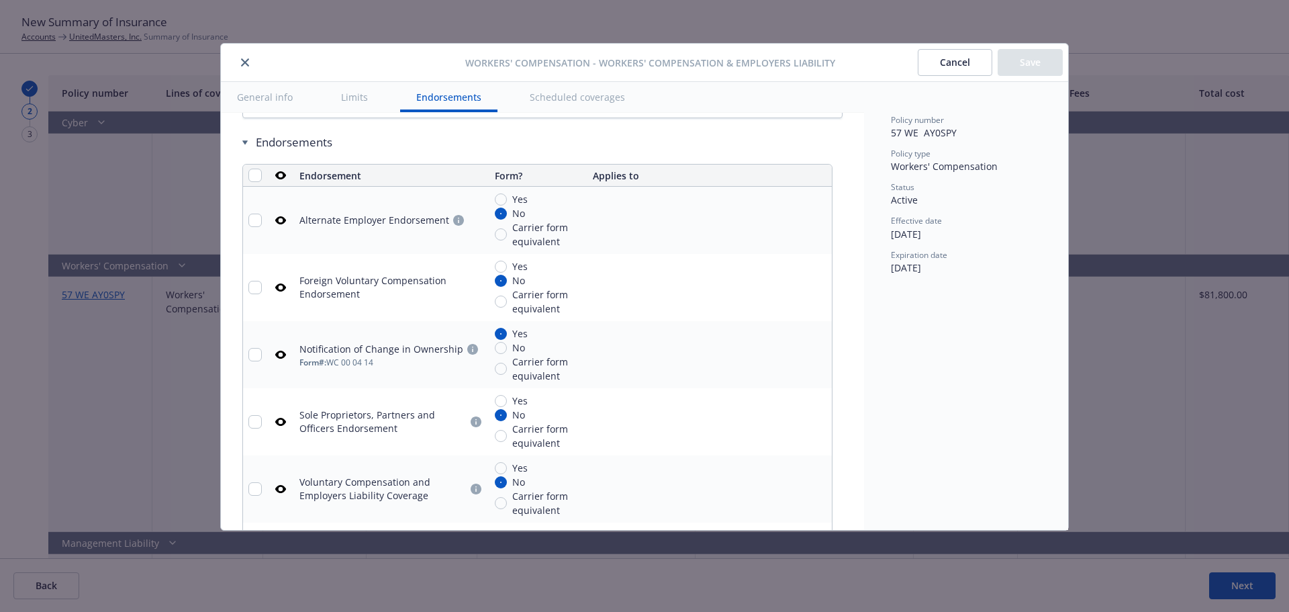
click at [583, 96] on button "Scheduled coverages" at bounding box center [578, 97] width 128 height 30
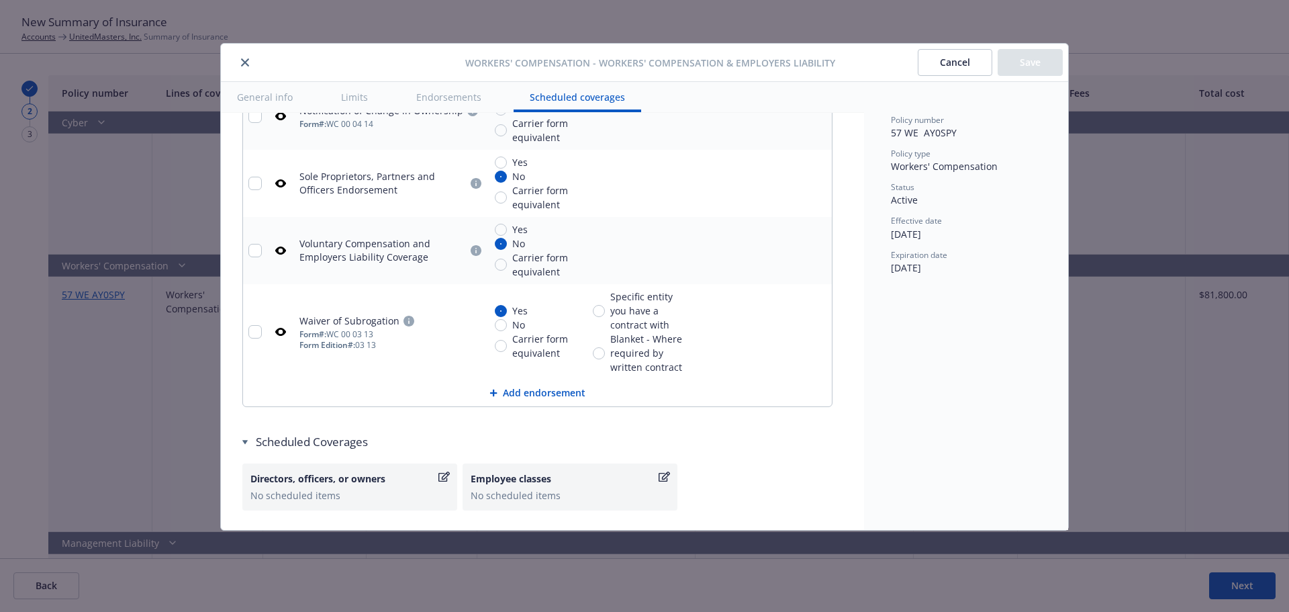
scroll to position [1657, 0]
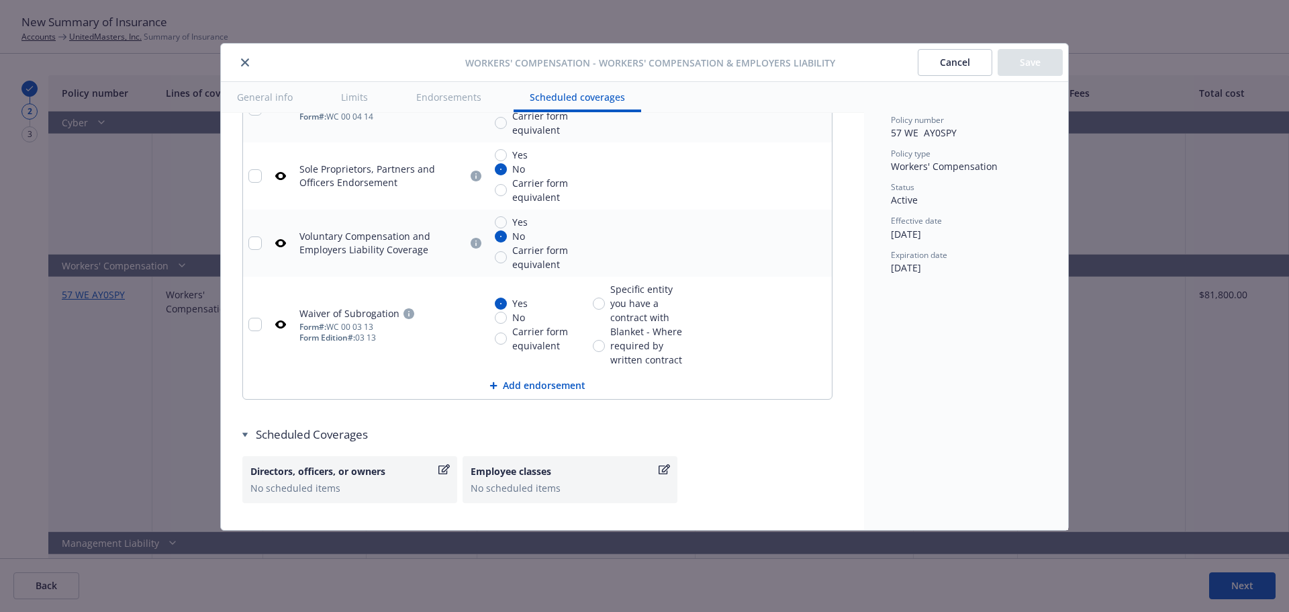
click at [817, 242] on icon "remove" at bounding box center [818, 243] width 9 height 11
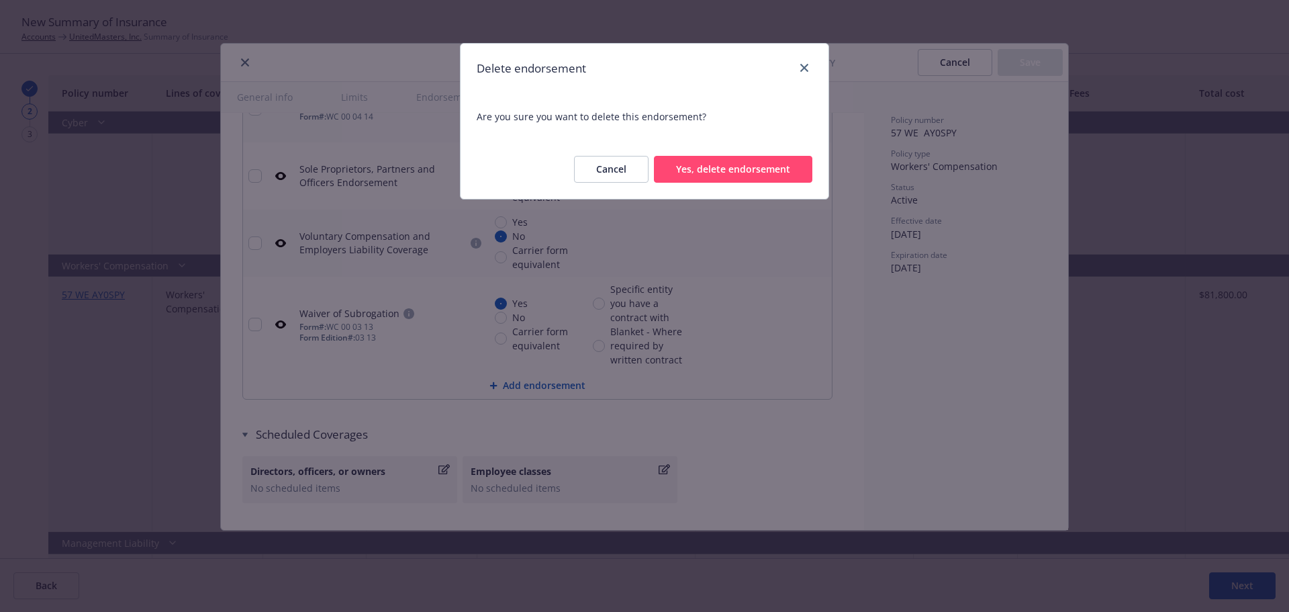
click at [769, 167] on button "Yes, delete endorsement" at bounding box center [733, 169] width 158 height 27
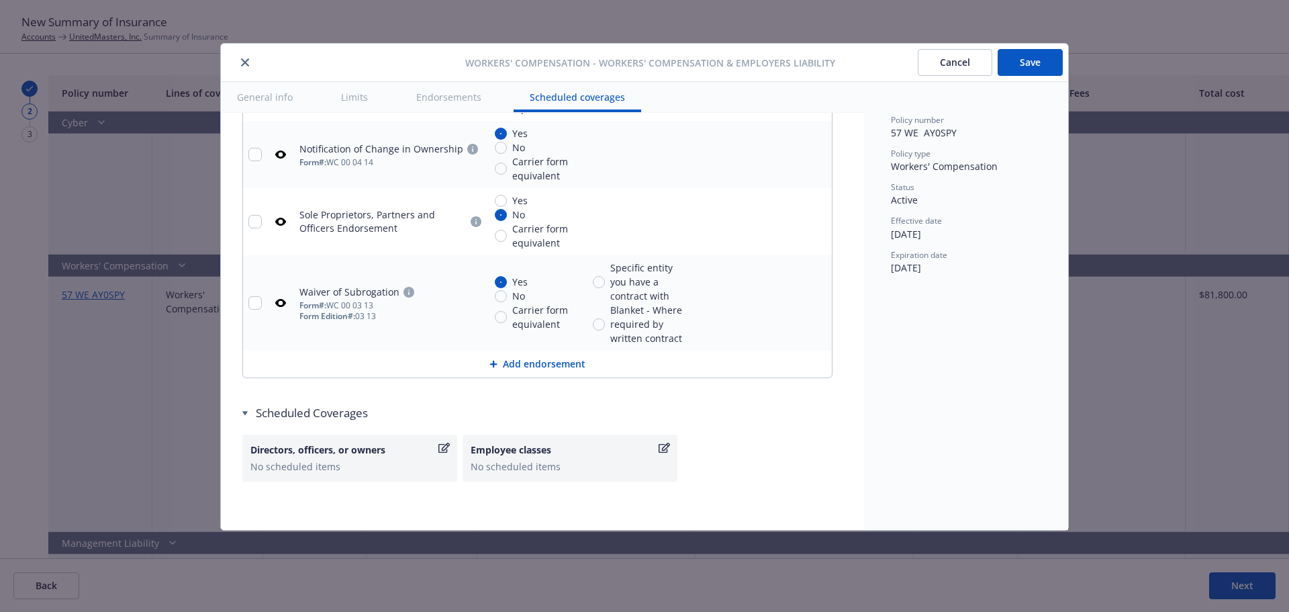
click at [822, 222] on icon "remove" at bounding box center [818, 221] width 11 height 11
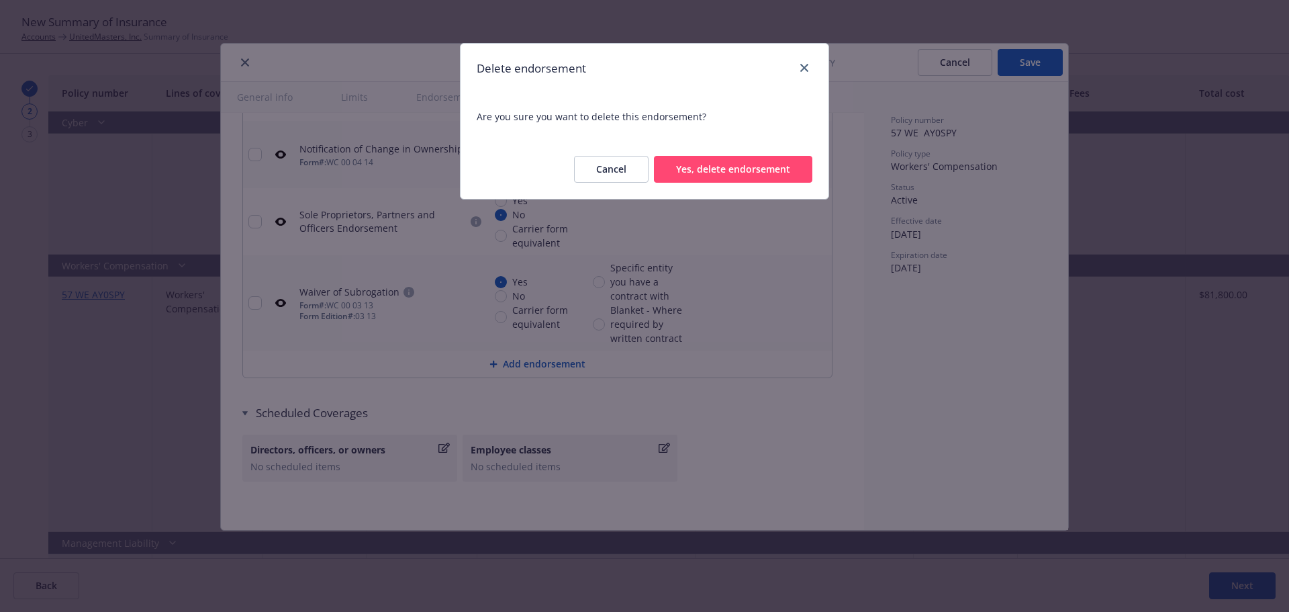
click at [788, 160] on button "Yes, delete endorsement" at bounding box center [733, 169] width 158 height 27
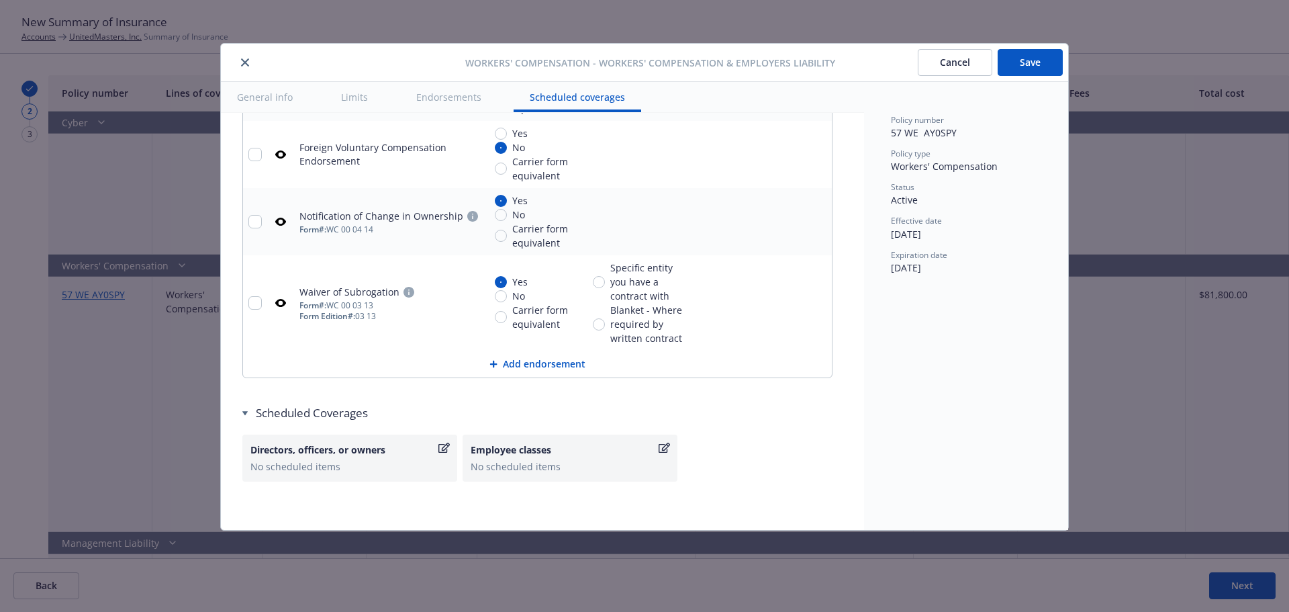
scroll to position [1544, 0]
click at [815, 153] on icon "remove" at bounding box center [818, 154] width 9 height 11
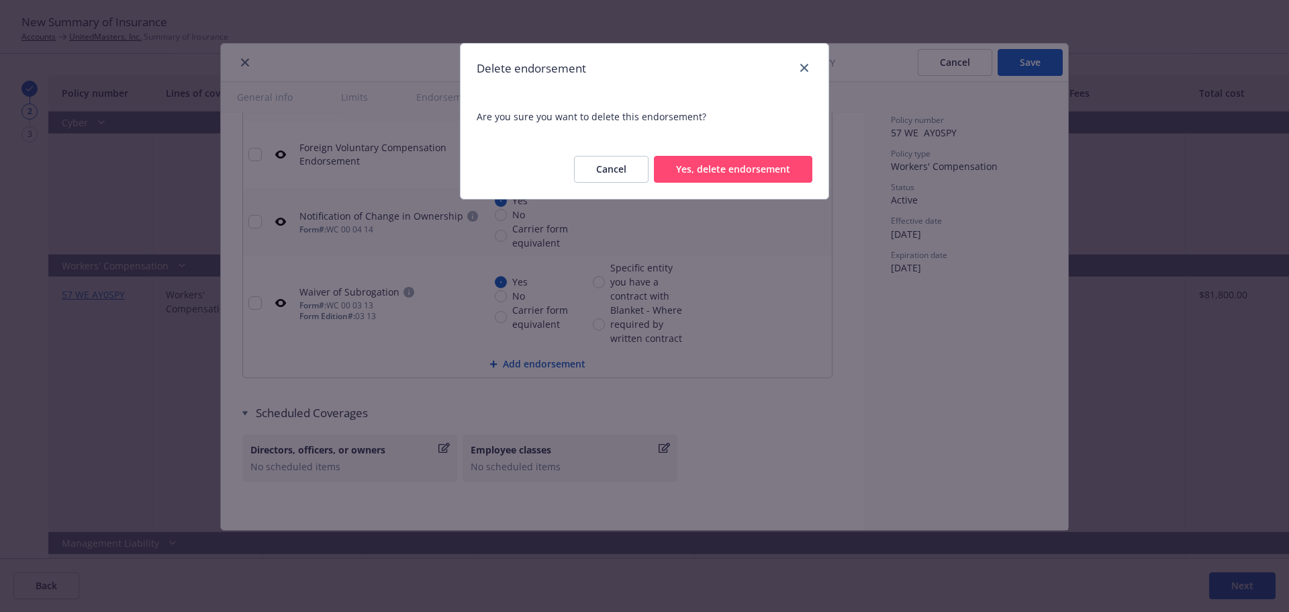
click at [785, 167] on button "Yes, delete endorsement" at bounding box center [733, 169] width 158 height 27
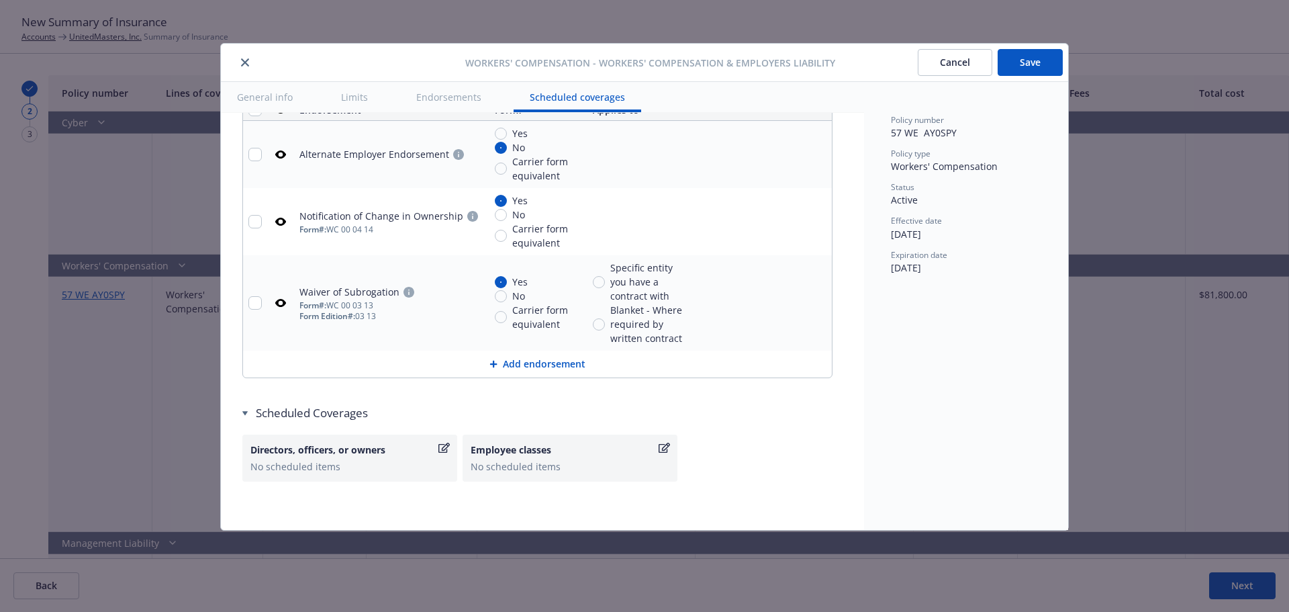
scroll to position [1477, 0]
click at [818, 151] on icon "remove" at bounding box center [818, 154] width 9 height 11
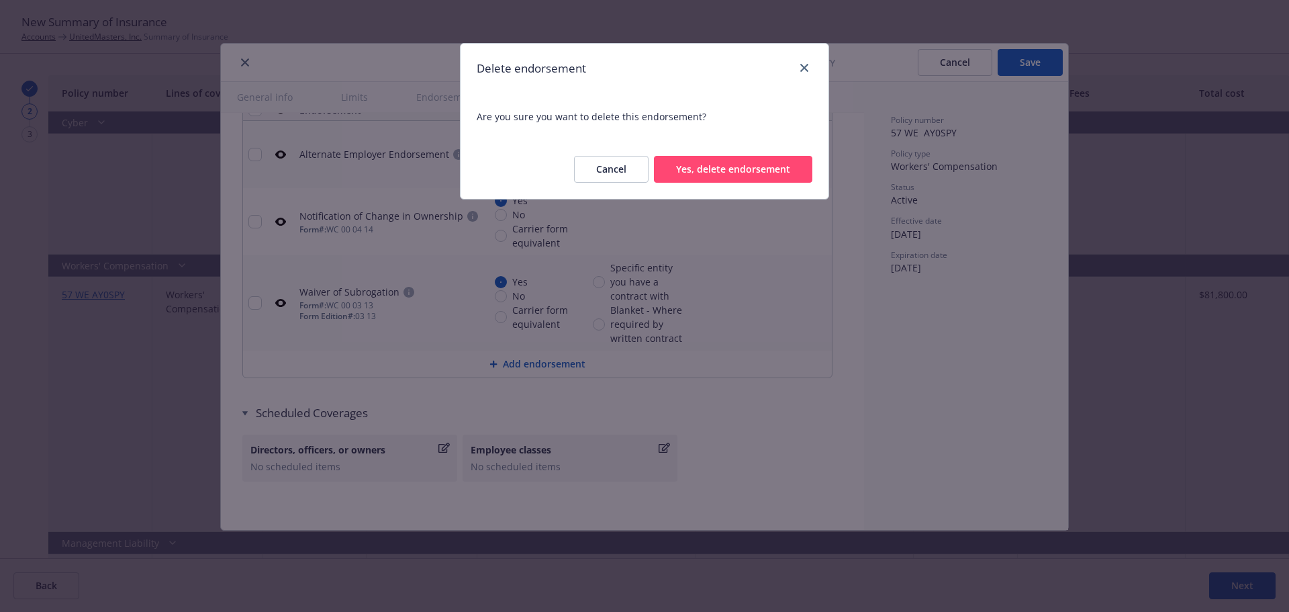
click at [786, 171] on button "Yes, delete endorsement" at bounding box center [733, 169] width 158 height 27
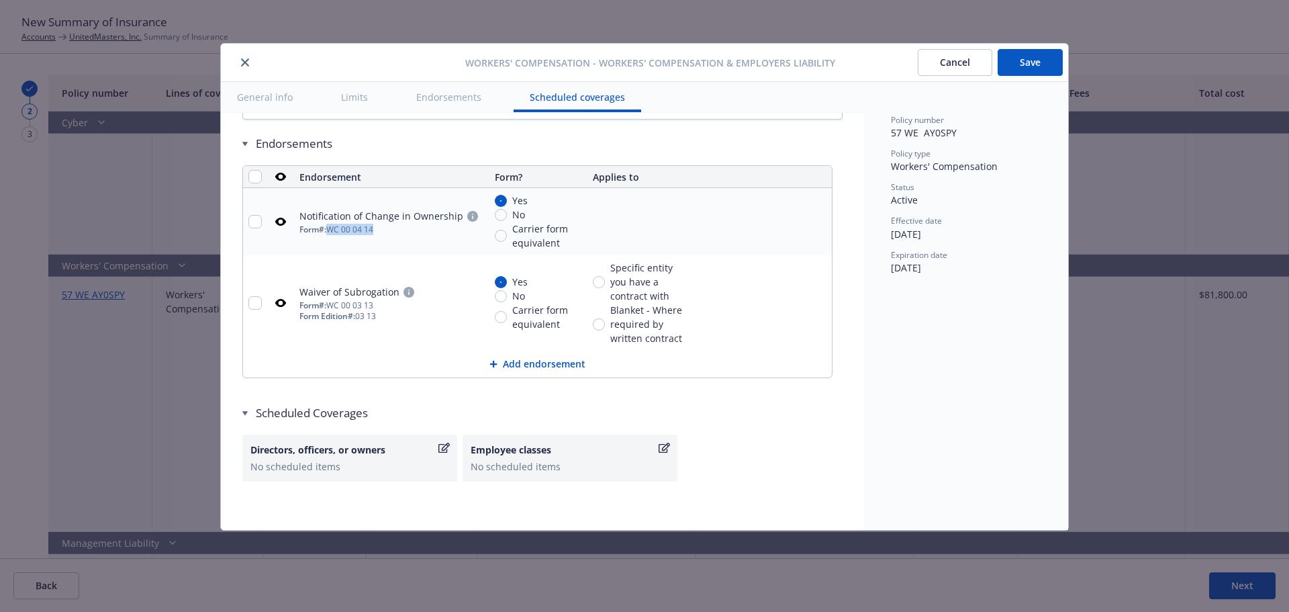
drag, startPoint x: 379, startPoint y: 231, endPoint x: 335, endPoint y: 230, distance: 44.3
click at [335, 230] on div "Form #: WC 00 04 14" at bounding box center [391, 229] width 185 height 11
copy div "WC 00 04 14"
click at [361, 344] on td "Waiver of Subrogation Form #: WC 00 03 13 Form Edition #: 03 13" at bounding box center [391, 302] width 195 height 95
click at [1055, 52] on button "Save" at bounding box center [1030, 62] width 65 height 27
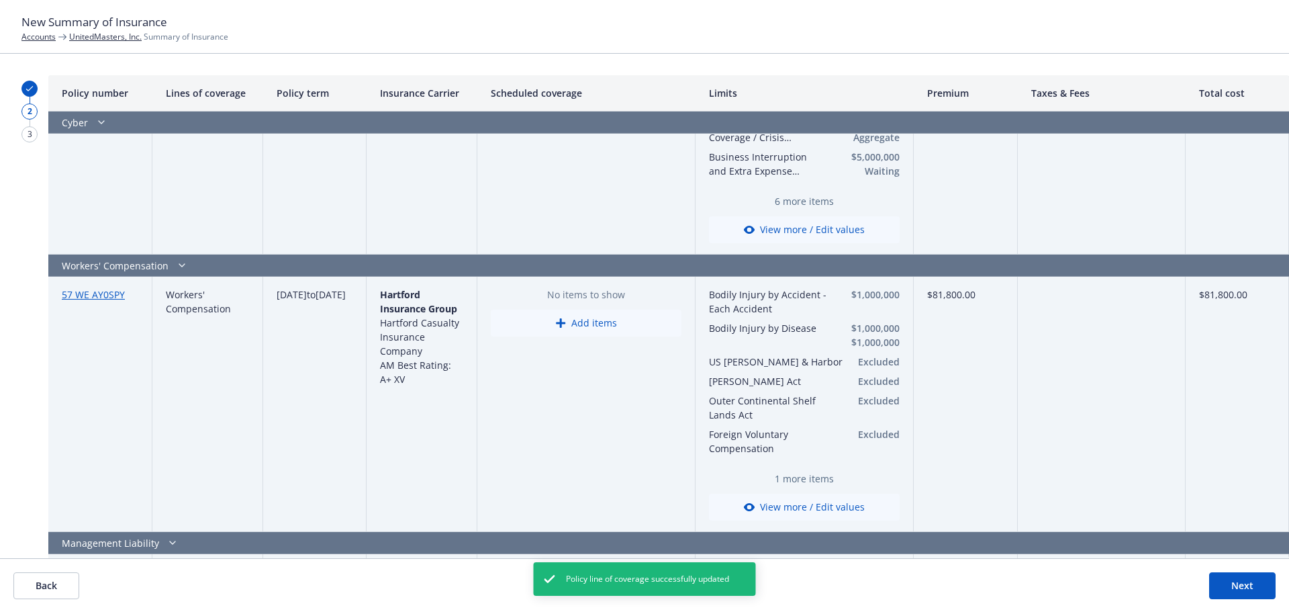
click at [1220, 587] on button "Next" at bounding box center [1242, 585] width 66 height 27
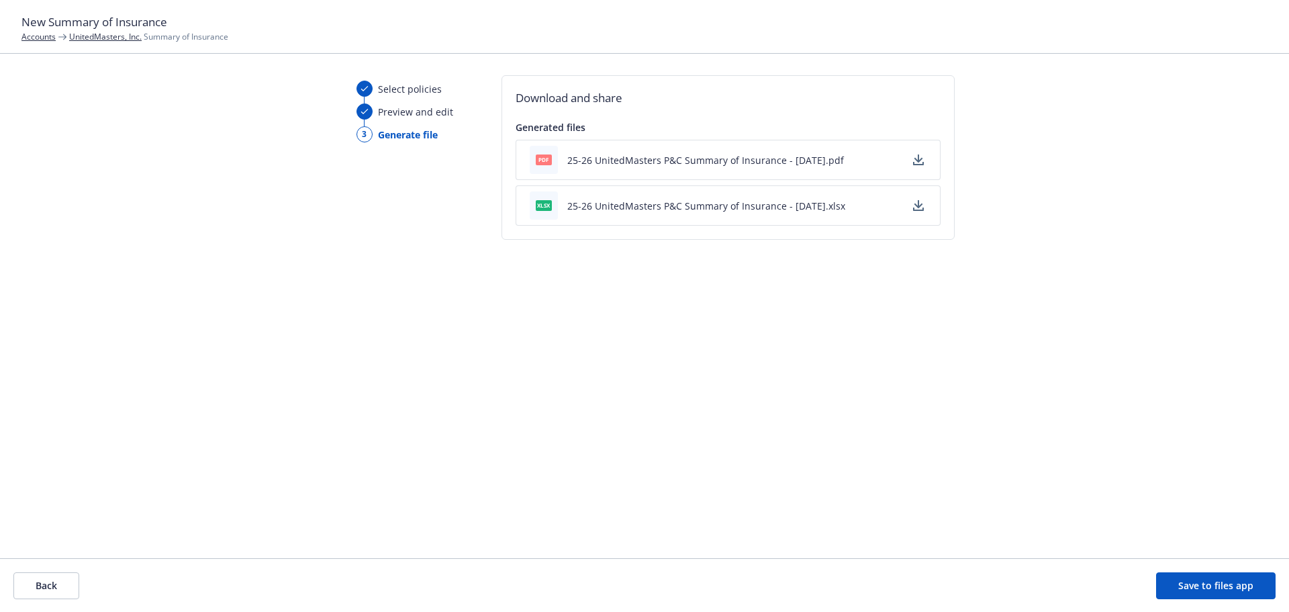
click at [915, 199] on button "button" at bounding box center [918, 205] width 16 height 16
